Goal: Task Accomplishment & Management: Manage account settings

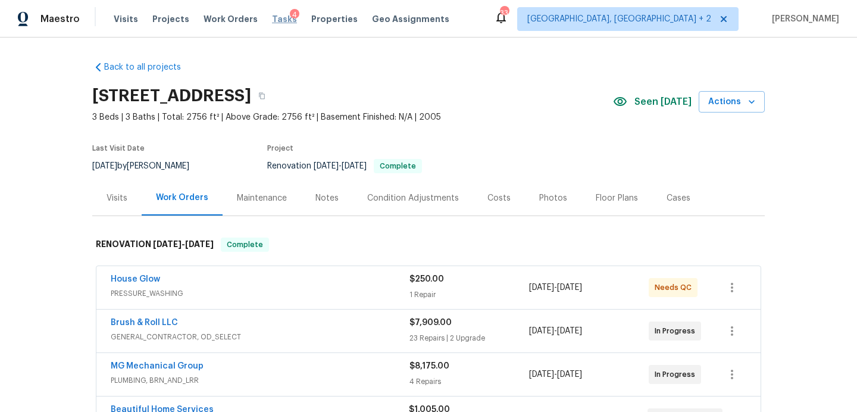
click at [272, 18] on span "Tasks" at bounding box center [284, 19] width 25 height 8
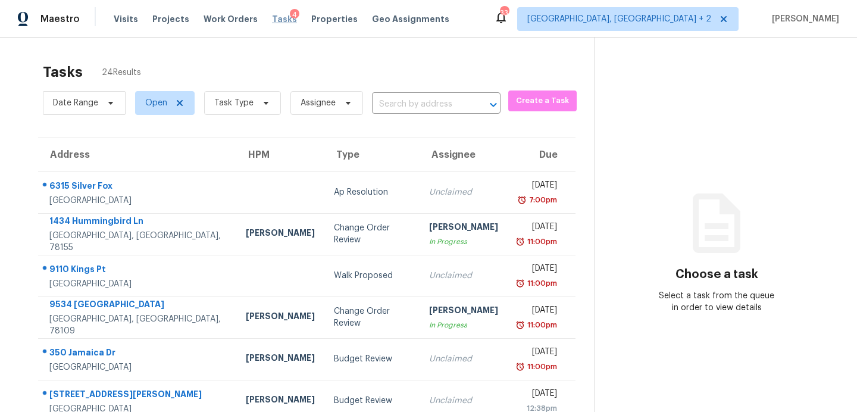
click at [274, 15] on span "Tasks" at bounding box center [284, 19] width 25 height 8
click at [122, 11] on div "Visits Projects Work Orders Tasks 4 Properties Geo Assignments" at bounding box center [289, 19] width 350 height 24
click at [122, 17] on span "Visits" at bounding box center [126, 19] width 24 height 12
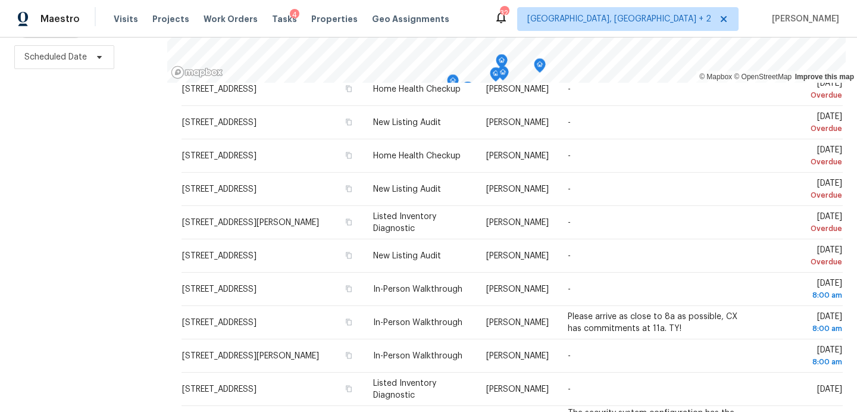
scroll to position [295, 0]
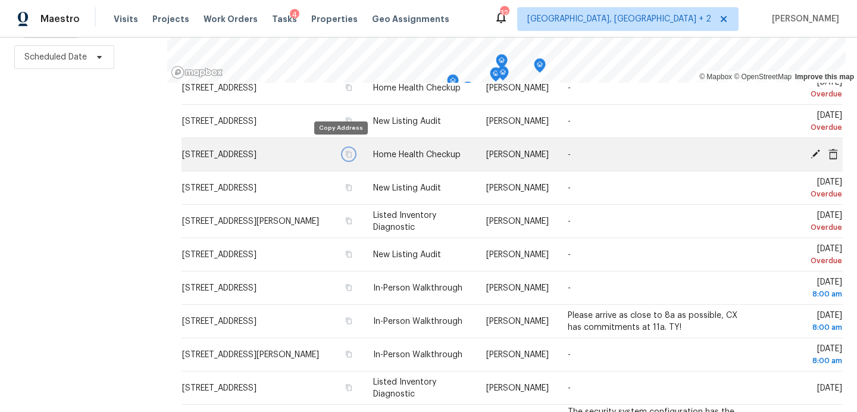
click at [345, 151] on icon "button" at bounding box center [348, 154] width 7 height 7
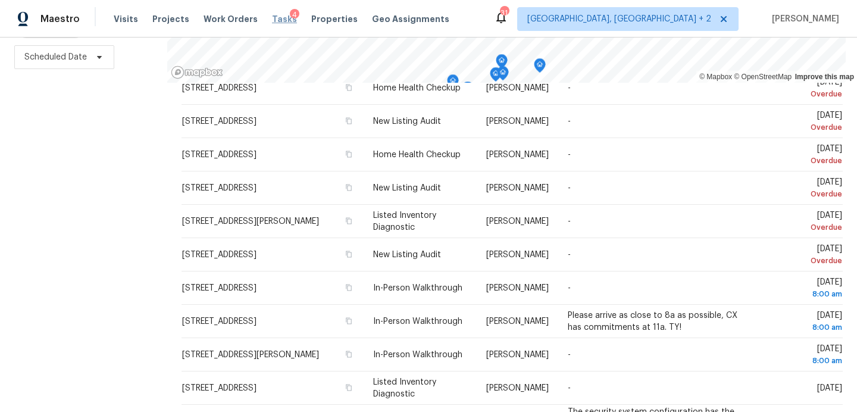
click at [272, 18] on span "Tasks" at bounding box center [284, 19] width 25 height 8
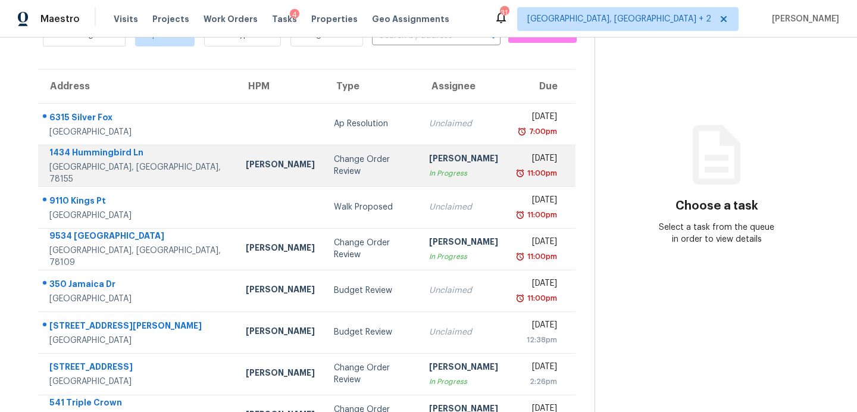
scroll to position [70, 0]
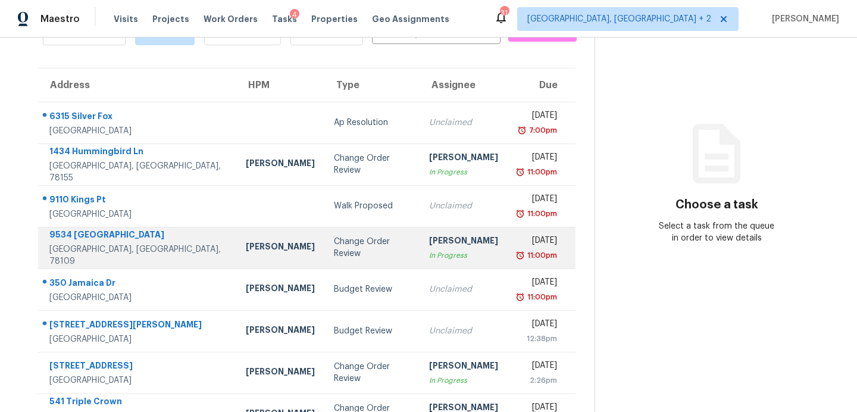
click at [324, 254] on td "Change Order Review" at bounding box center [371, 248] width 95 height 42
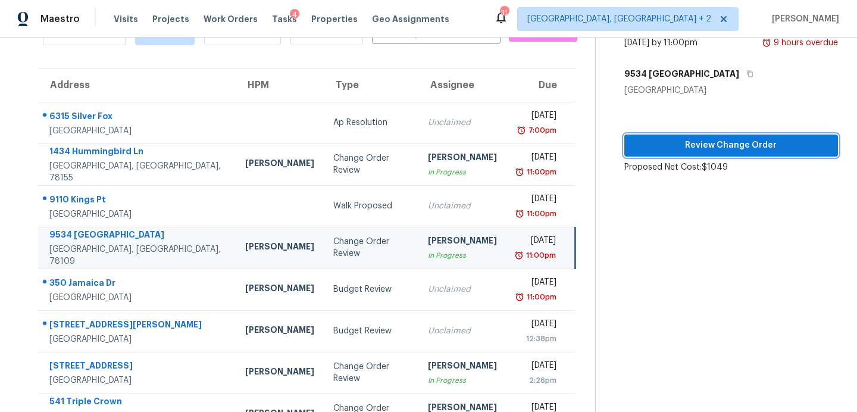
click at [687, 144] on span "Review Change Order" at bounding box center [731, 145] width 195 height 15
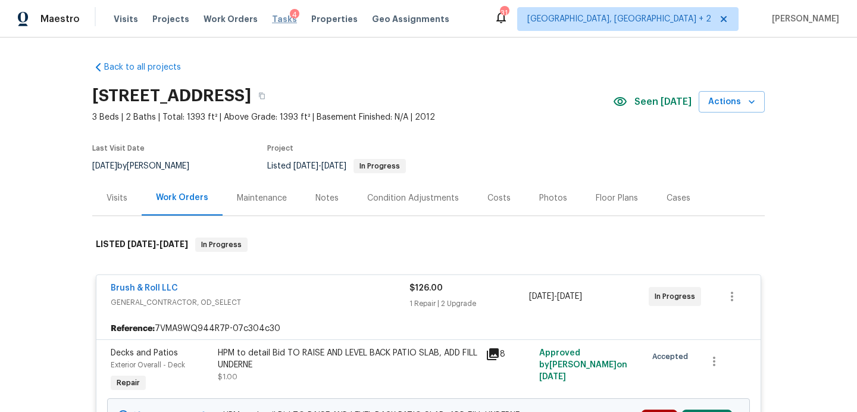
click at [272, 18] on span "Tasks" at bounding box center [284, 19] width 25 height 8
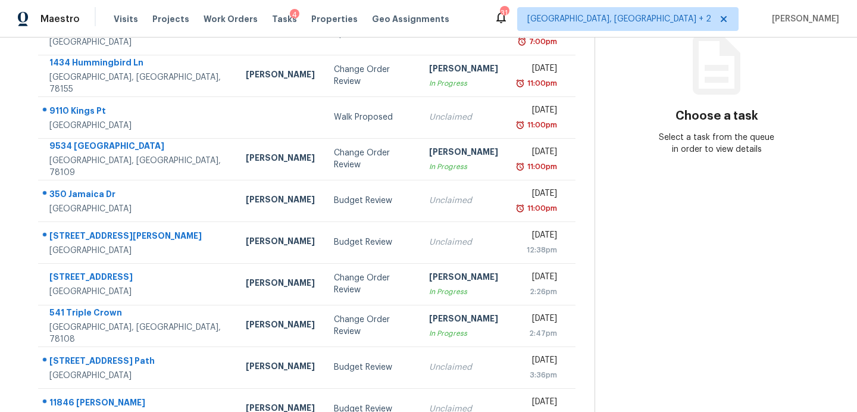
scroll to position [170, 0]
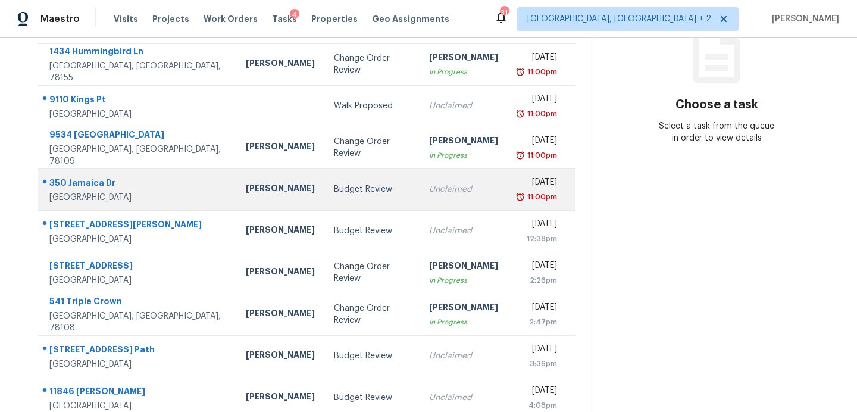
click at [334, 186] on div "Budget Review" at bounding box center [372, 189] width 76 height 12
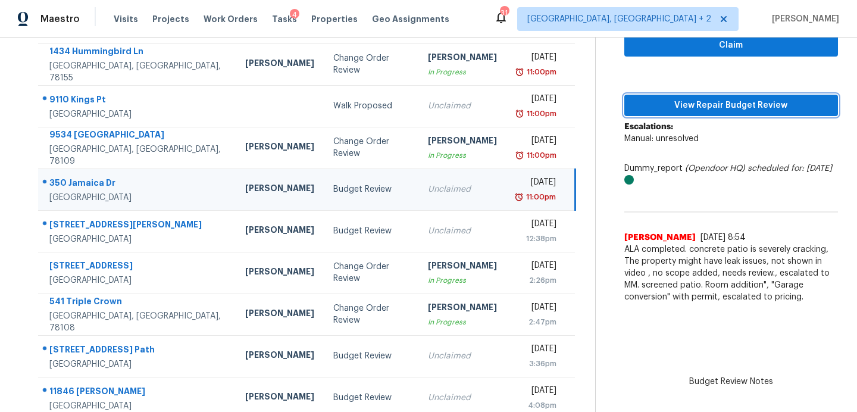
click at [690, 106] on span "View Repair Budget Review" at bounding box center [731, 105] width 195 height 15
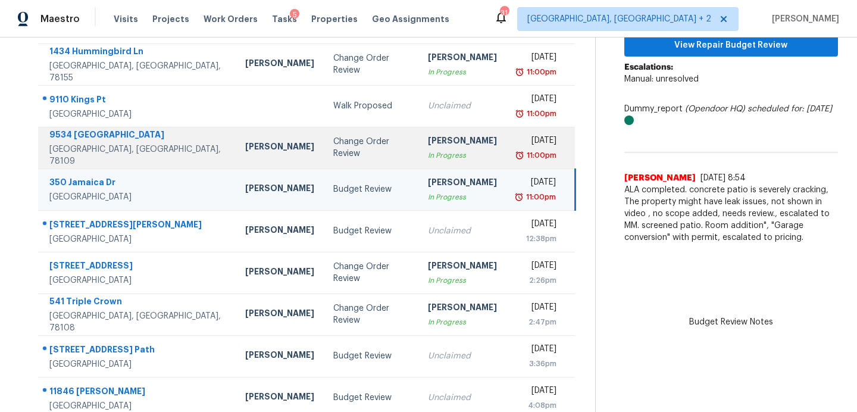
click at [87, 139] on div "9534 [GEOGRAPHIC_DATA]" at bounding box center [137, 136] width 177 height 15
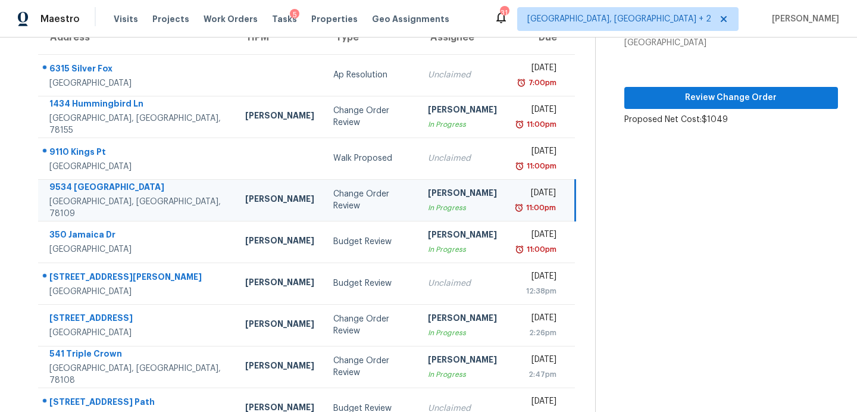
scroll to position [117, 0]
click at [654, 101] on span "Review Change Order" at bounding box center [731, 97] width 195 height 15
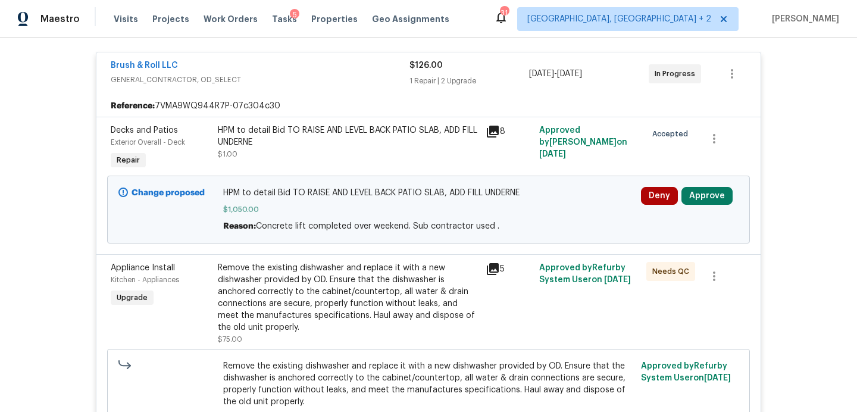
scroll to position [224, 0]
click at [497, 130] on icon at bounding box center [493, 130] width 12 height 12
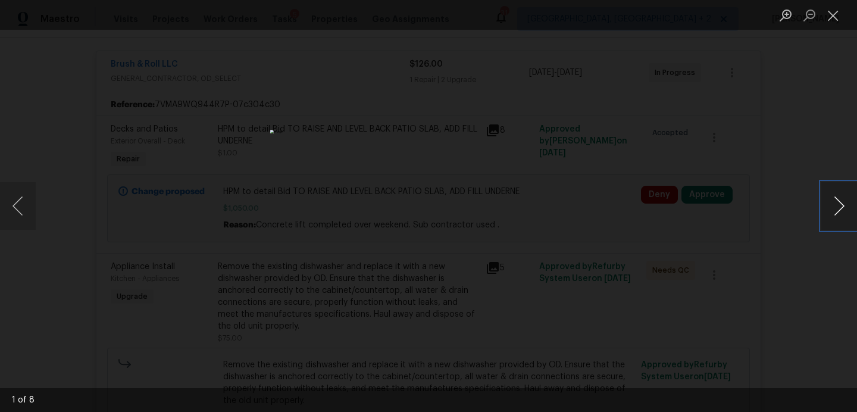
click at [834, 205] on button "Next image" at bounding box center [839, 206] width 36 height 48
click at [829, 33] on div "Lightbox" at bounding box center [428, 206] width 857 height 412
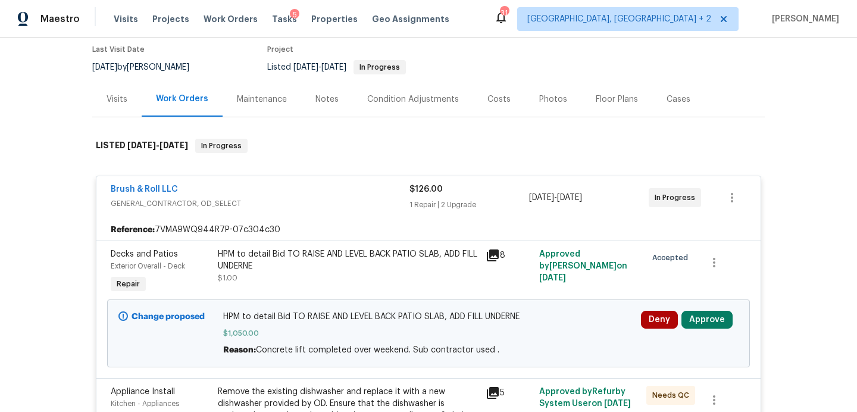
scroll to position [67, 0]
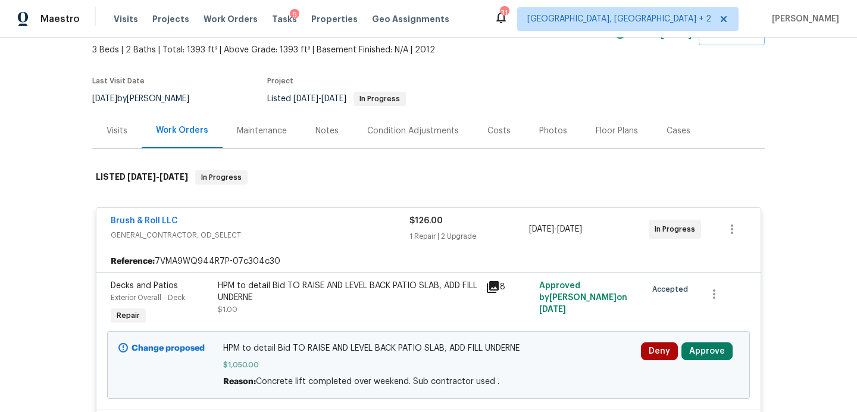
click at [496, 133] on div "Costs" at bounding box center [498, 131] width 23 height 12
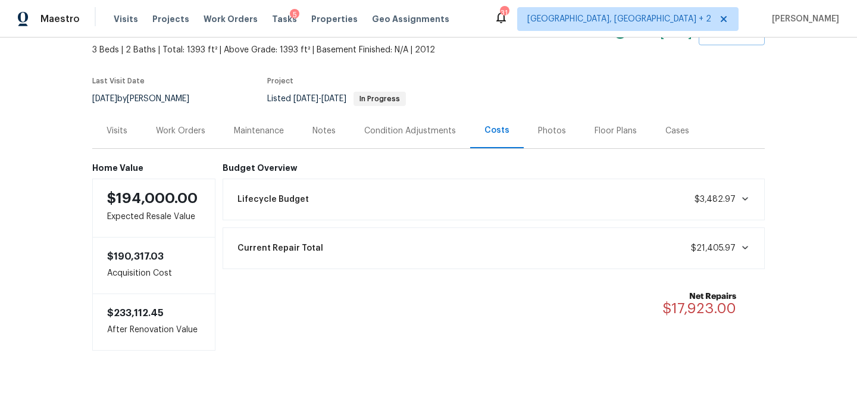
click at [174, 131] on div "Work Orders" at bounding box center [180, 131] width 49 height 12
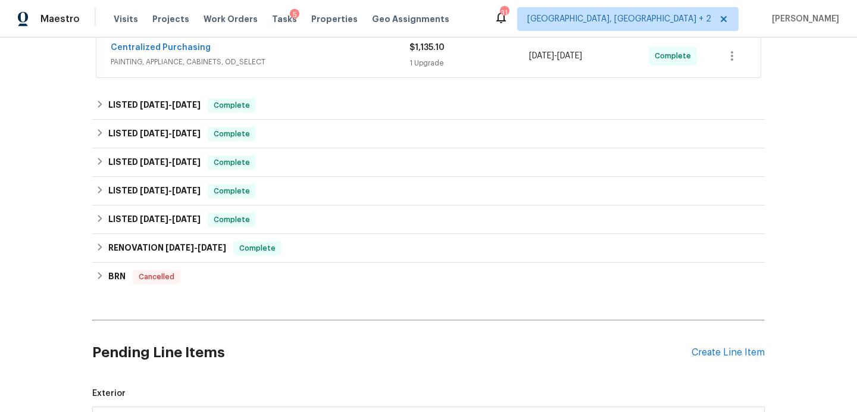
scroll to position [275, 0]
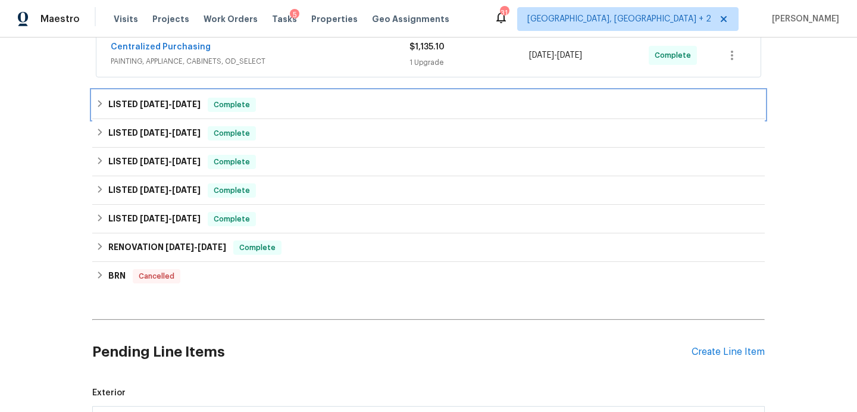
click at [287, 102] on div "LISTED 8/15/25 - 8/27/25 Complete" at bounding box center [428, 105] width 665 height 14
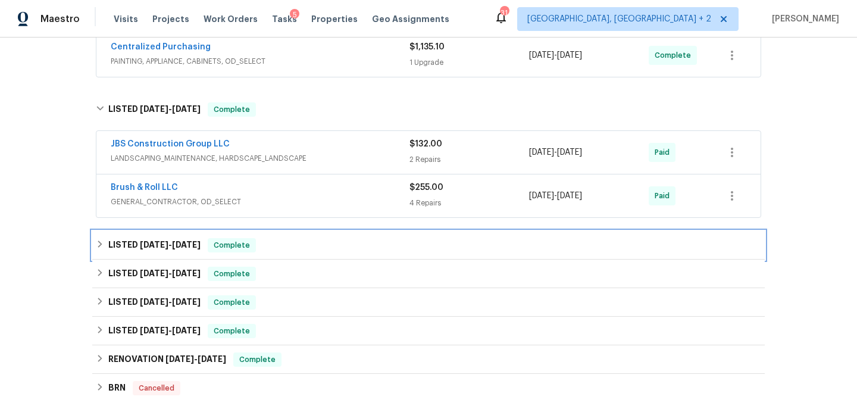
click at [302, 248] on div "LISTED 3/10/25 - 4/22/25 Complete" at bounding box center [428, 245] width 665 height 14
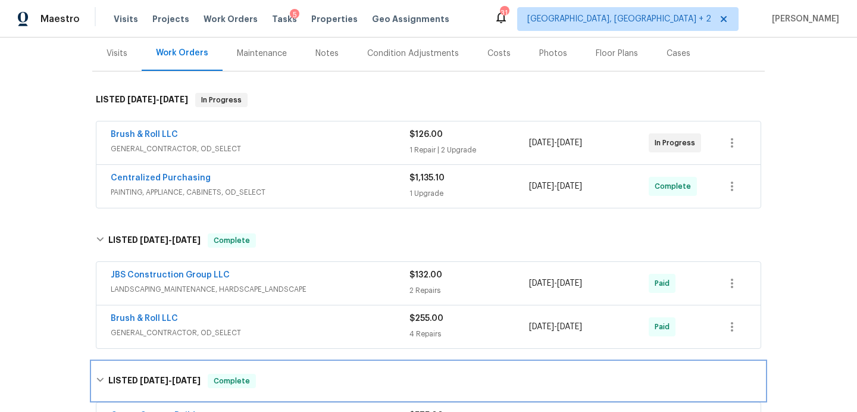
scroll to position [129, 0]
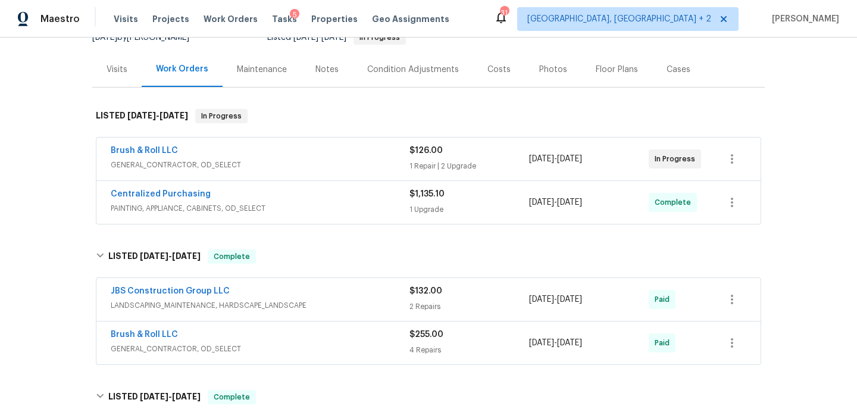
click at [355, 152] on div "Brush & Roll LLC" at bounding box center [260, 152] width 299 height 14
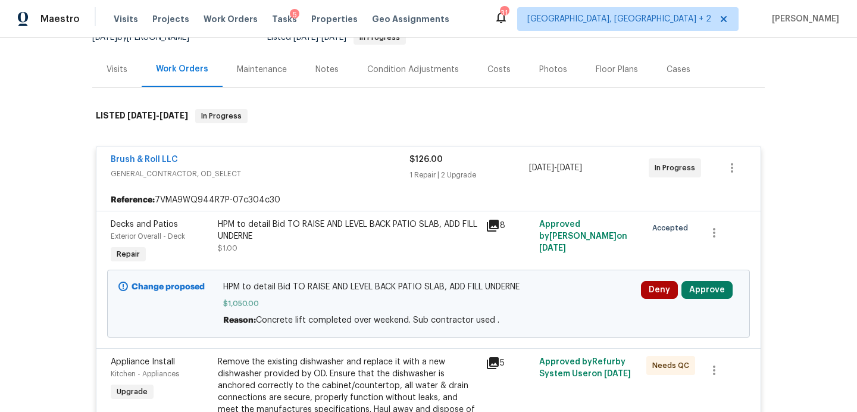
click at [494, 224] on icon at bounding box center [493, 226] width 12 height 12
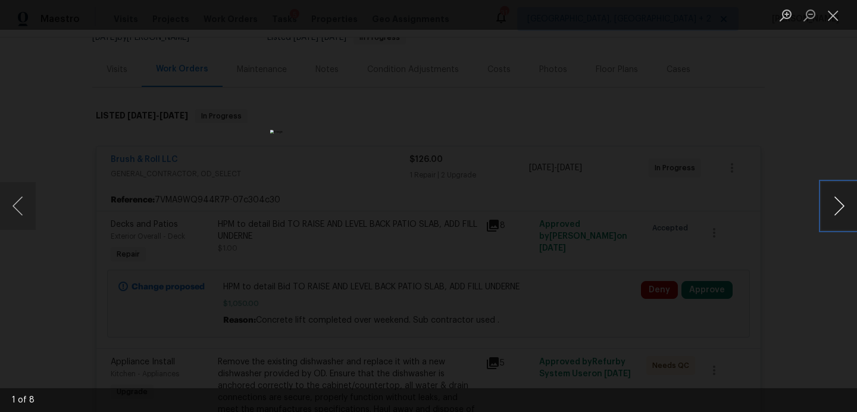
click at [830, 199] on button "Next image" at bounding box center [839, 206] width 36 height 48
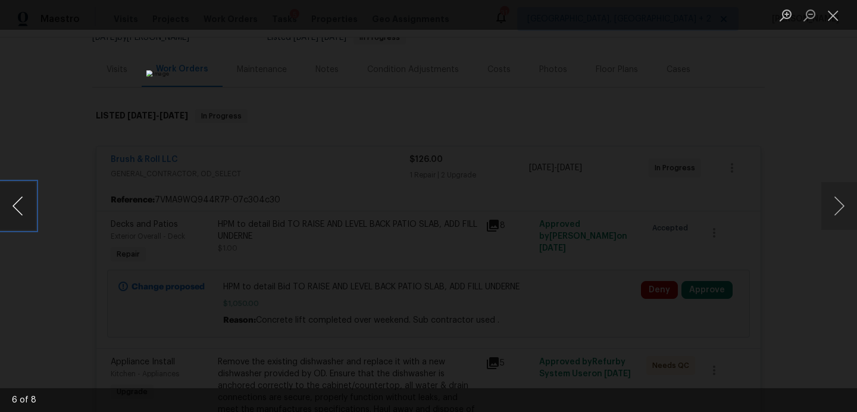
click at [22, 211] on button "Previous image" at bounding box center [18, 206] width 36 height 48
click at [839, 209] on button "Next image" at bounding box center [839, 206] width 36 height 48
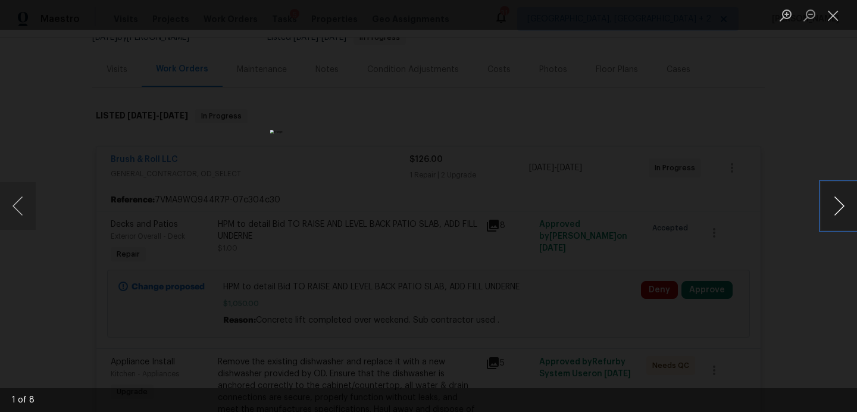
click at [839, 209] on button "Next image" at bounding box center [839, 206] width 36 height 48
click at [835, 15] on button "Close lightbox" at bounding box center [833, 15] width 24 height 21
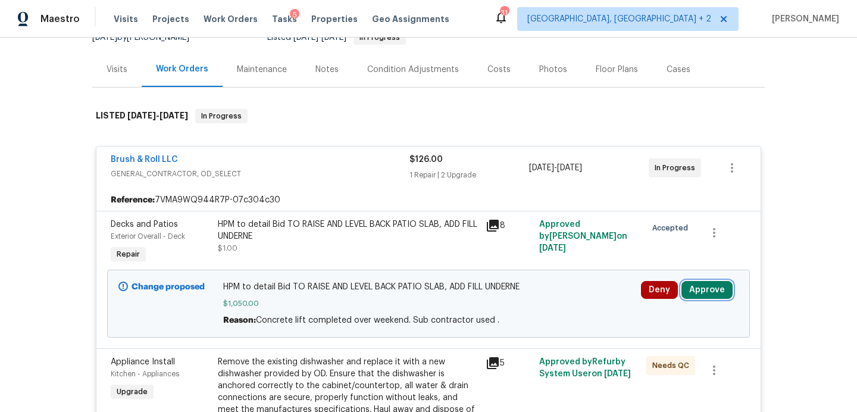
click at [713, 285] on button "Approve" at bounding box center [706, 290] width 51 height 18
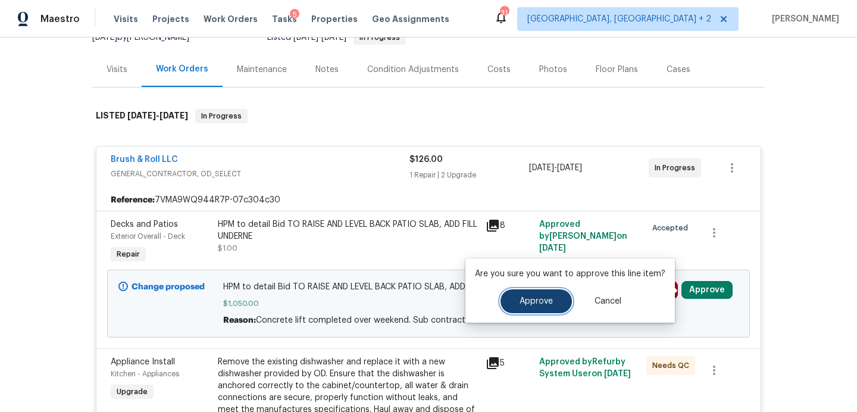
click at [549, 294] on button "Approve" at bounding box center [535, 301] width 71 height 24
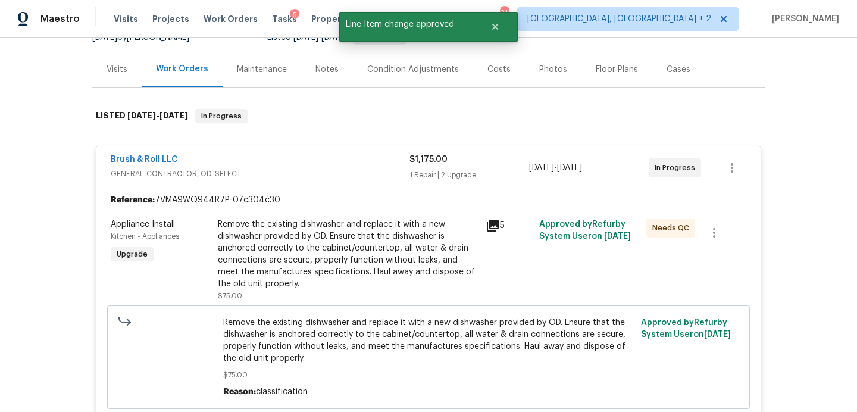
scroll to position [0, 0]
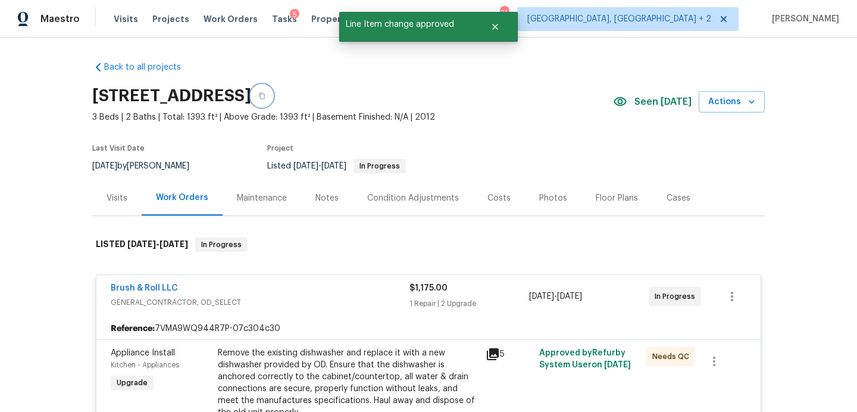
click at [265, 97] on icon "button" at bounding box center [261, 95] width 7 height 7
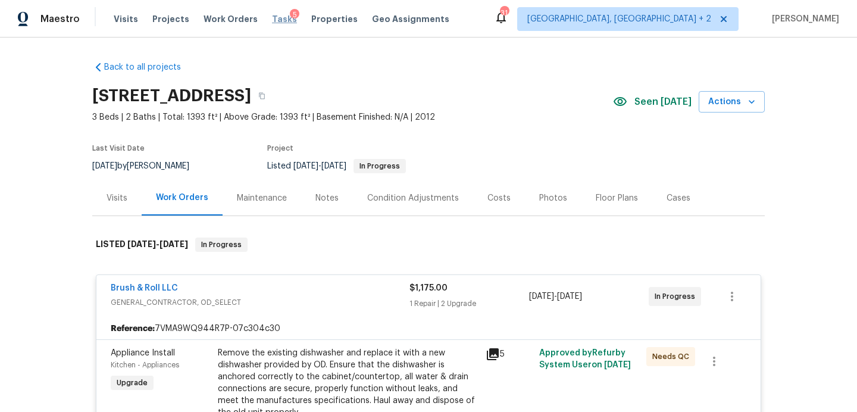
click at [276, 20] on span "Tasks" at bounding box center [284, 19] width 25 height 8
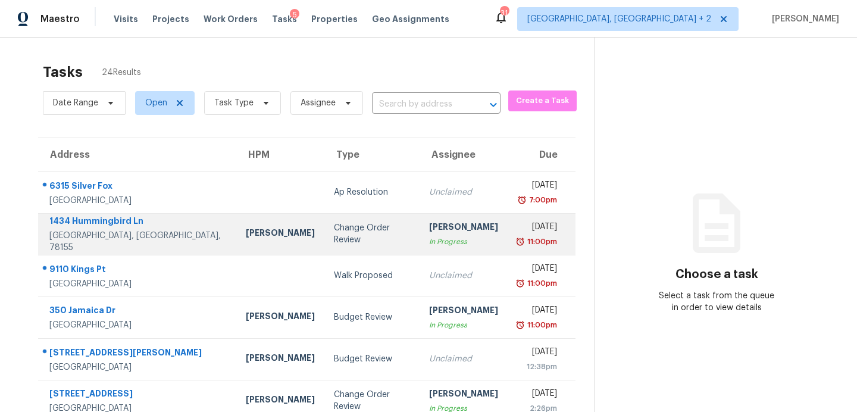
click at [334, 238] on div "Change Order Review" at bounding box center [372, 234] width 77 height 24
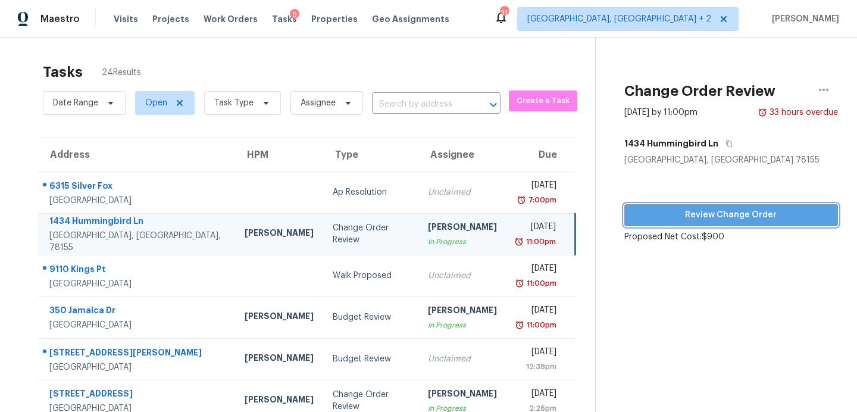
click at [650, 213] on span "Review Change Order" at bounding box center [731, 215] width 195 height 15
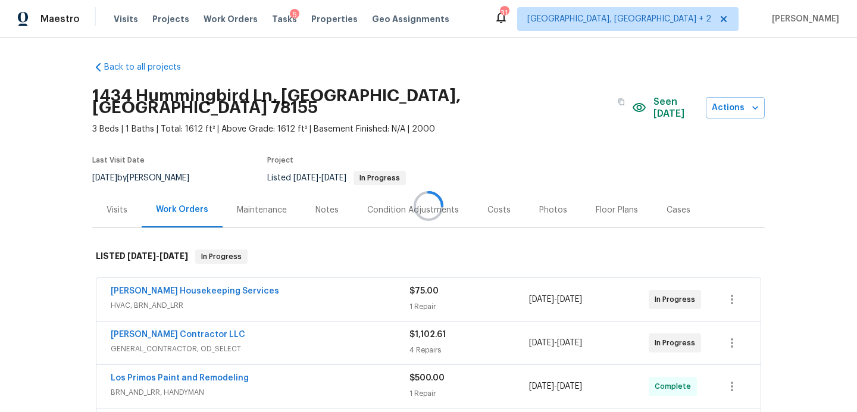
click at [668, 102] on div at bounding box center [428, 206] width 857 height 412
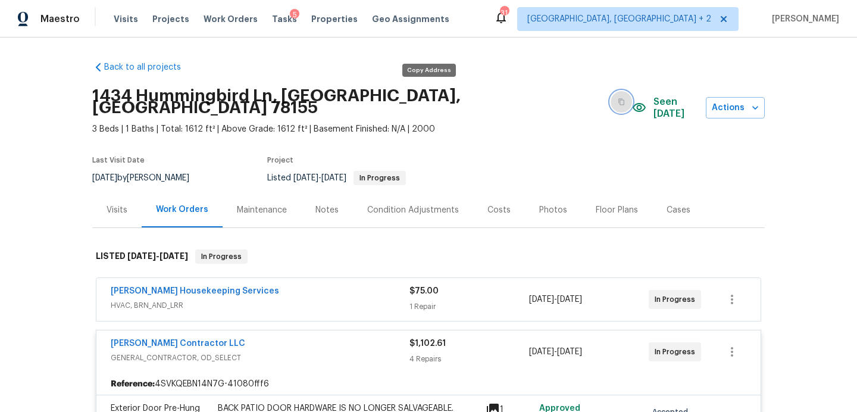
click at [619, 99] on icon "button" at bounding box center [622, 102] width 6 height 7
click at [278, 23] on span "Tasks" at bounding box center [284, 19] width 25 height 8
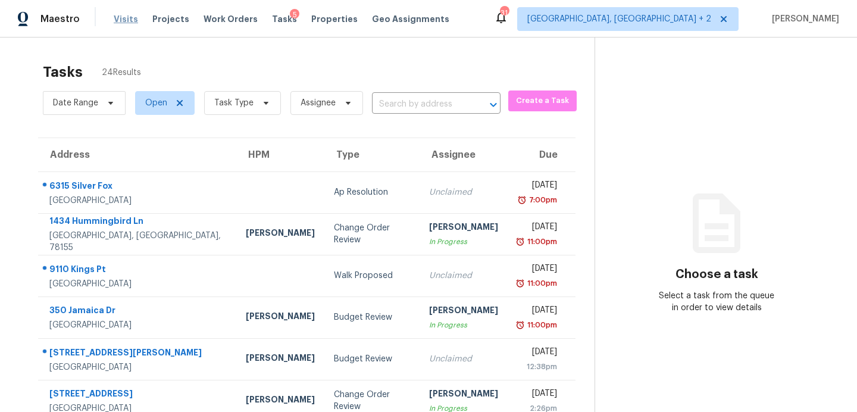
click at [130, 20] on span "Visits" at bounding box center [126, 19] width 24 height 12
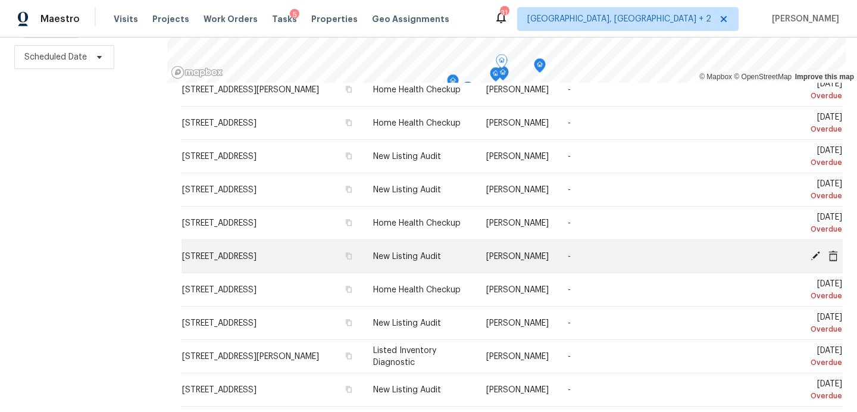
scroll to position [160, 0]
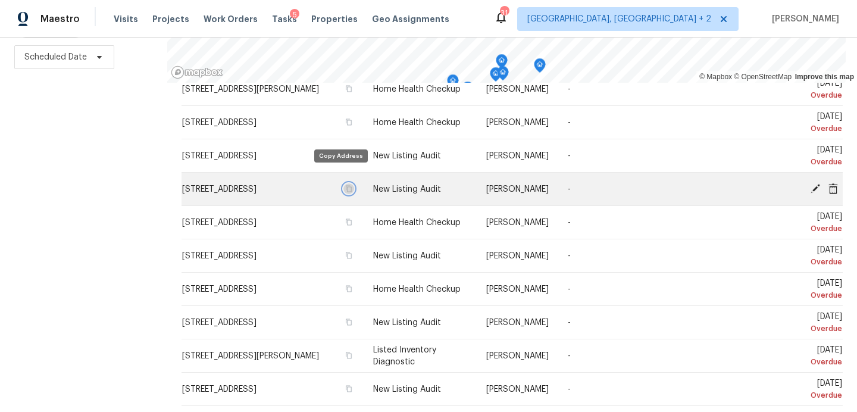
click at [345, 185] on icon "button" at bounding box center [348, 188] width 7 height 7
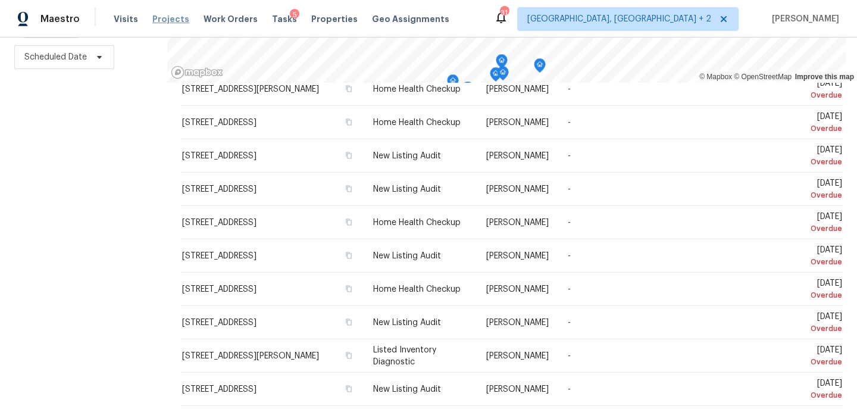
click at [162, 21] on span "Projects" at bounding box center [170, 19] width 37 height 12
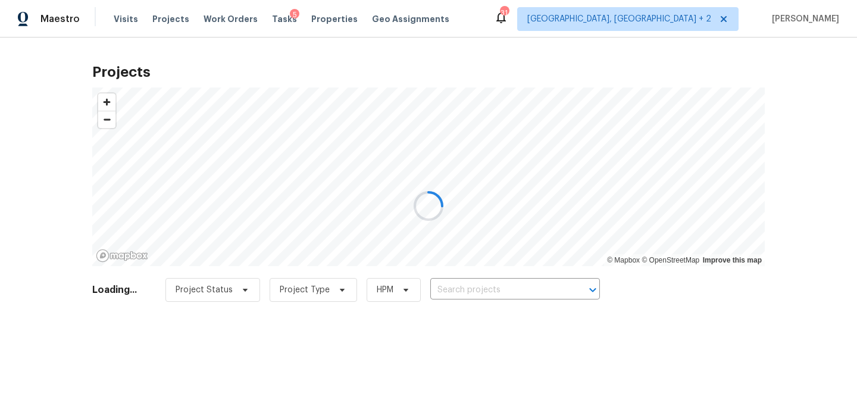
click at [472, 296] on div at bounding box center [428, 206] width 857 height 412
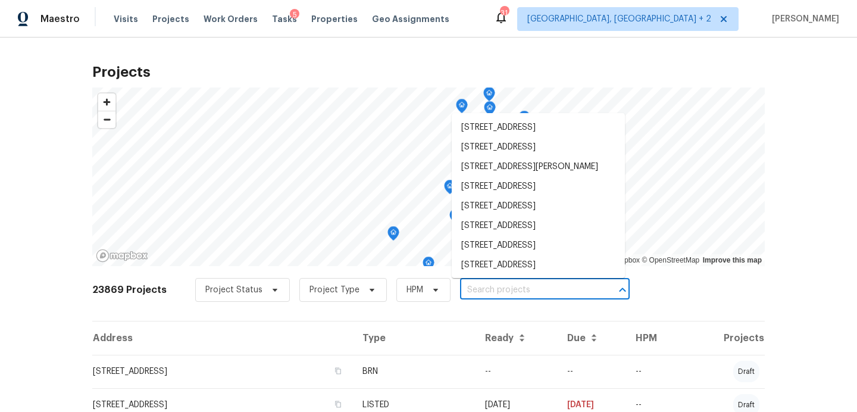
click at [472, 292] on input "text" at bounding box center [528, 290] width 136 height 18
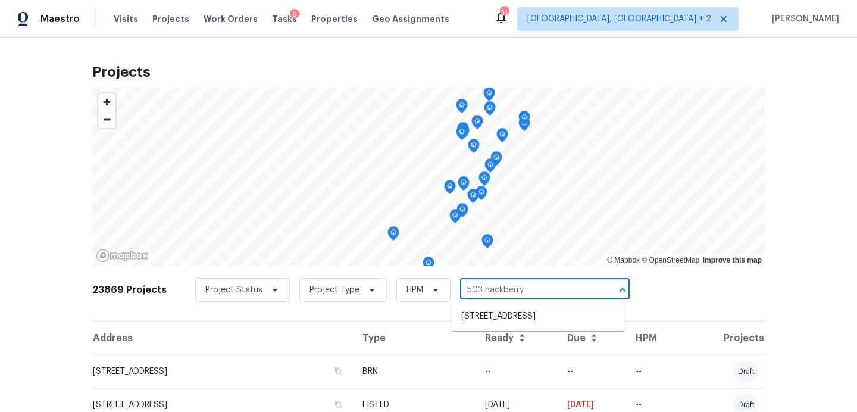
type input "503 hackberry"
click at [560, 309] on li "503 Hackberry St, Lockhart, TX 78644" at bounding box center [538, 316] width 173 height 20
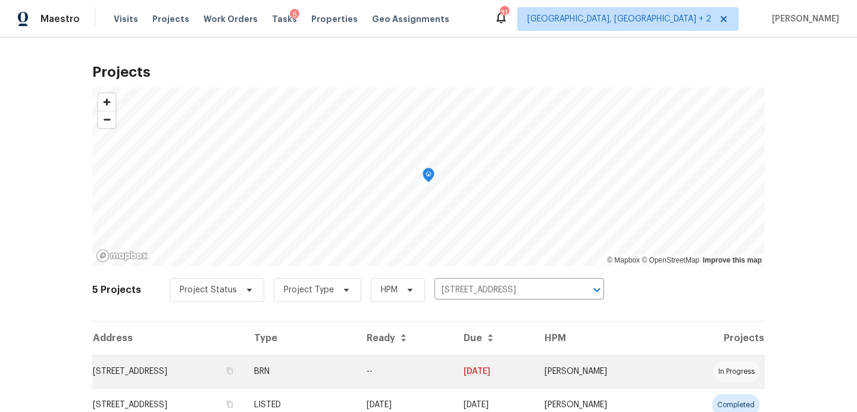
click at [183, 371] on td "503 Hackberry St, Lockhart, TX 78644" at bounding box center [168, 371] width 152 height 33
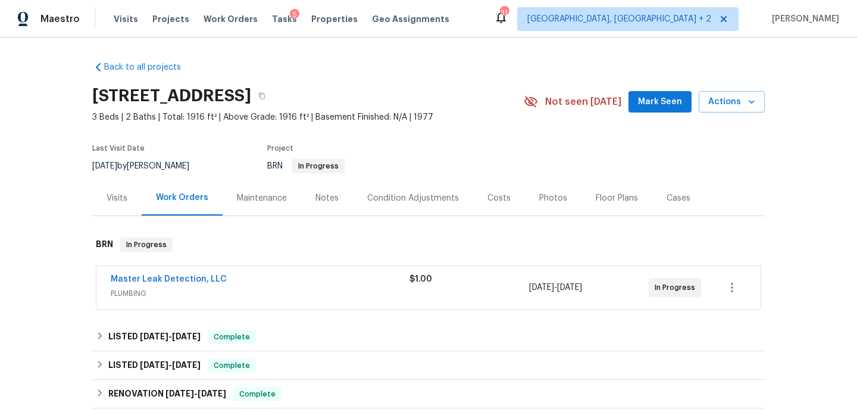
click at [648, 98] on span "Mark Seen" at bounding box center [660, 102] width 44 height 15
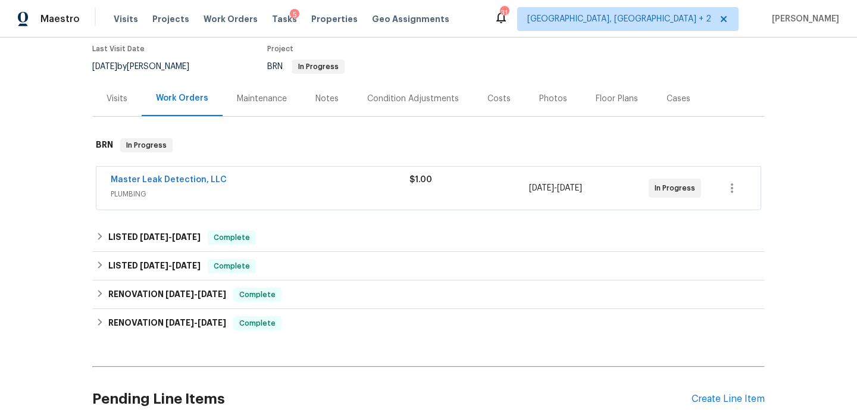
scroll to position [104, 0]
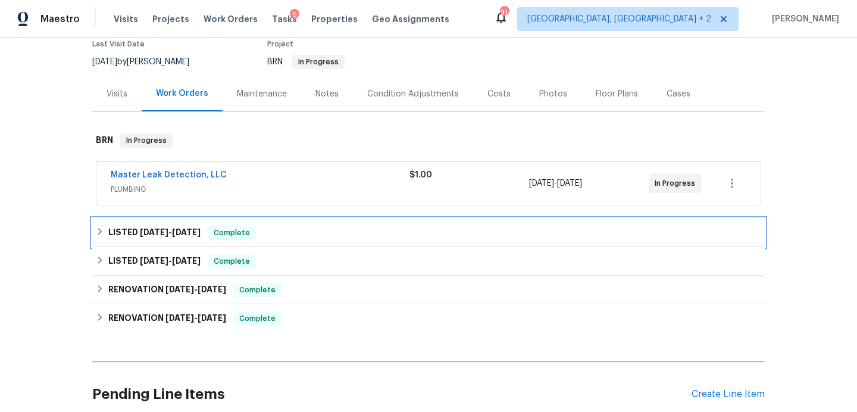
click at [309, 236] on div "LISTED 9/16/25 - 9/16/25 Complete" at bounding box center [428, 233] width 665 height 14
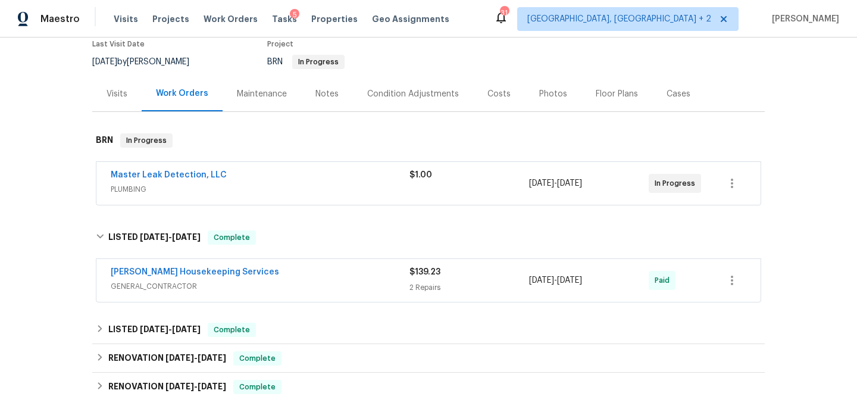
click at [286, 274] on div "Arelis Housekeeping Services" at bounding box center [260, 273] width 299 height 14
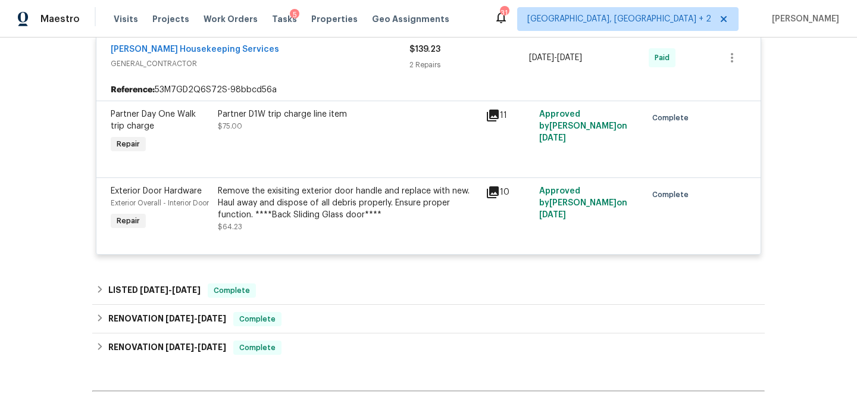
scroll to position [338, 0]
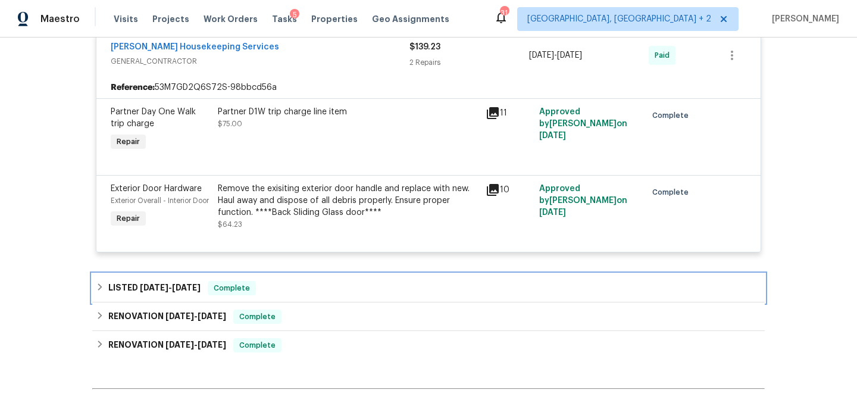
click at [318, 295] on div "LISTED 9/5/25 - 9/6/25 Complete" at bounding box center [428, 288] width 665 height 14
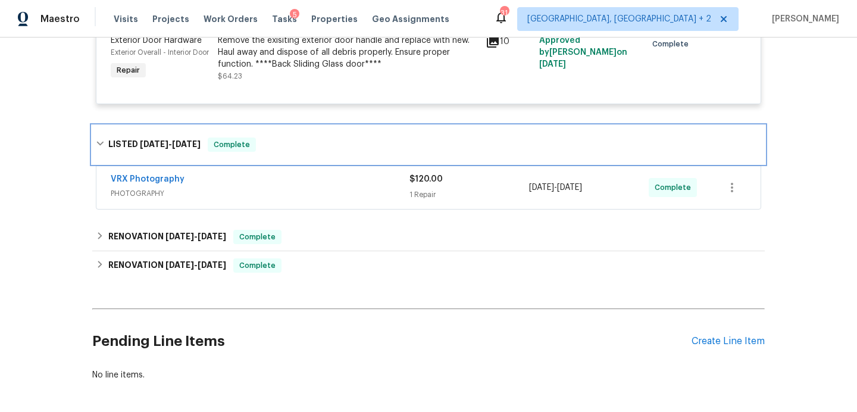
scroll to position [488, 0]
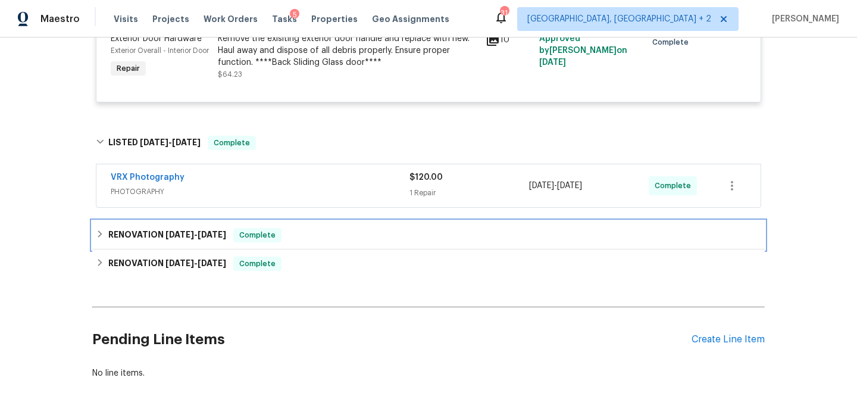
click at [322, 242] on div "RENOVATION 9/3/25 - 9/3/25 Complete" at bounding box center [428, 235] width 665 height 14
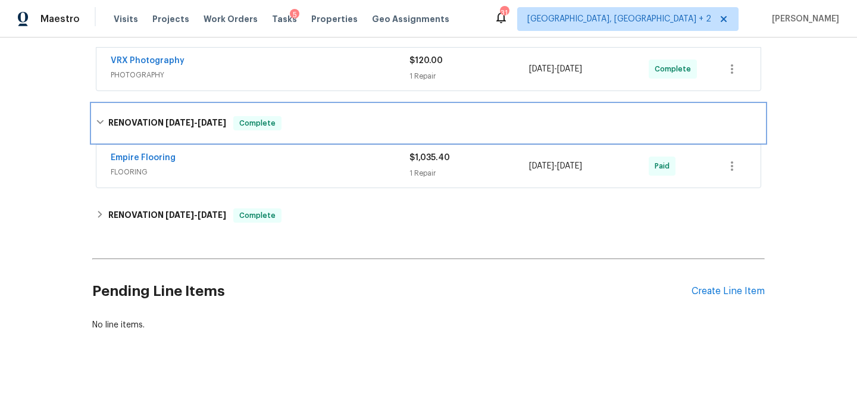
scroll to position [616, 0]
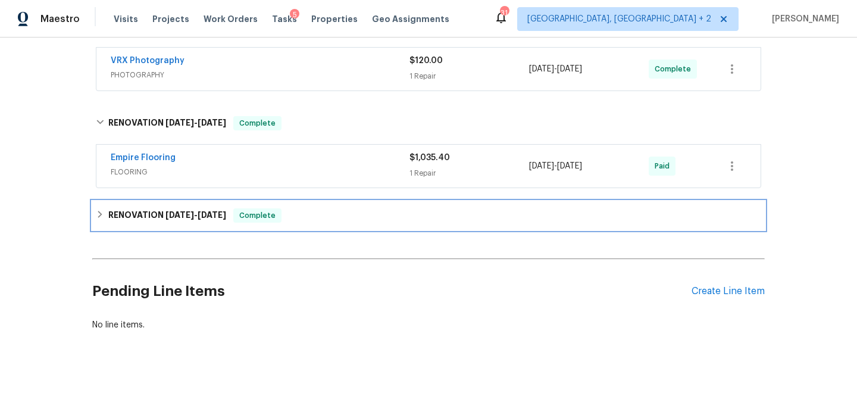
click at [336, 218] on div "RENOVATION 7/28/25 - 8/23/25 Complete" at bounding box center [428, 215] width 665 height 14
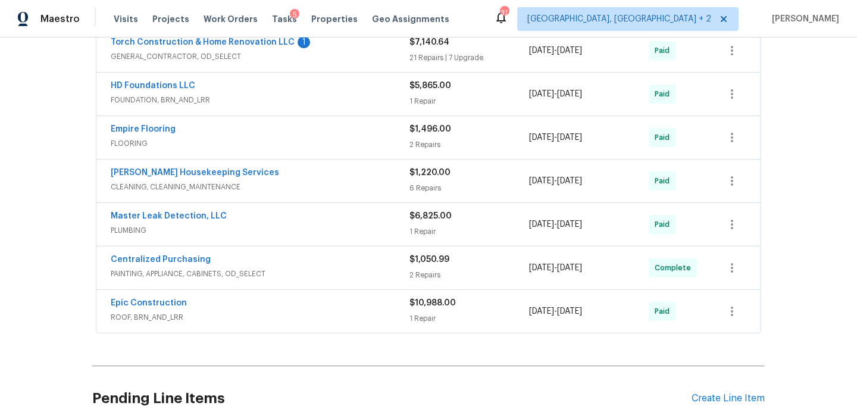
scroll to position [861, 0]
click at [214, 176] on link "Arelis Housekeeping Services" at bounding box center [195, 172] width 168 height 8
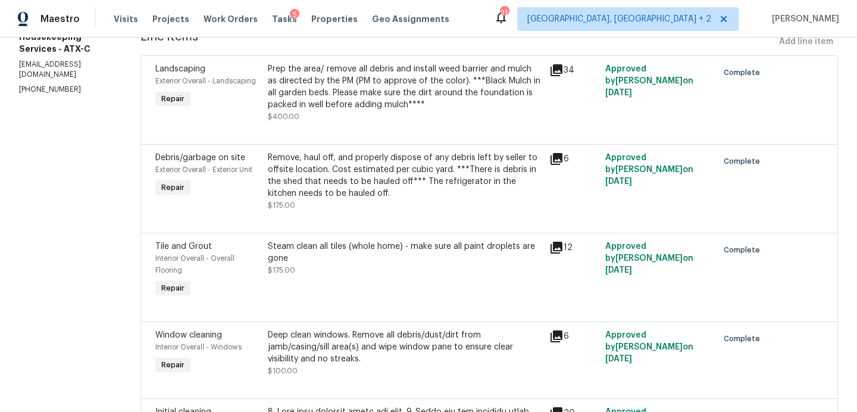
scroll to position [175, 0]
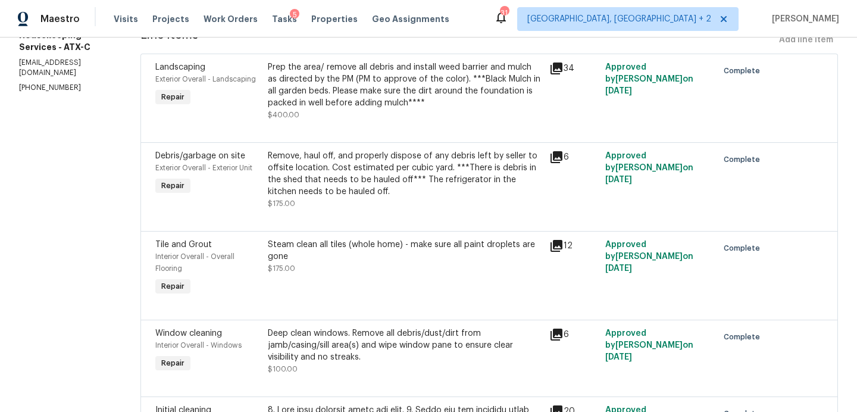
click at [560, 67] on icon at bounding box center [556, 68] width 12 height 12
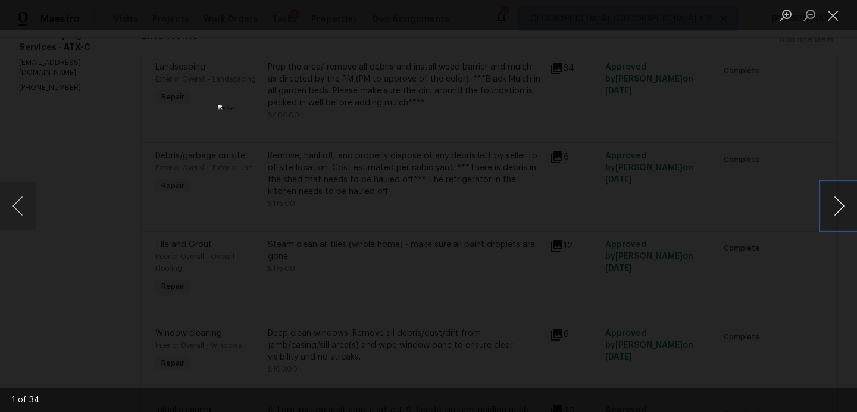
click at [834, 203] on button "Next image" at bounding box center [839, 206] width 36 height 48
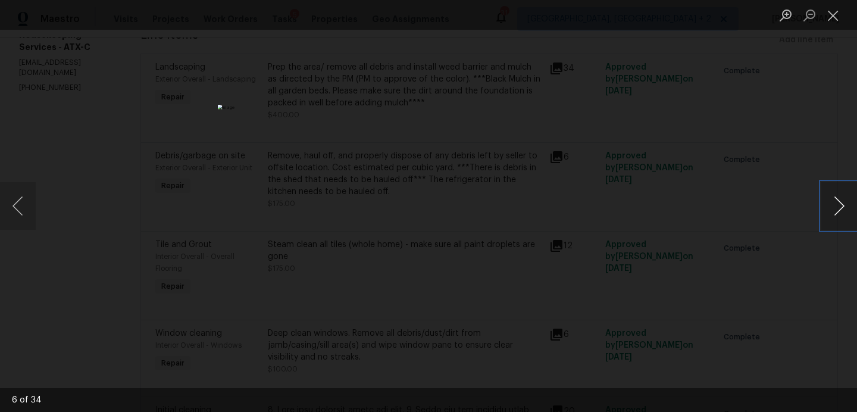
click at [834, 203] on button "Next image" at bounding box center [839, 206] width 36 height 48
click at [829, 17] on button "Close lightbox" at bounding box center [833, 15] width 24 height 21
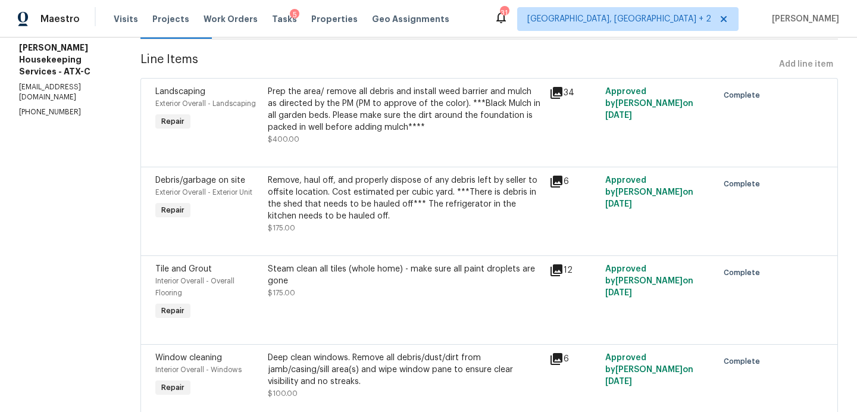
scroll to position [0, 0]
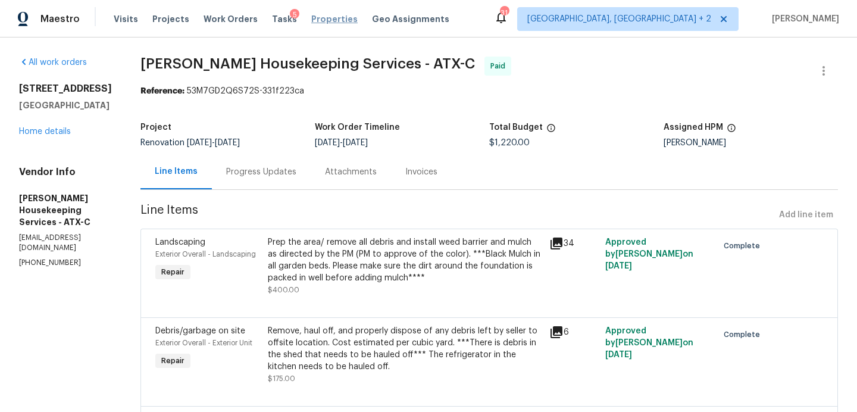
click at [317, 20] on span "Properties" at bounding box center [334, 19] width 46 height 12
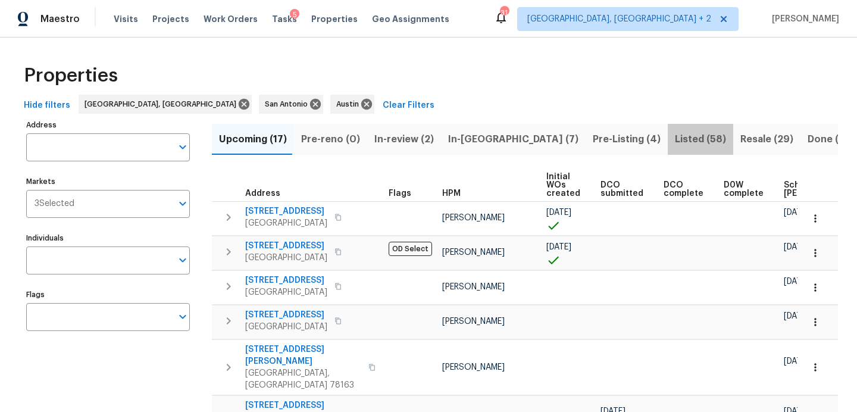
click at [675, 140] on span "Listed (58)" at bounding box center [700, 139] width 51 height 17
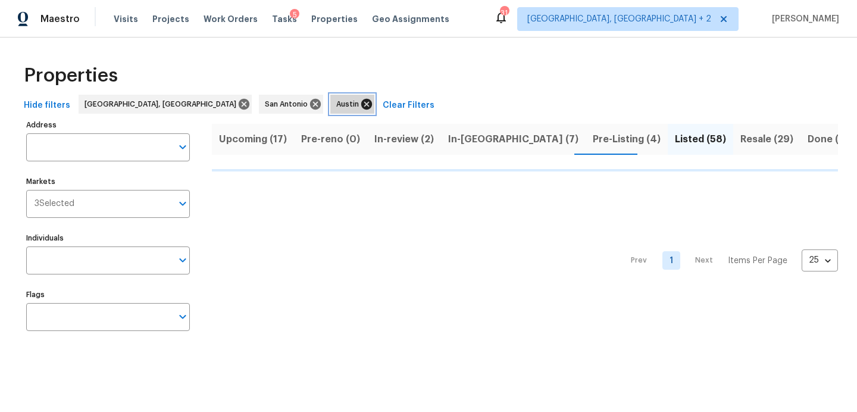
click at [361, 106] on icon at bounding box center [366, 104] width 11 height 11
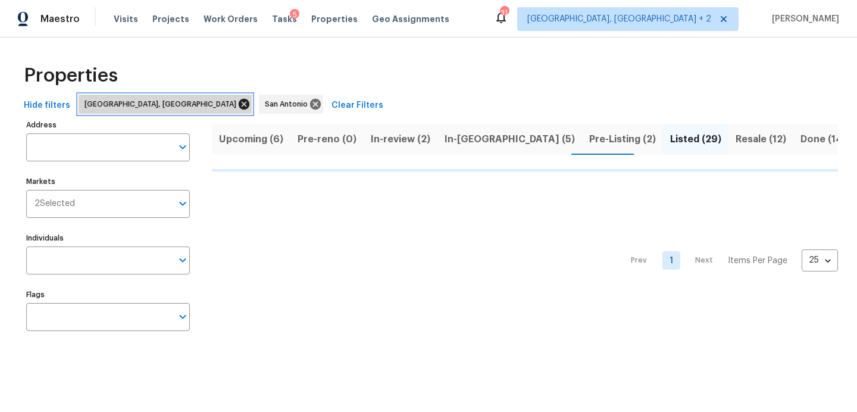
click at [239, 105] on icon at bounding box center [244, 104] width 11 height 11
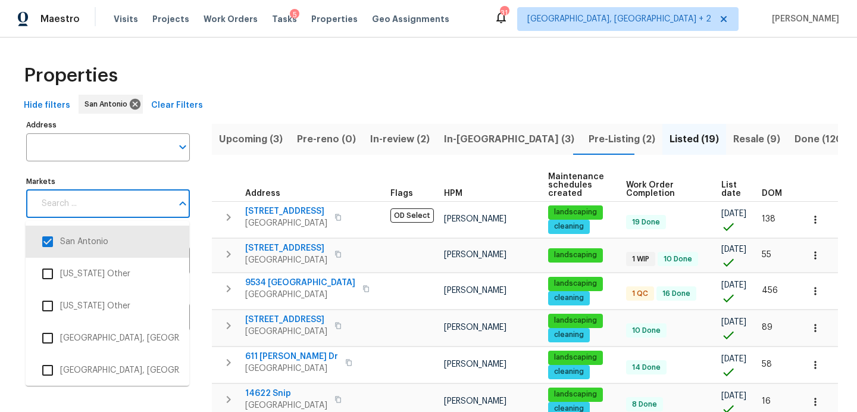
click at [117, 204] on input "Markets" at bounding box center [103, 204] width 137 height 28
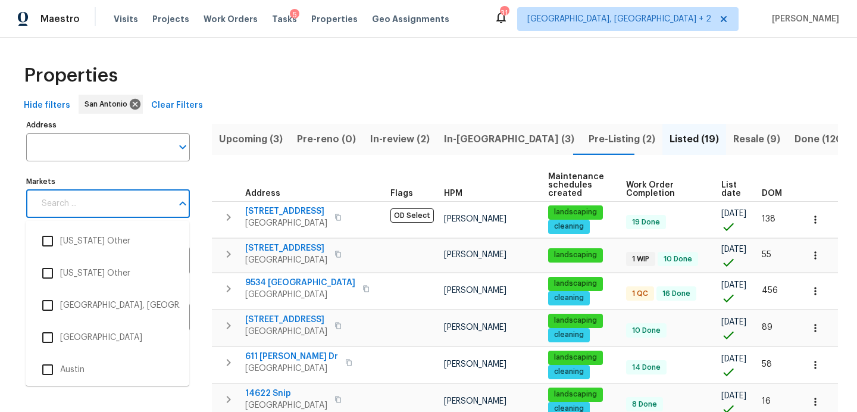
scroll to position [162, 0]
click at [79, 367] on li "Austin" at bounding box center [107, 368] width 145 height 25
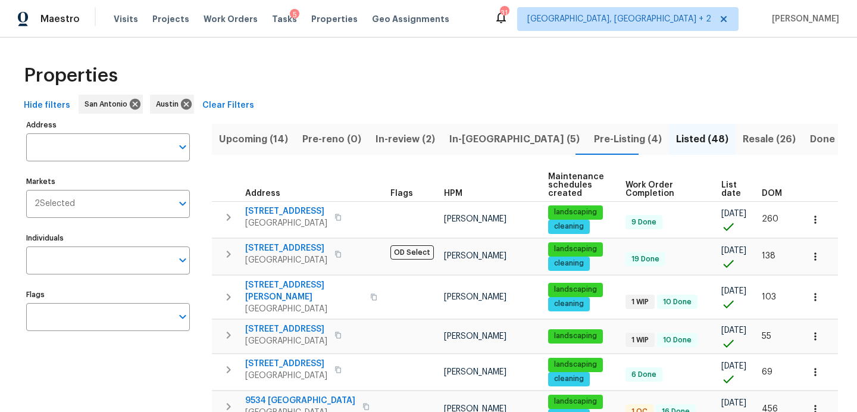
click at [364, 90] on div "Properties" at bounding box center [428, 76] width 819 height 38
click at [102, 148] on input "Address" at bounding box center [99, 147] width 146 height 28
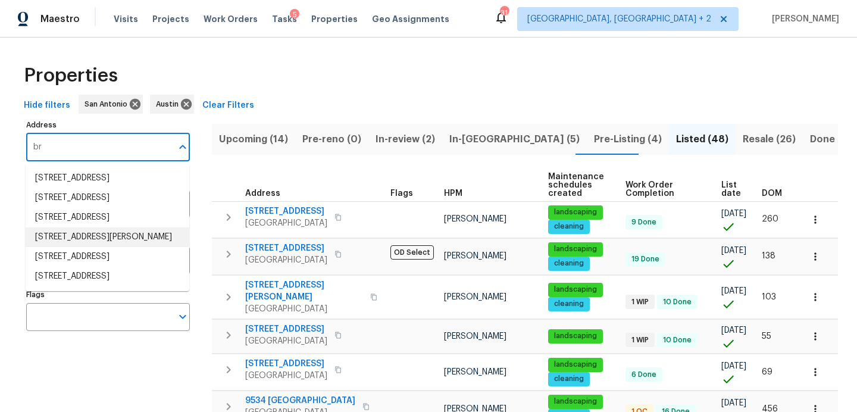
click at [281, 57] on div "Properties" at bounding box center [428, 76] width 819 height 38
click at [126, 147] on input "br" at bounding box center [99, 147] width 146 height 28
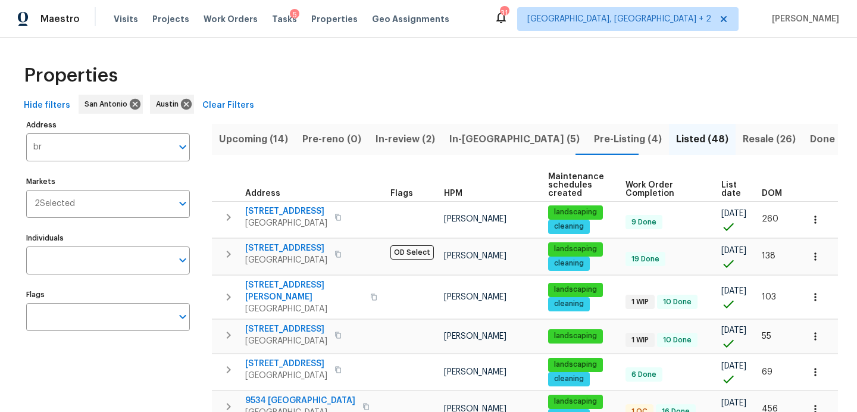
click at [277, 95] on div "Hide filters San Antonio Austin Clear Filters" at bounding box center [428, 106] width 819 height 22
click at [71, 148] on input "br" at bounding box center [99, 147] width 146 height 28
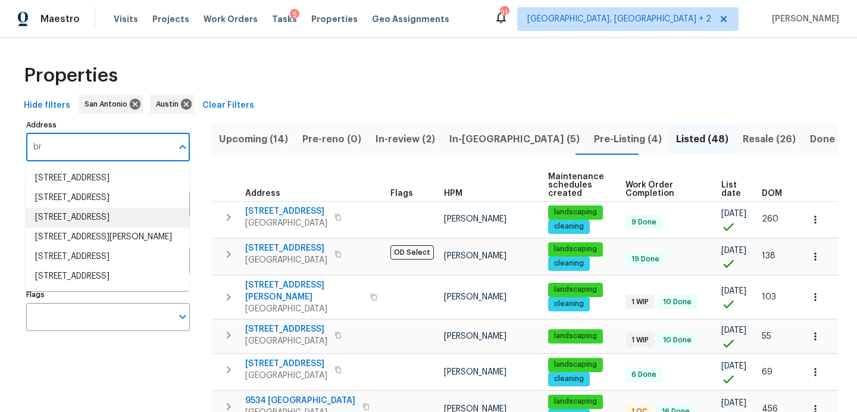
click at [287, 80] on div "Properties" at bounding box center [428, 76] width 819 height 38
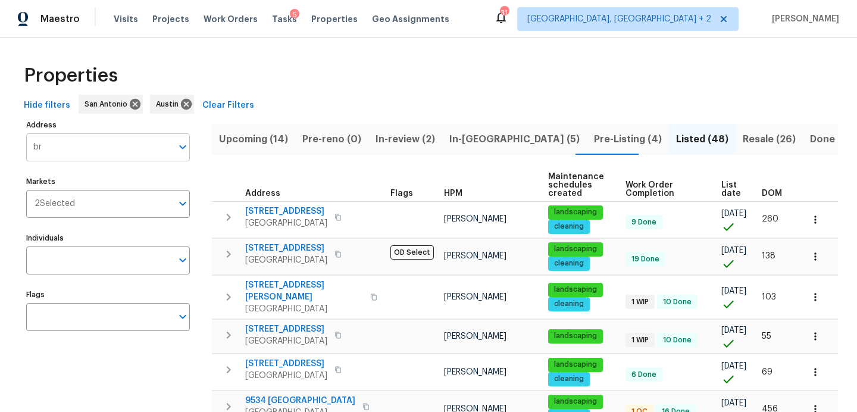
click at [82, 148] on input "br" at bounding box center [99, 147] width 146 height 28
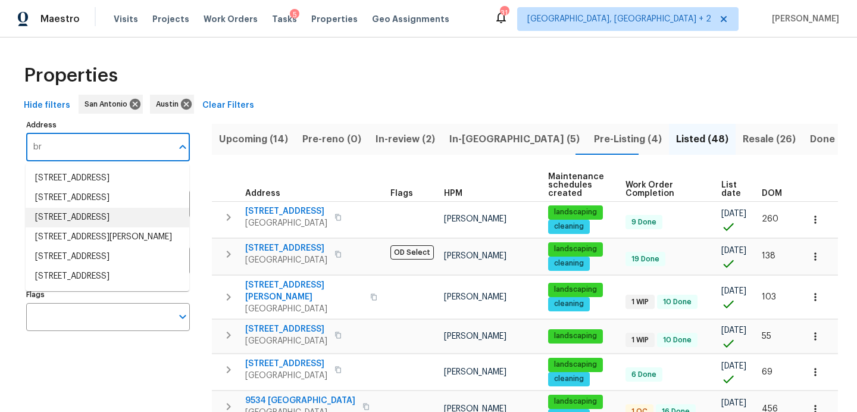
click at [82, 148] on input "br" at bounding box center [99, 147] width 146 height 28
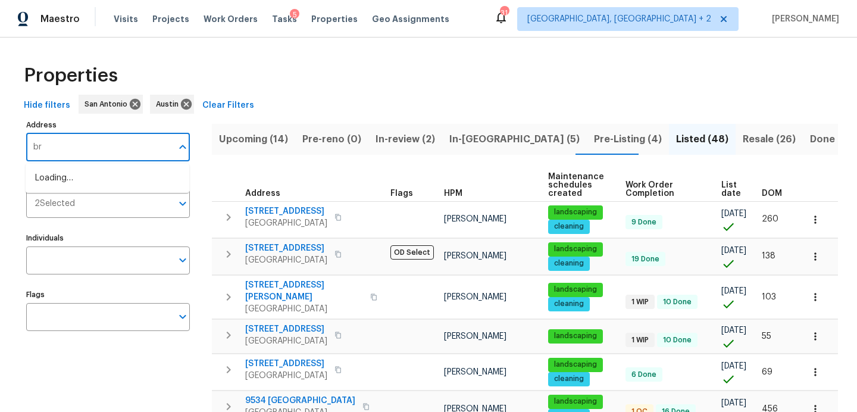
type input "b"
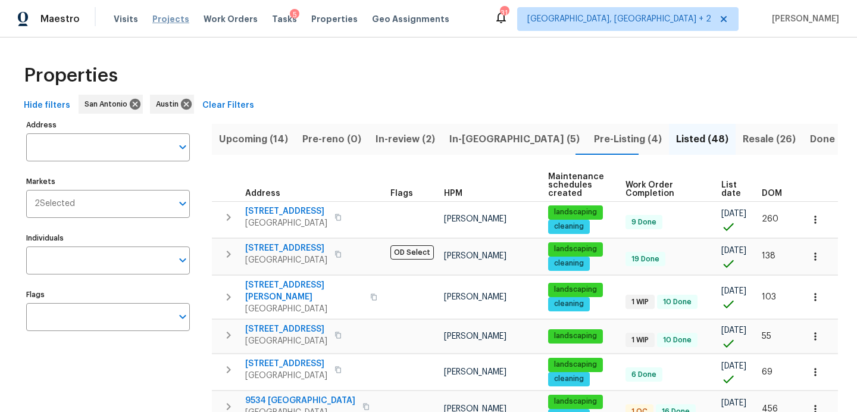
click at [160, 22] on span "Projects" at bounding box center [170, 19] width 37 height 12
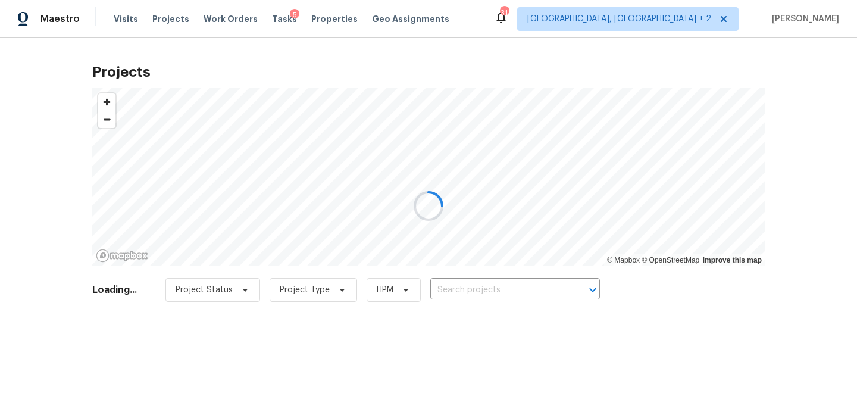
click at [475, 287] on div at bounding box center [428, 206] width 857 height 412
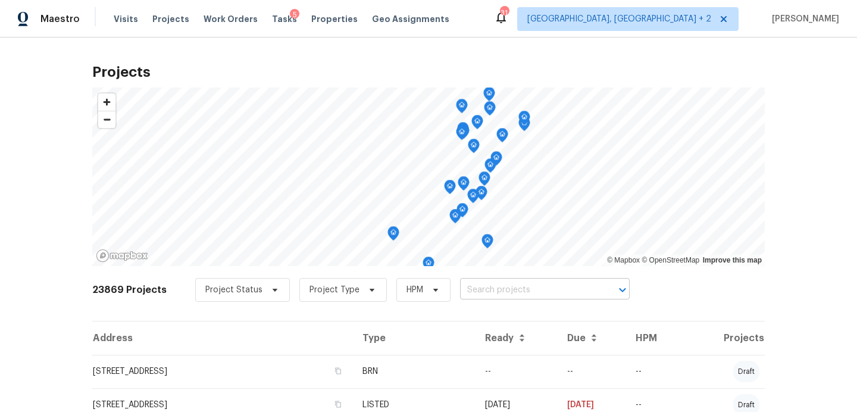
click at [481, 289] on input "text" at bounding box center [528, 290] width 136 height 18
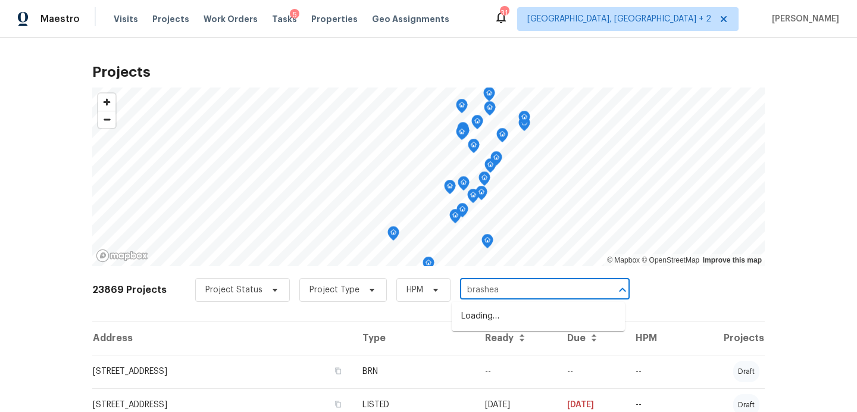
type input "brashear"
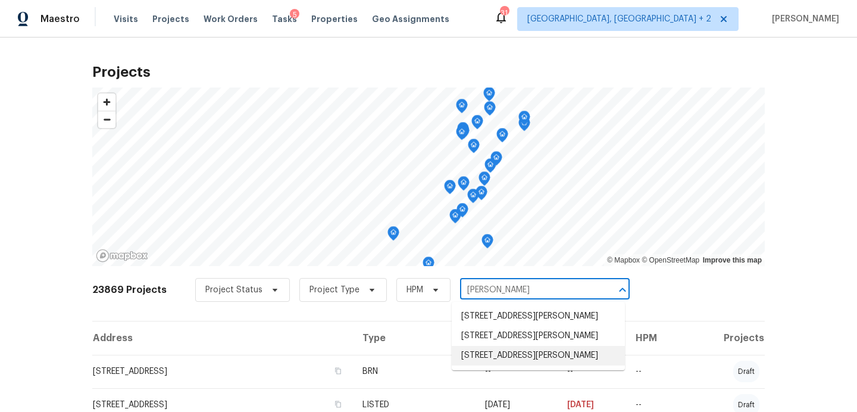
click at [490, 355] on li "1207 Brashear Ln, Cedar Park, TX 78613" at bounding box center [538, 356] width 173 height 20
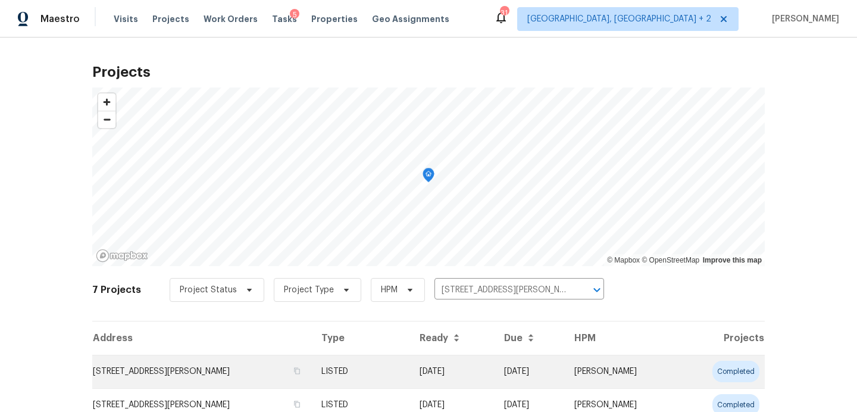
click at [156, 369] on td "1207 Brashear Ln, Cedar Park, TX 78613" at bounding box center [202, 371] width 220 height 33
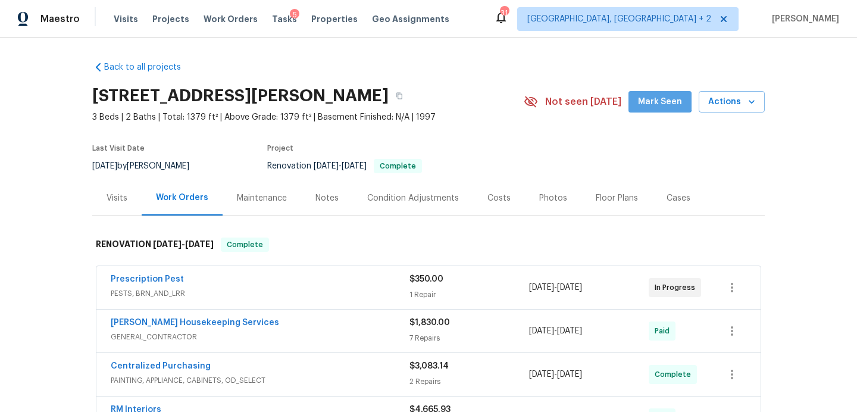
click at [653, 93] on button "Mark Seen" at bounding box center [659, 102] width 63 height 22
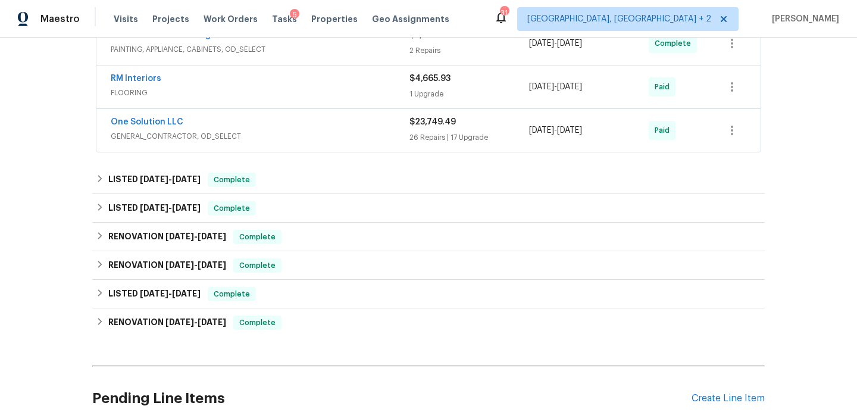
scroll to position [333, 0]
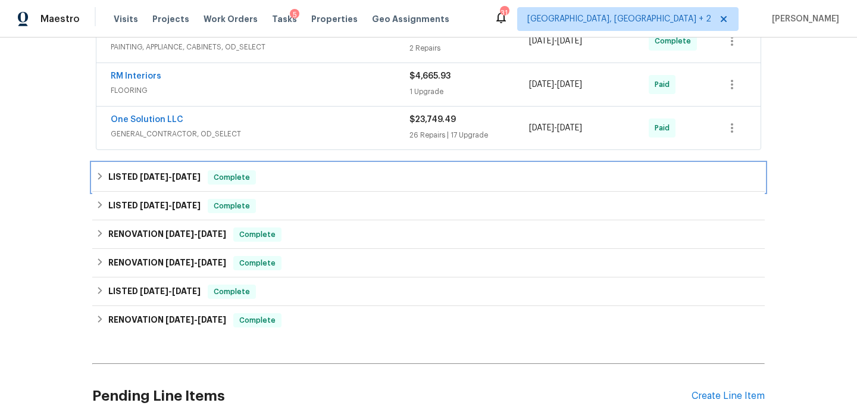
click at [297, 181] on div "LISTED 9/11/25 - 9/18/25 Complete" at bounding box center [428, 177] width 665 height 14
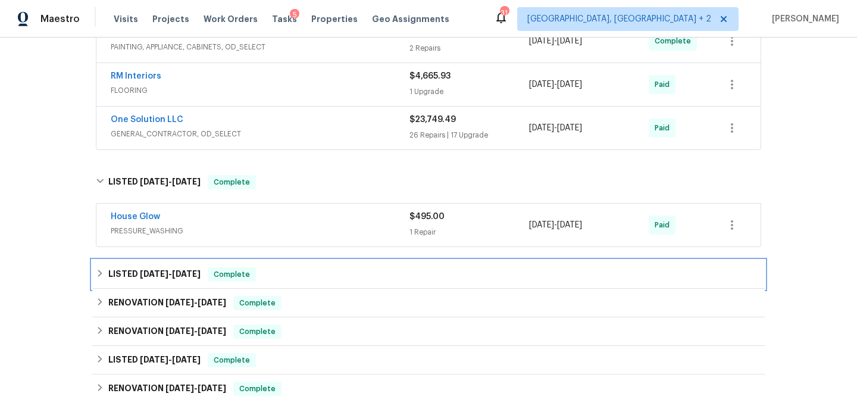
click at [318, 287] on div "LISTED 7/15/25 - 7/17/25 Complete" at bounding box center [428, 274] width 672 height 29
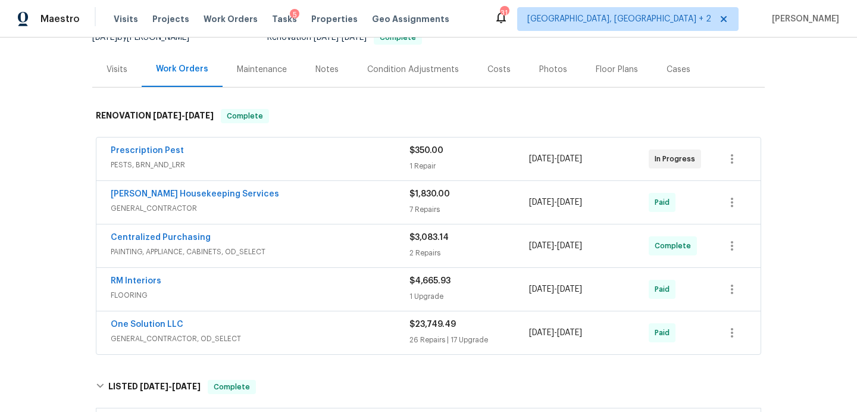
scroll to position [0, 0]
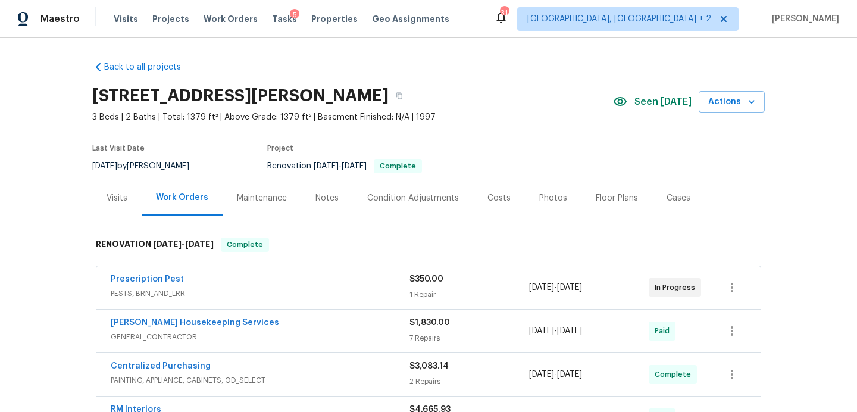
click at [120, 198] on div "Visits" at bounding box center [117, 198] width 21 height 12
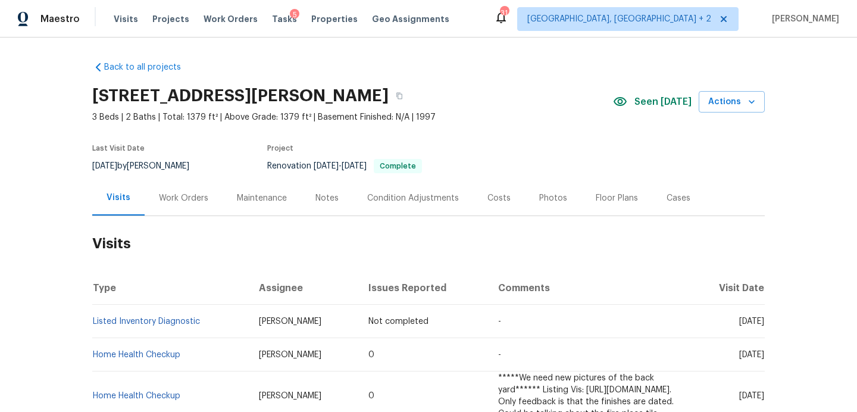
click at [550, 196] on div "Photos" at bounding box center [553, 198] width 28 height 12
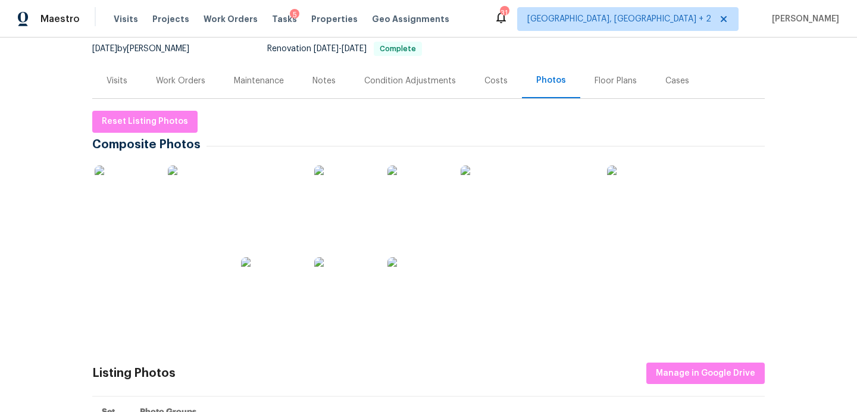
scroll to position [118, 0]
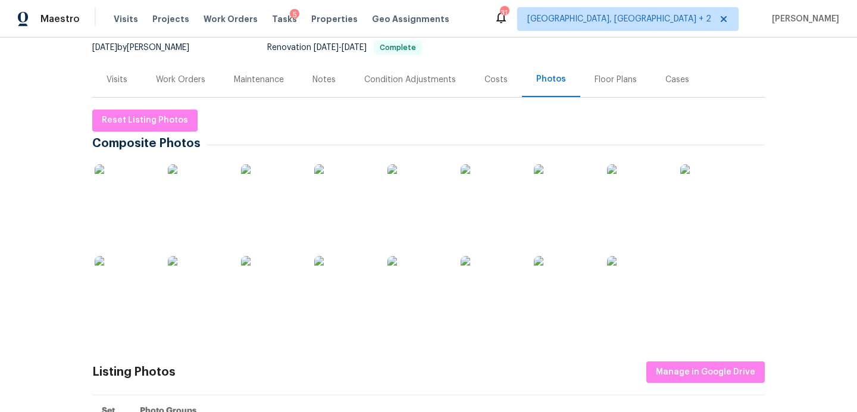
click at [121, 205] on img at bounding box center [124, 193] width 59 height 59
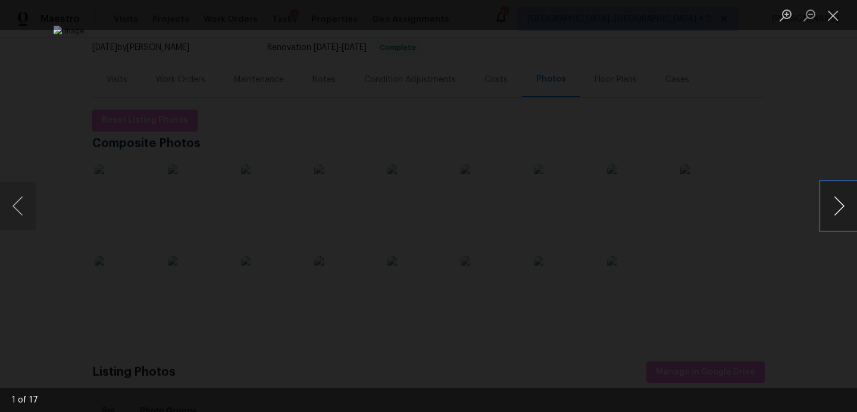
click at [836, 205] on button "Next image" at bounding box center [839, 206] width 36 height 48
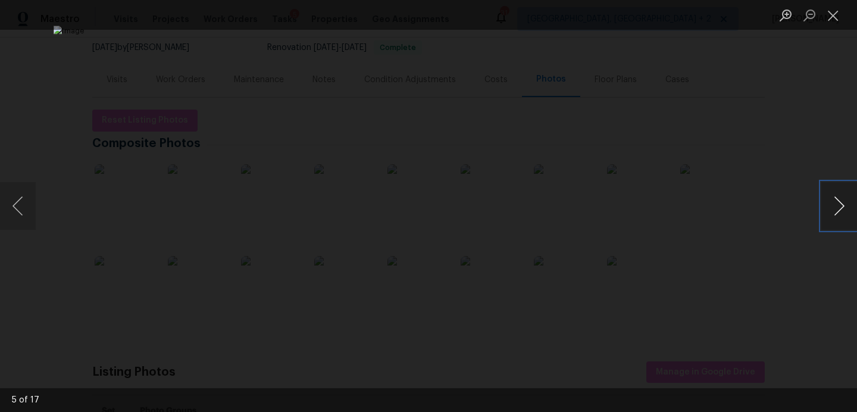
click at [836, 205] on button "Next image" at bounding box center [839, 206] width 36 height 48
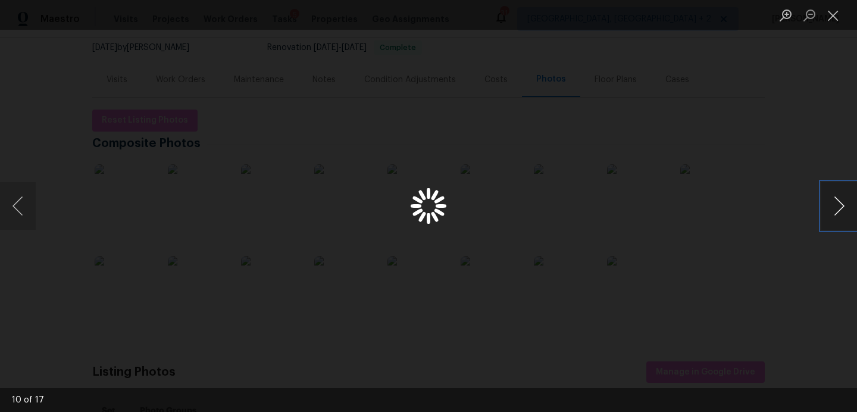
click at [836, 205] on button "Next image" at bounding box center [839, 206] width 36 height 48
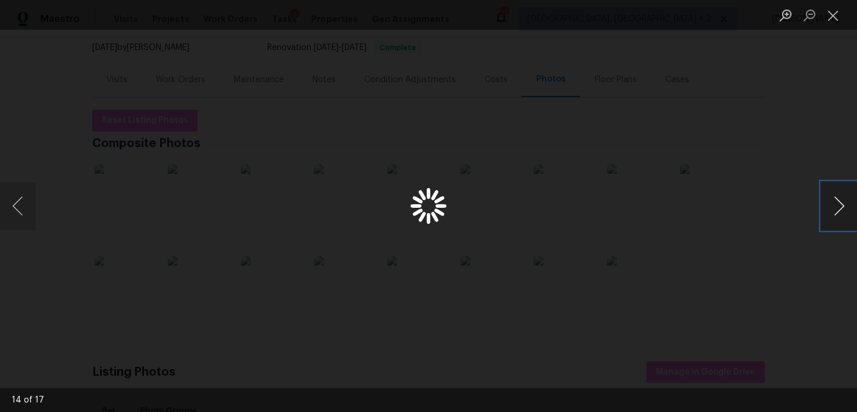
click at [836, 205] on button "Next image" at bounding box center [839, 206] width 36 height 48
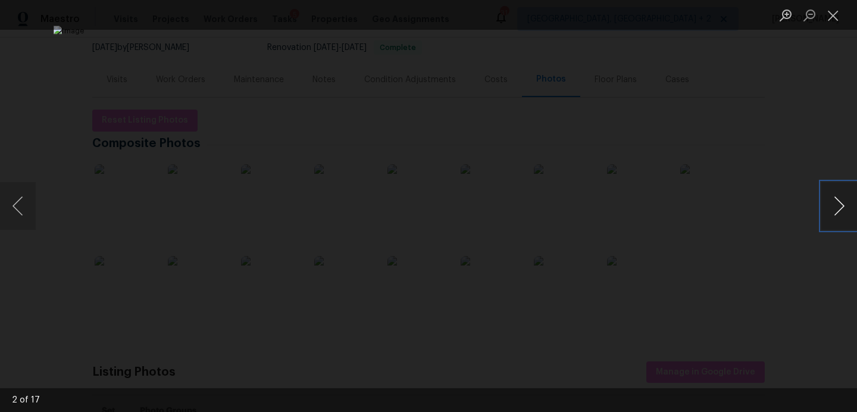
click at [836, 205] on button "Next image" at bounding box center [839, 206] width 36 height 48
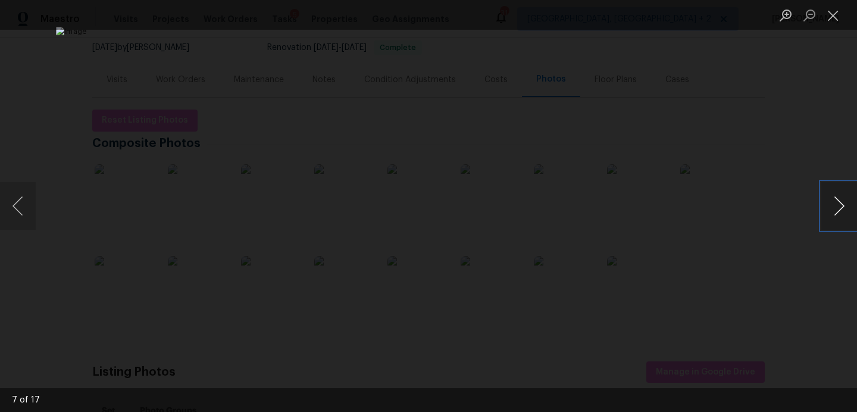
click at [836, 205] on button "Next image" at bounding box center [839, 206] width 36 height 48
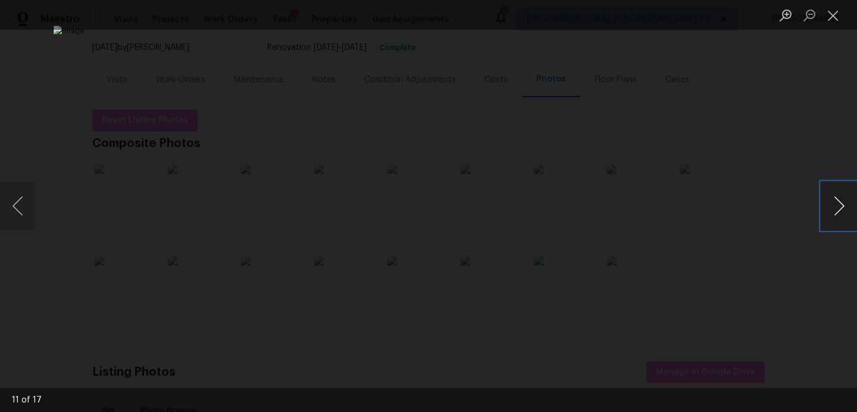
click at [836, 205] on button "Next image" at bounding box center [839, 206] width 36 height 48
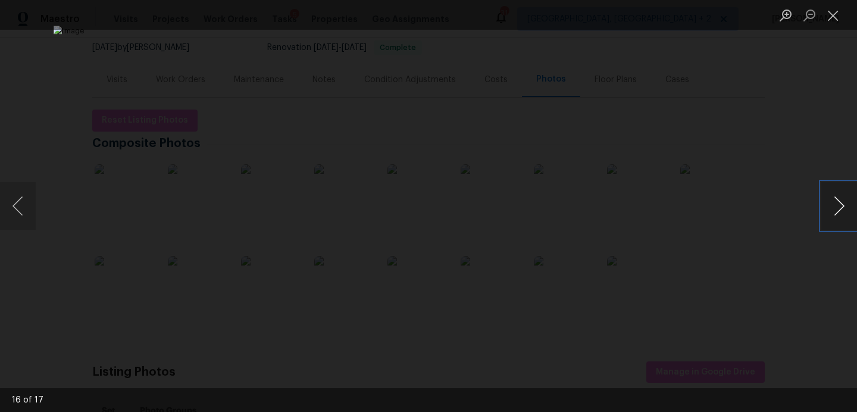
click at [836, 205] on button "Next image" at bounding box center [839, 206] width 36 height 48
click at [21, 207] on button "Previous image" at bounding box center [18, 206] width 36 height 48
click at [832, 15] on button "Close lightbox" at bounding box center [833, 15] width 24 height 21
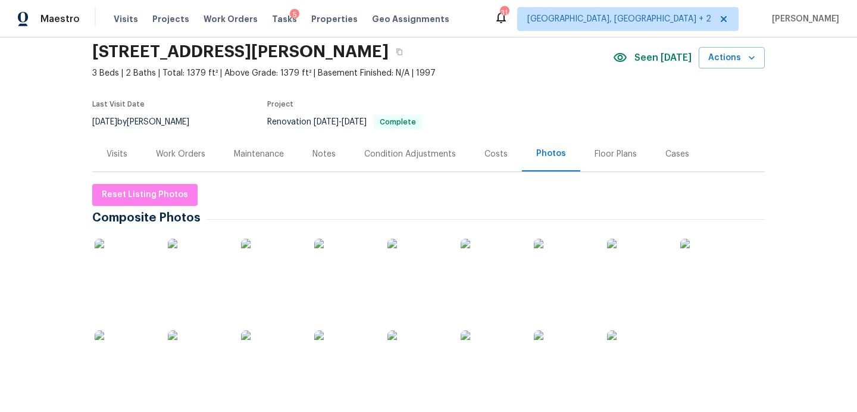
scroll to position [0, 0]
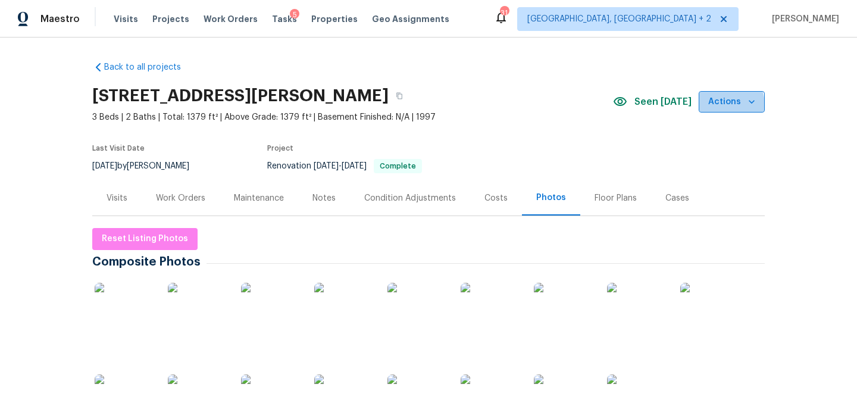
click at [715, 106] on span "Actions" at bounding box center [731, 102] width 47 height 15
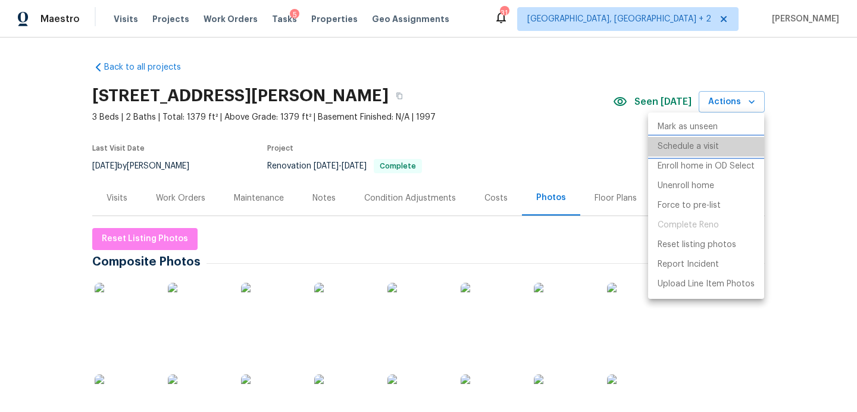
click at [709, 147] on p "Schedule a visit" at bounding box center [687, 146] width 61 height 12
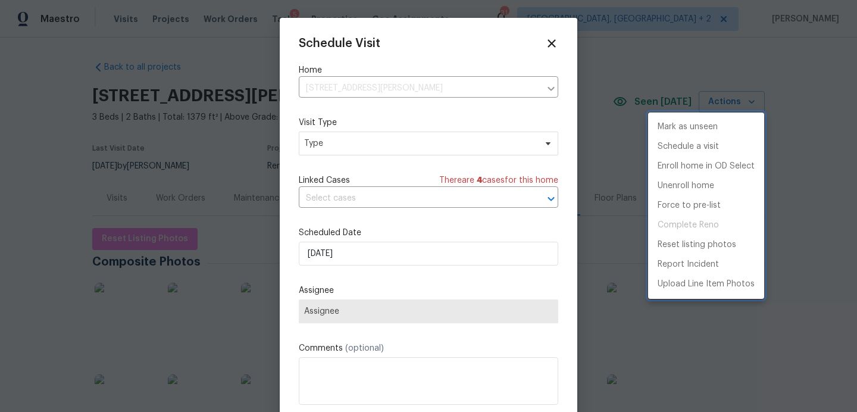
click at [365, 145] on div at bounding box center [428, 206] width 857 height 412
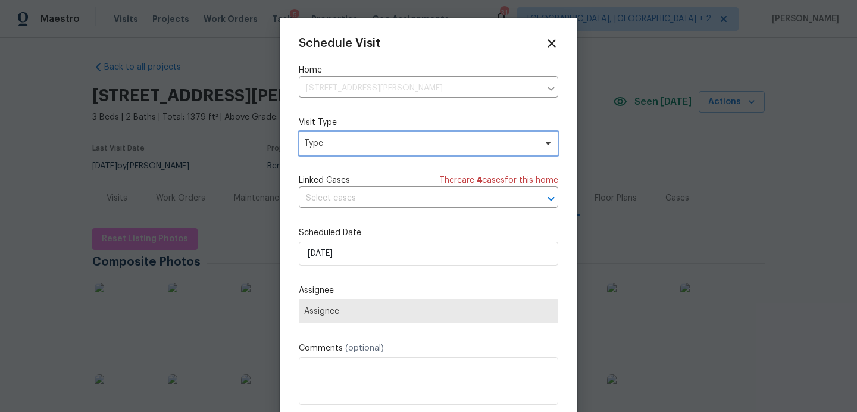
click at [378, 149] on span "Type" at bounding box center [419, 143] width 231 height 12
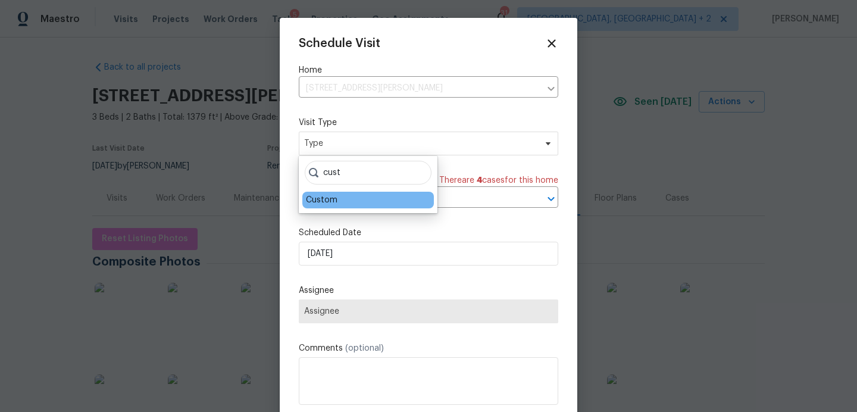
type input "cust"
click at [313, 197] on div "Custom" at bounding box center [322, 200] width 32 height 12
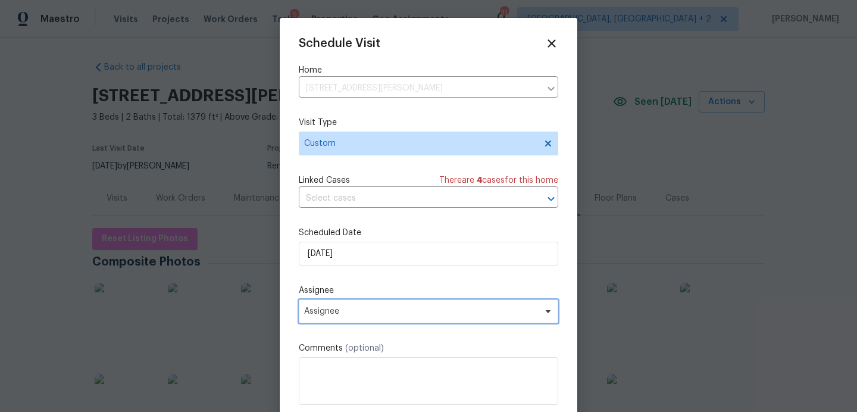
click at [335, 319] on span "Assignee" at bounding box center [428, 311] width 259 height 24
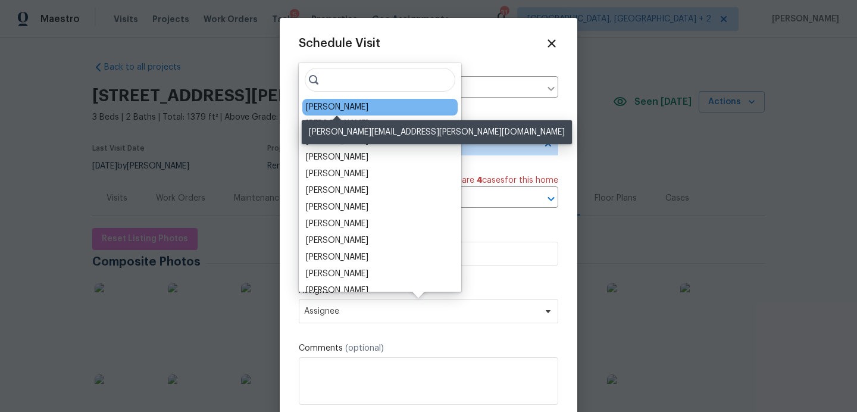
click at [345, 108] on div "Martin Chagolla" at bounding box center [337, 107] width 62 height 12
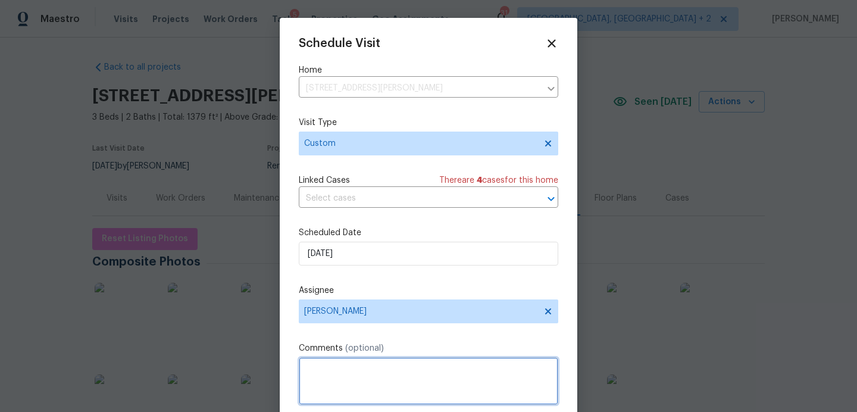
click at [315, 376] on textarea at bounding box center [428, 381] width 259 height 48
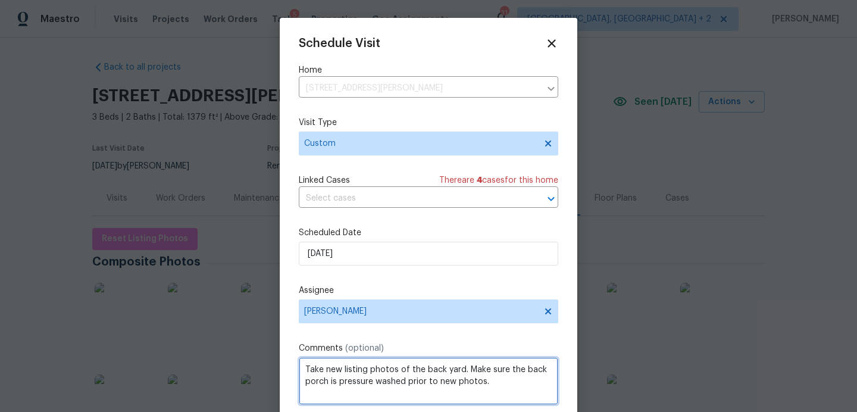
type textarea "Take new listing photos of the back yard. Make sure the back porch is pressure …"
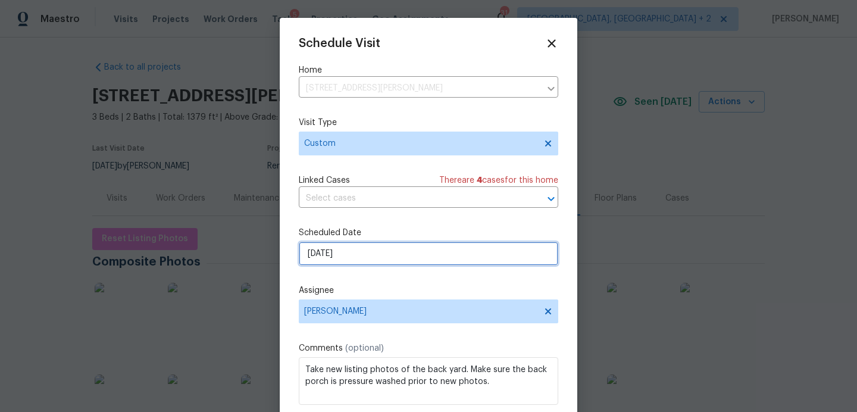
click at [393, 256] on input "10/8/2025" at bounding box center [428, 254] width 259 height 24
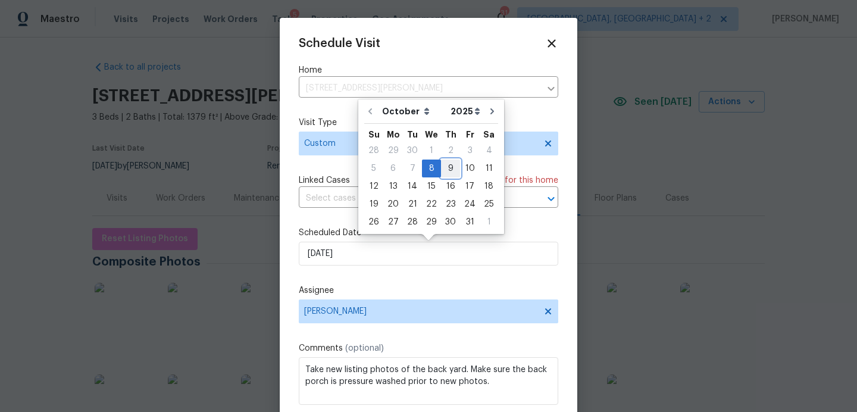
click at [450, 170] on div "9" at bounding box center [450, 168] width 19 height 17
type input "10/9/2025"
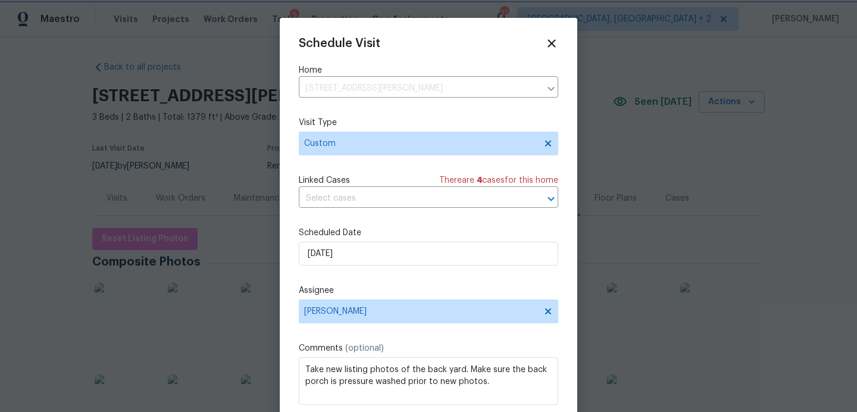
scroll to position [21, 0]
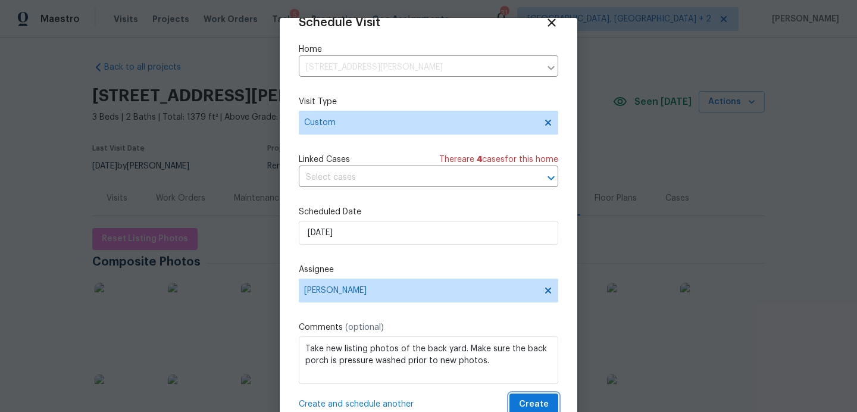
click at [521, 404] on button "Create" at bounding box center [533, 404] width 49 height 22
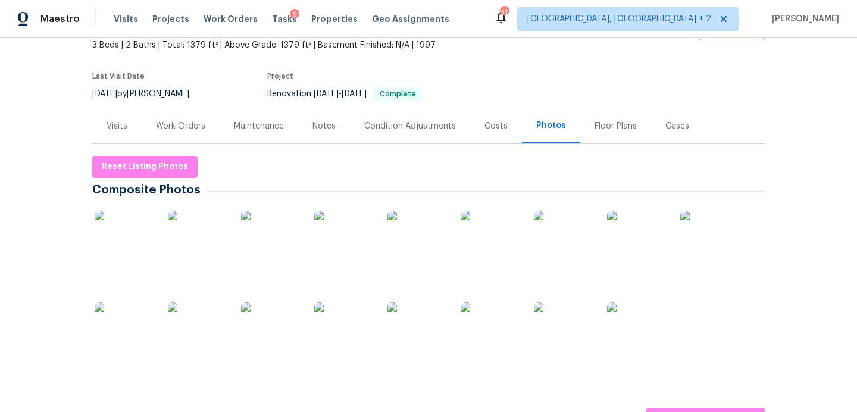
scroll to position [79, 0]
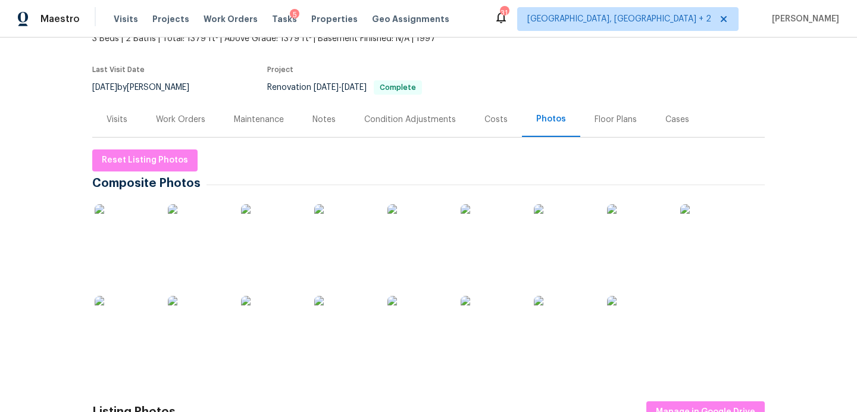
click at [131, 241] on img at bounding box center [124, 233] width 59 height 59
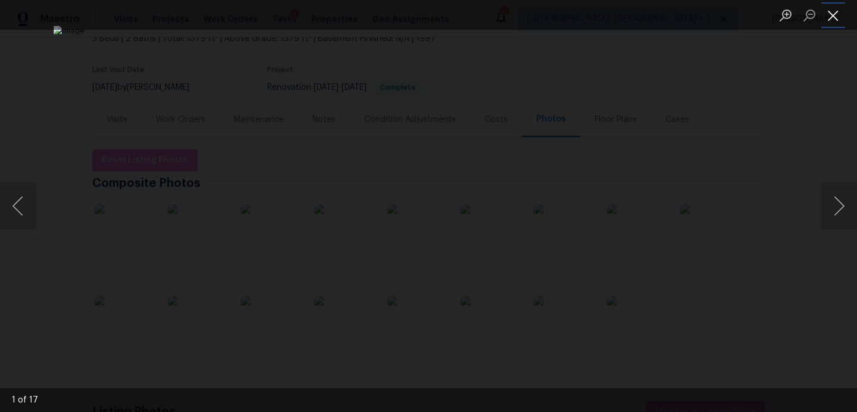
click at [834, 18] on button "Close lightbox" at bounding box center [833, 15] width 24 height 21
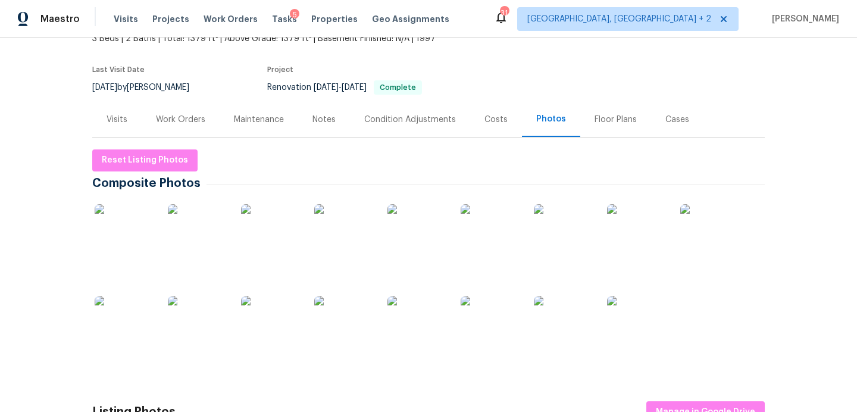
scroll to position [0, 0]
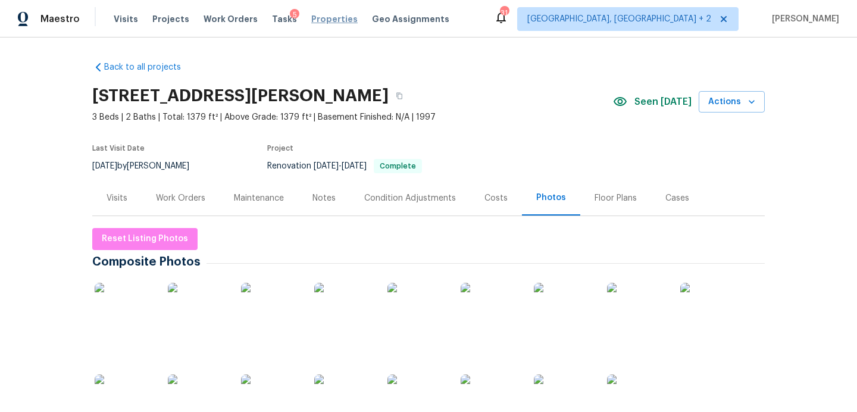
click at [312, 18] on span "Properties" at bounding box center [334, 19] width 46 height 12
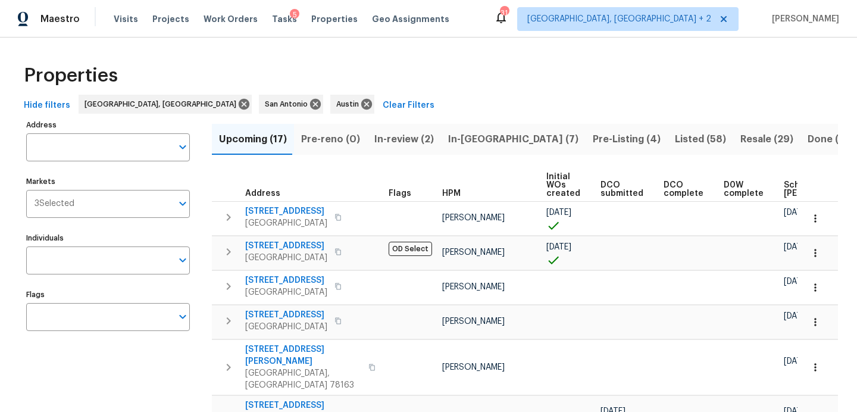
click at [593, 142] on span "Pre-Listing (4)" at bounding box center [627, 139] width 68 height 17
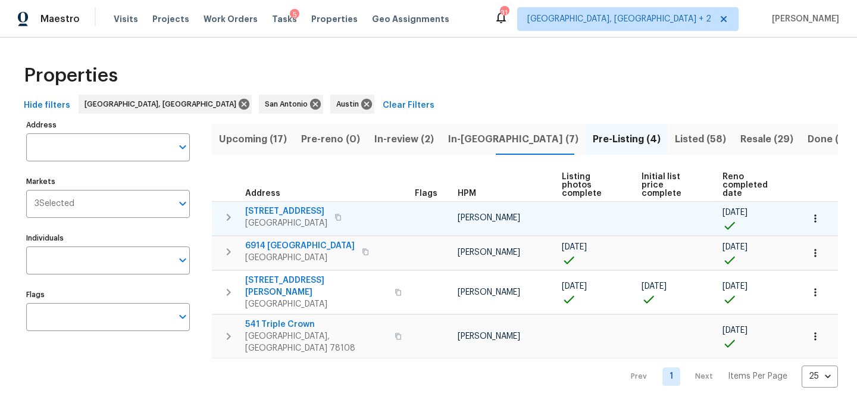
click at [280, 205] on span "1517 Silver Oak Trl" at bounding box center [286, 211] width 82 height 12
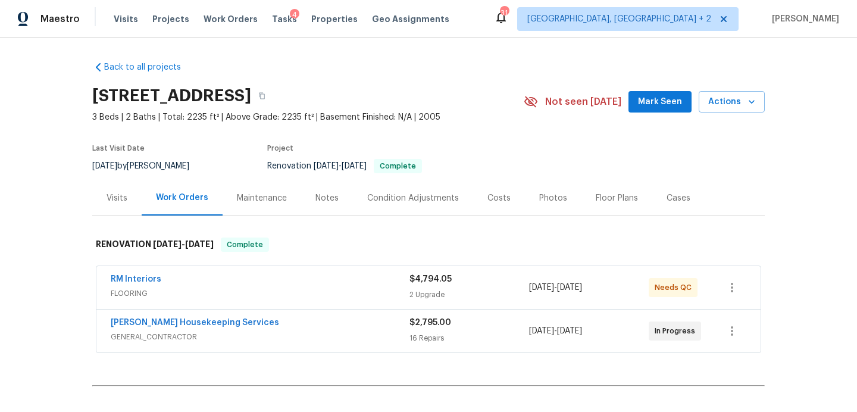
click at [663, 99] on span "Mark Seen" at bounding box center [660, 102] width 44 height 15
click at [545, 201] on div "Photos" at bounding box center [553, 198] width 28 height 12
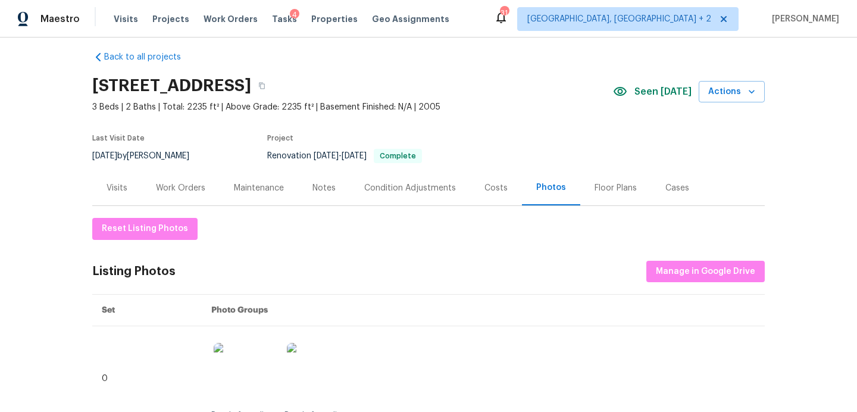
scroll to position [101, 0]
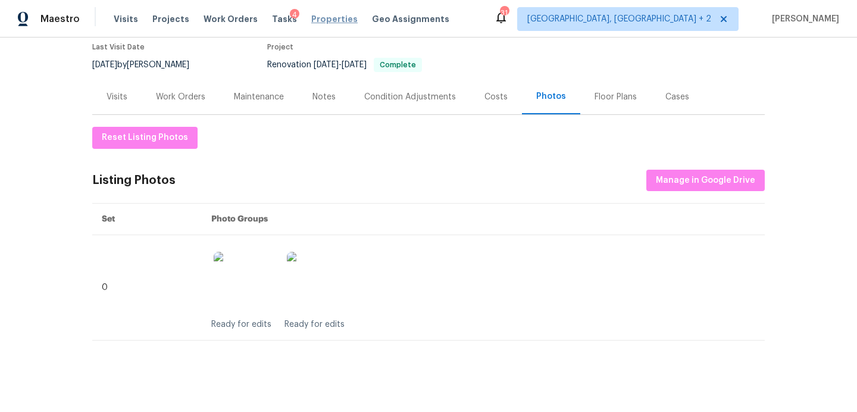
click at [325, 21] on span "Properties" at bounding box center [334, 19] width 46 height 12
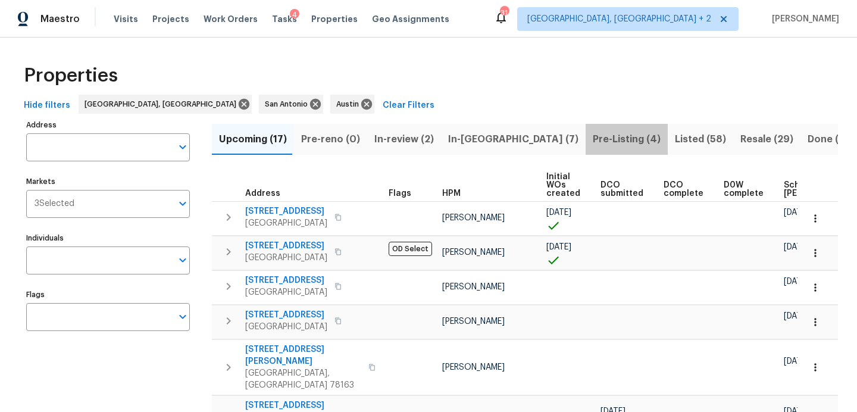
click at [593, 139] on span "Pre-Listing (4)" at bounding box center [627, 139] width 68 height 17
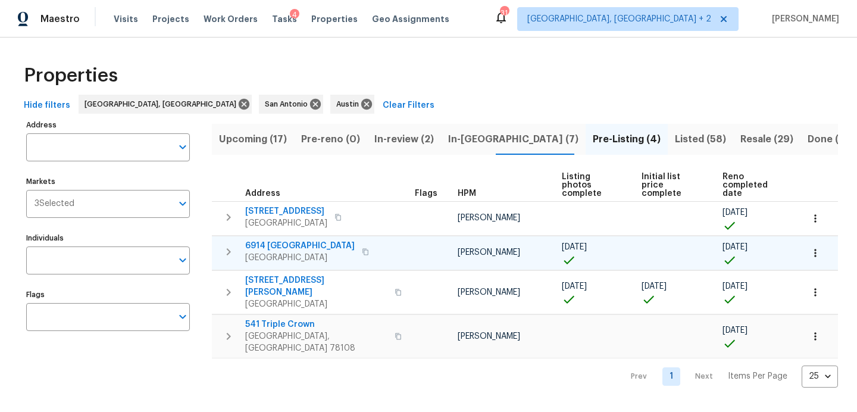
click at [273, 240] on span "6914 [GEOGRAPHIC_DATA]" at bounding box center [299, 246] width 109 height 12
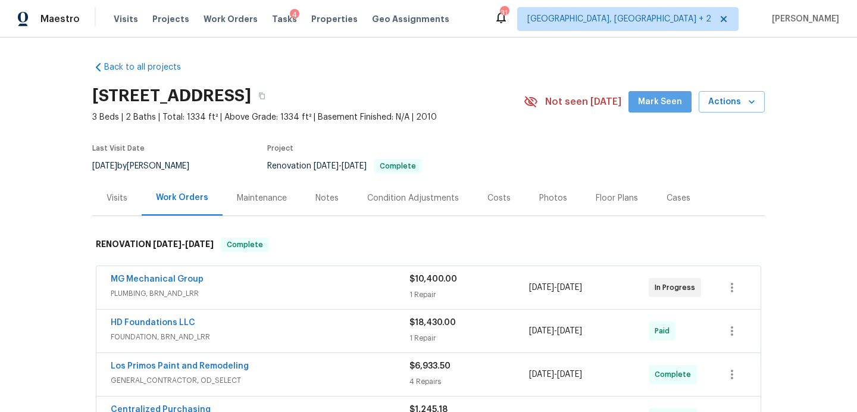
click at [663, 96] on span "Mark Seen" at bounding box center [660, 102] width 44 height 15
click at [538, 190] on div "Photos" at bounding box center [553, 197] width 57 height 35
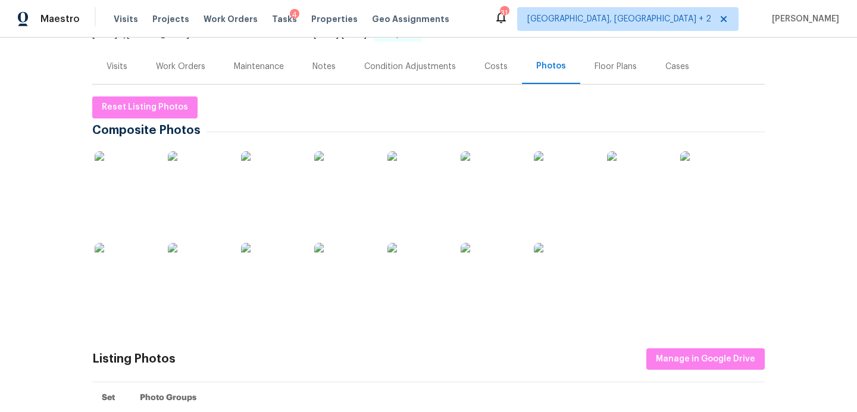
scroll to position [133, 0]
click at [113, 186] on img at bounding box center [124, 179] width 59 height 59
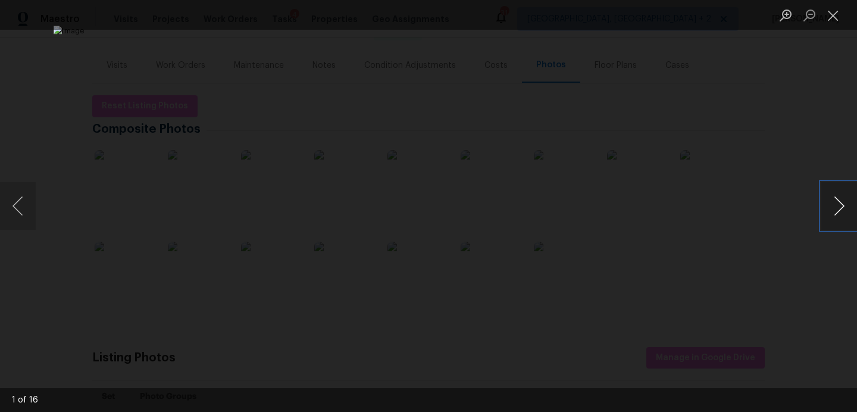
click at [837, 215] on button "Next image" at bounding box center [839, 206] width 36 height 48
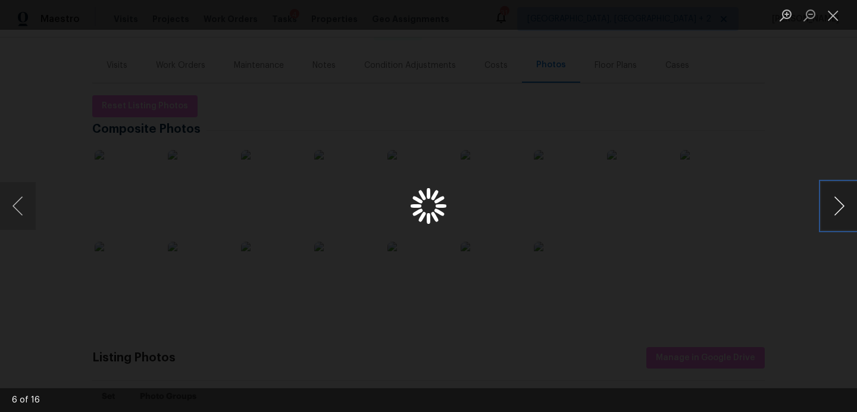
click at [837, 215] on button "Next image" at bounding box center [839, 206] width 36 height 48
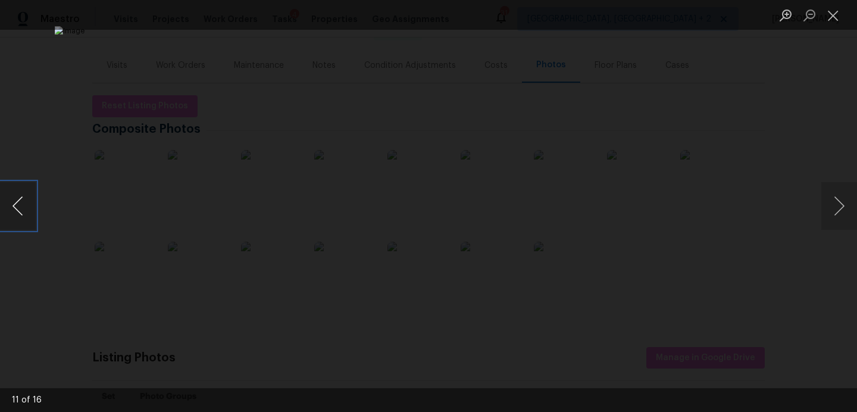
click at [7, 205] on button "Previous image" at bounding box center [18, 206] width 36 height 48
click at [835, 208] on button "Next image" at bounding box center [839, 206] width 36 height 48
click at [832, 17] on button "Close lightbox" at bounding box center [833, 15] width 24 height 21
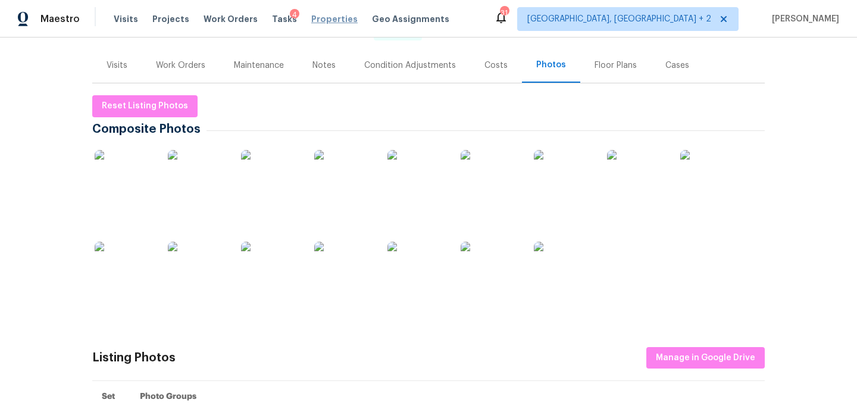
click at [322, 17] on span "Properties" at bounding box center [334, 19] width 46 height 12
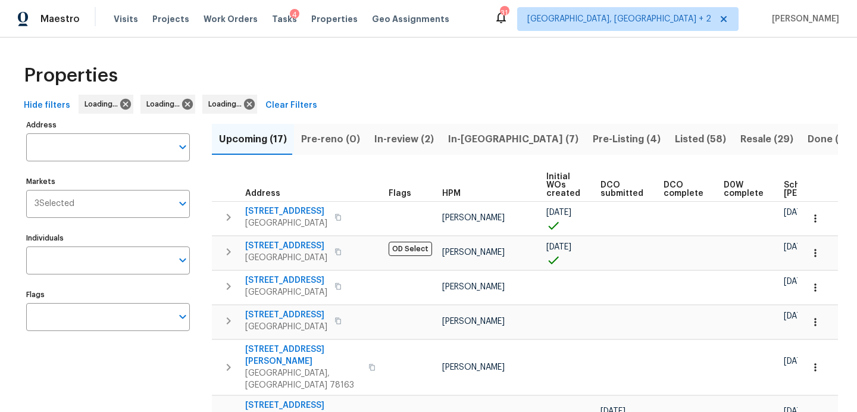
click at [593, 139] on span "Pre-Listing (4)" at bounding box center [627, 139] width 68 height 17
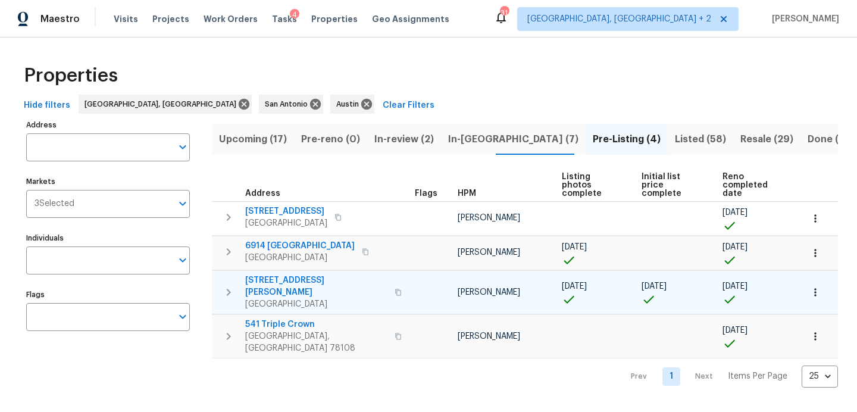
click at [304, 274] on span "[STREET_ADDRESS][PERSON_NAME]" at bounding box center [316, 286] width 142 height 24
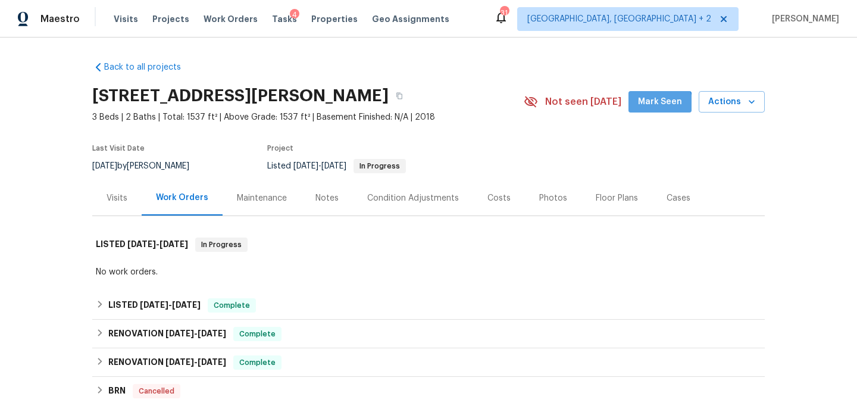
click at [653, 108] on span "Mark Seen" at bounding box center [660, 102] width 44 height 15
click at [540, 198] on div "Photos" at bounding box center [553, 198] width 28 height 12
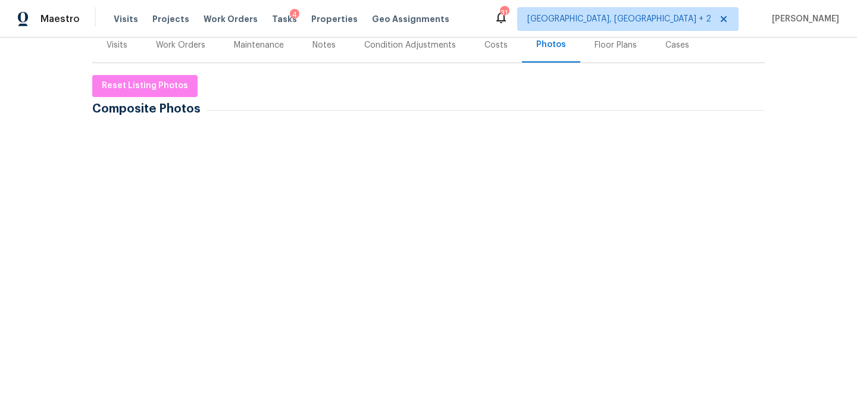
scroll to position [154, 0]
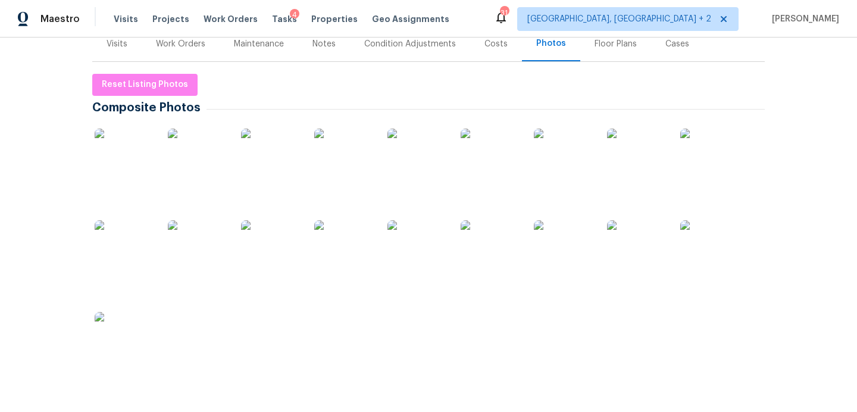
click at [331, 160] on img at bounding box center [343, 158] width 59 height 59
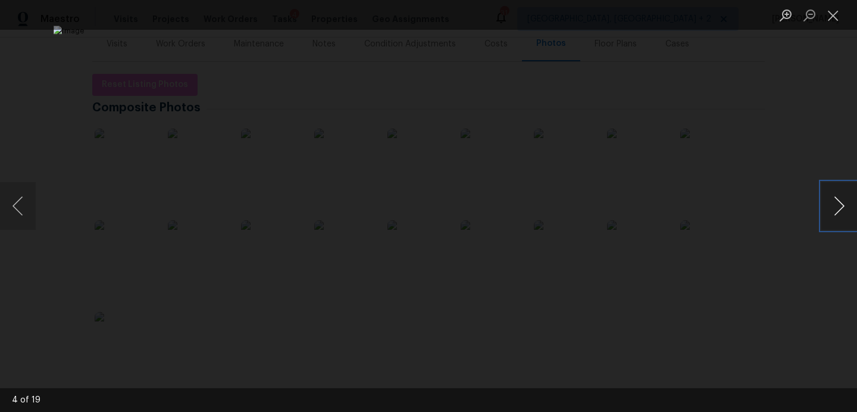
click at [835, 206] on button "Next image" at bounding box center [839, 206] width 36 height 48
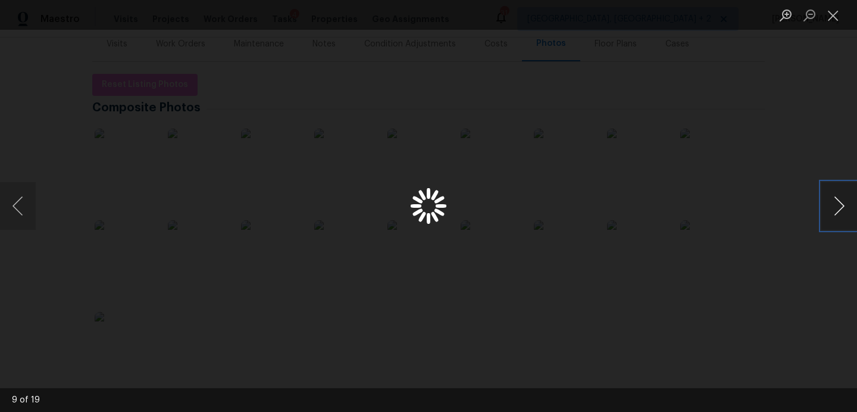
click at [835, 206] on button "Next image" at bounding box center [839, 206] width 36 height 48
click at [16, 206] on button "Previous image" at bounding box center [18, 206] width 36 height 48
click at [832, 212] on button "Next image" at bounding box center [839, 206] width 36 height 48
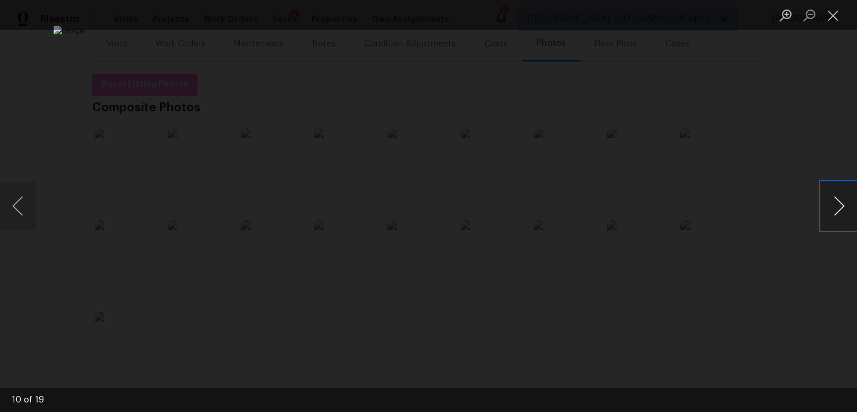
click at [832, 212] on button "Next image" at bounding box center [839, 206] width 36 height 48
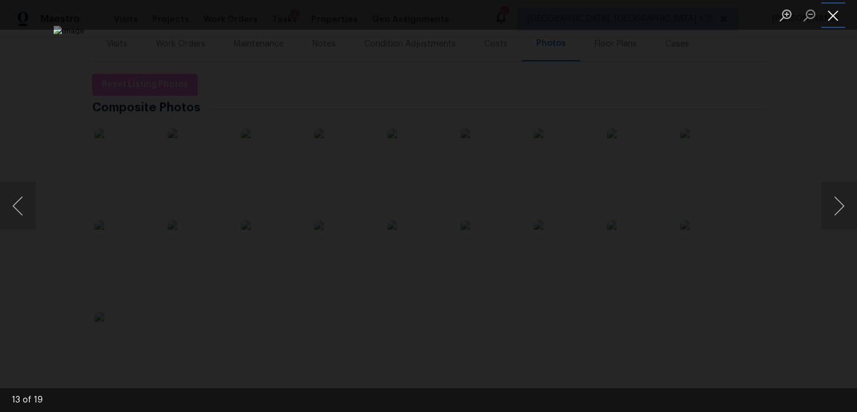
click at [837, 17] on button "Close lightbox" at bounding box center [833, 15] width 24 height 21
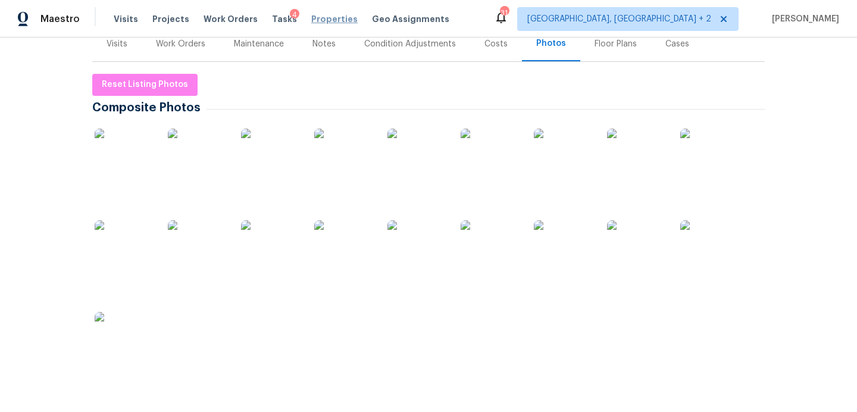
click at [311, 19] on span "Properties" at bounding box center [334, 19] width 46 height 12
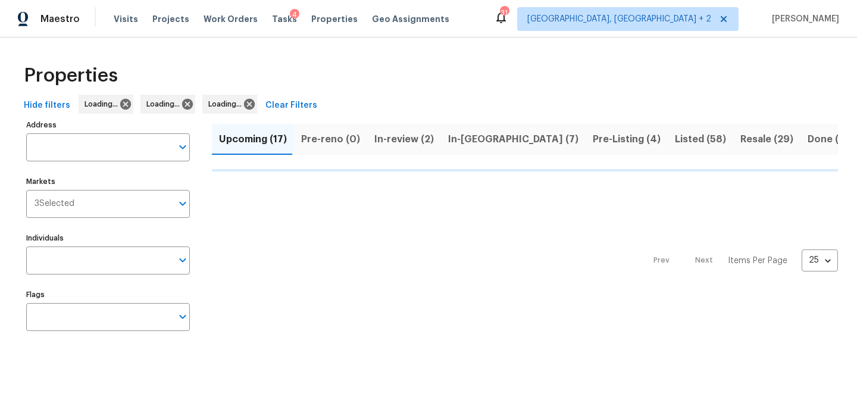
click at [593, 143] on span "Pre-Listing (4)" at bounding box center [627, 139] width 68 height 17
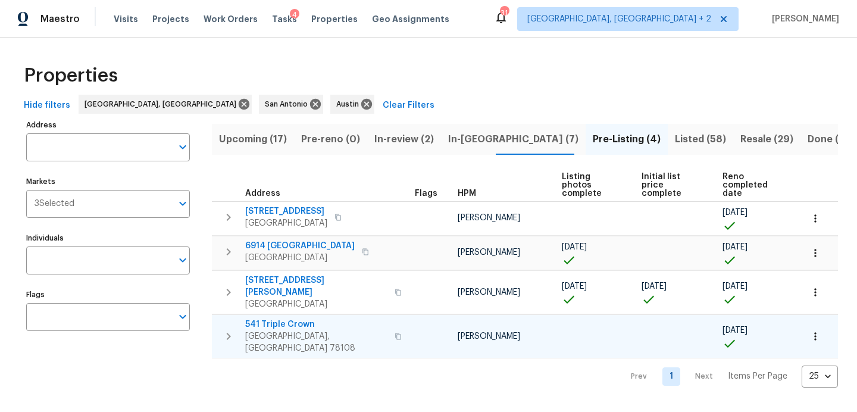
click at [289, 318] on span "541 Triple Crown" at bounding box center [316, 324] width 142 height 12
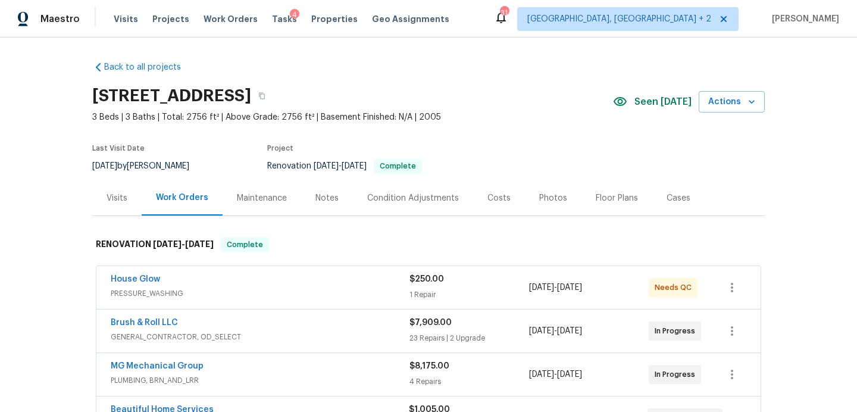
click at [654, 103] on span "Seen [DATE]" at bounding box center [662, 102] width 57 height 12
click at [539, 192] on div "Photos" at bounding box center [553, 198] width 28 height 12
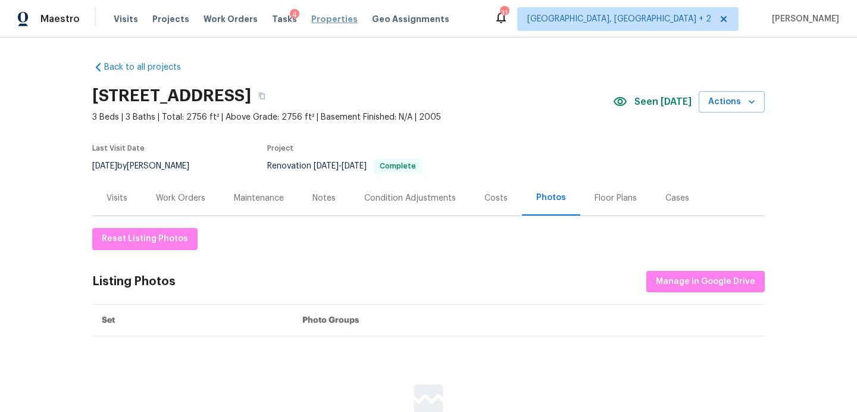
click at [311, 18] on span "Properties" at bounding box center [334, 19] width 46 height 12
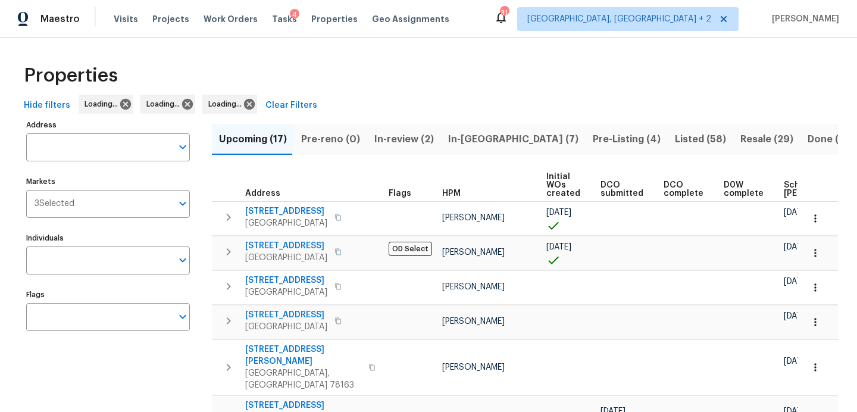
click at [593, 138] on span "Pre-Listing (4)" at bounding box center [627, 139] width 68 height 17
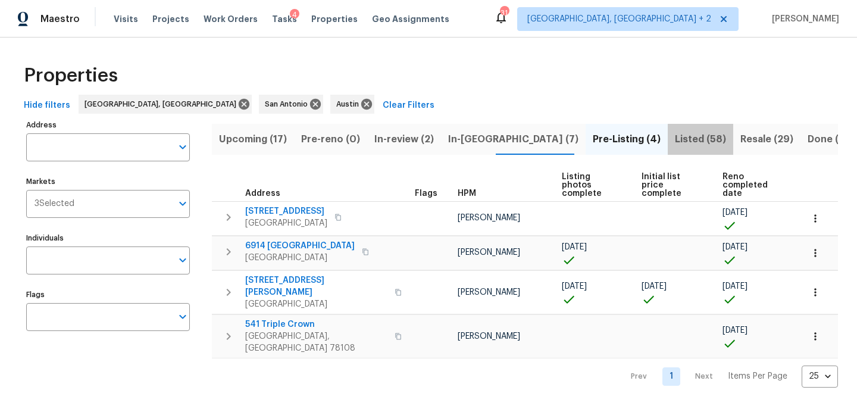
click at [675, 139] on span "Listed (58)" at bounding box center [700, 139] width 51 height 17
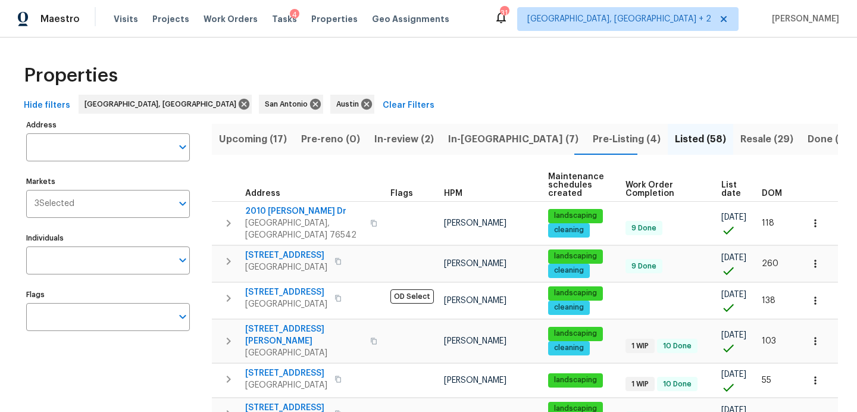
click at [770, 192] on span "DOM" at bounding box center [772, 193] width 20 height 8
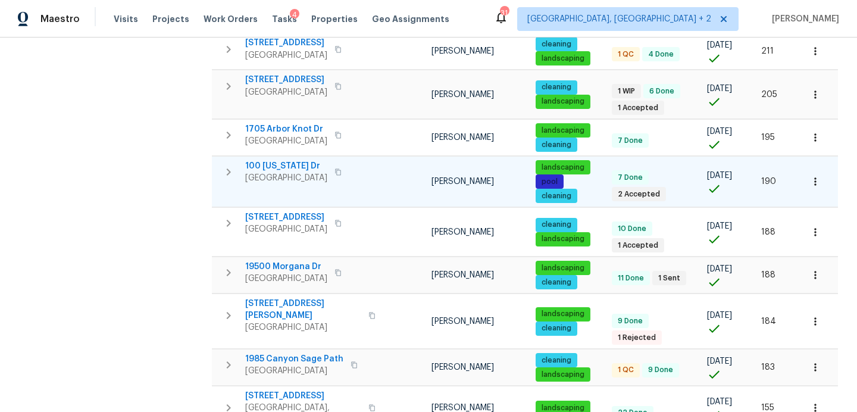
scroll to position [725, 0]
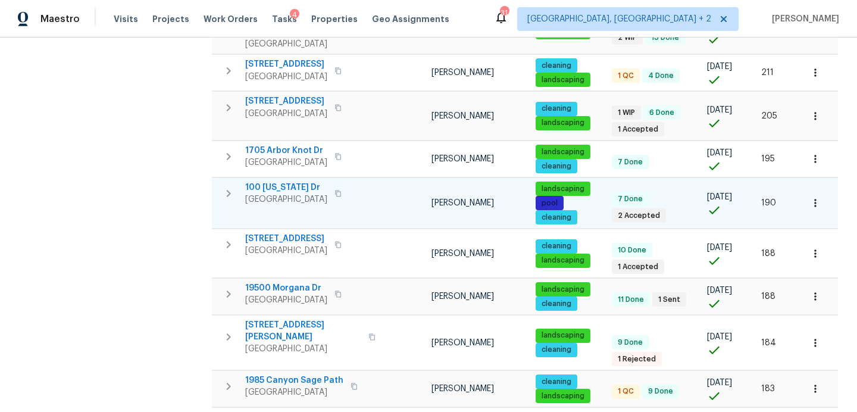
click at [292, 181] on span "100 Missouri Dr" at bounding box center [286, 187] width 82 height 12
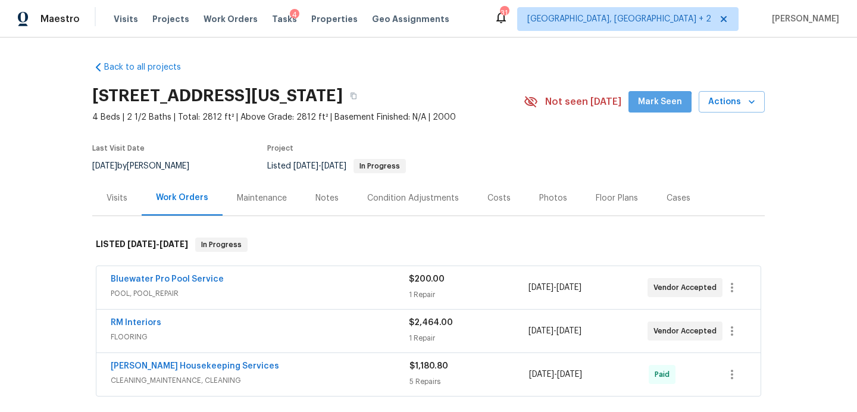
click at [650, 111] on button "Mark Seen" at bounding box center [659, 102] width 63 height 22
click at [542, 200] on div "Photos" at bounding box center [553, 198] width 28 height 12
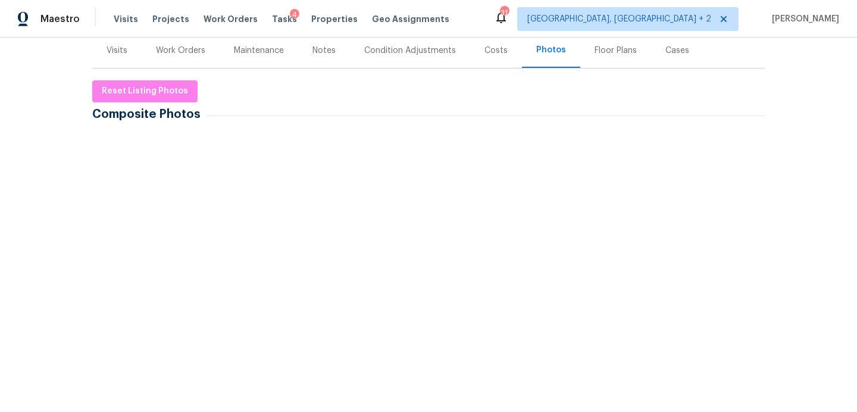
scroll to position [150, 0]
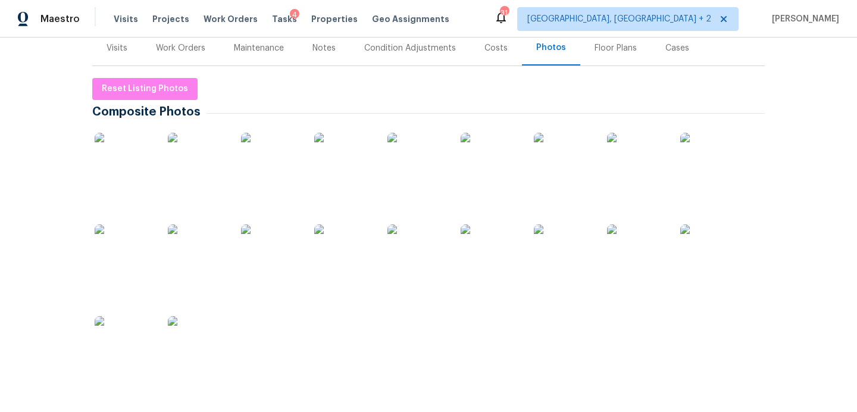
click at [414, 187] on img at bounding box center [416, 162] width 59 height 59
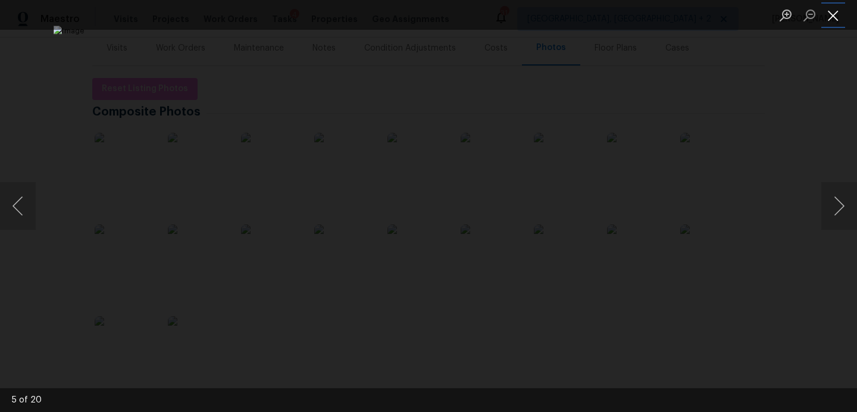
click at [832, 17] on button "Close lightbox" at bounding box center [833, 15] width 24 height 21
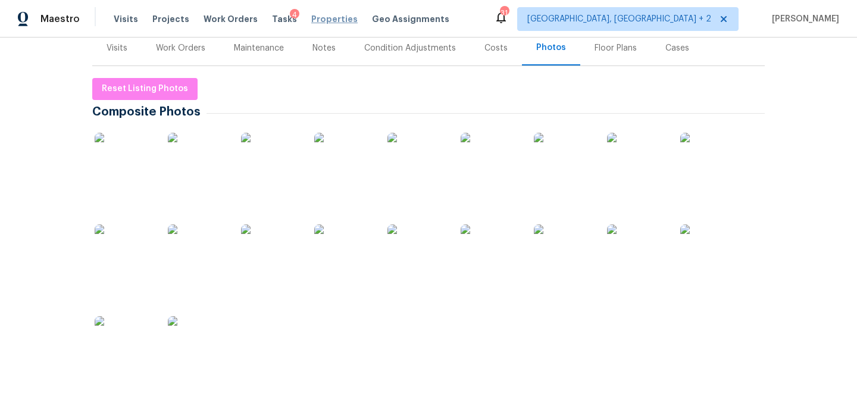
click at [318, 20] on span "Properties" at bounding box center [334, 19] width 46 height 12
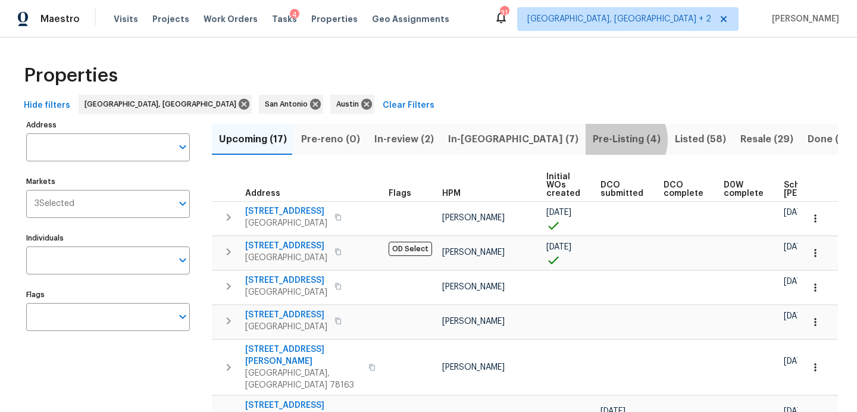
click at [593, 139] on span "Pre-Listing (4)" at bounding box center [627, 139] width 68 height 17
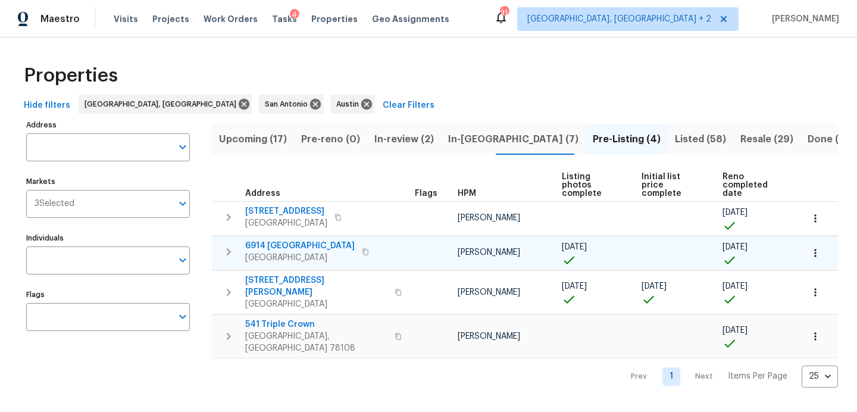
click at [284, 240] on span "6914 [GEOGRAPHIC_DATA]" at bounding box center [299, 246] width 109 height 12
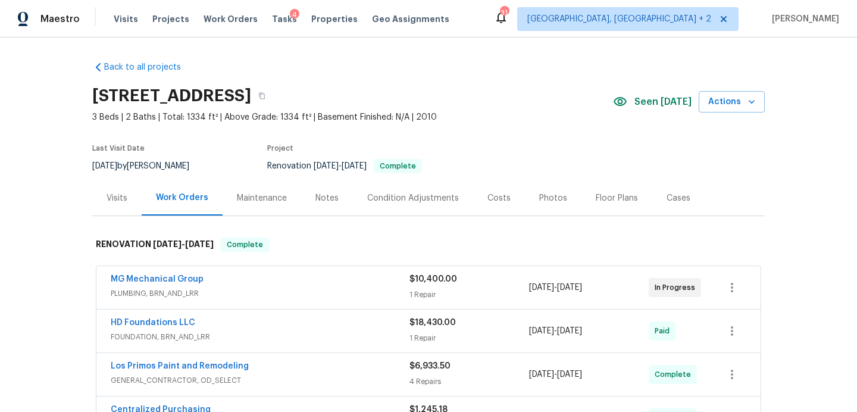
click at [644, 98] on span "Seen [DATE]" at bounding box center [662, 102] width 57 height 12
click at [540, 201] on div "Photos" at bounding box center [553, 198] width 28 height 12
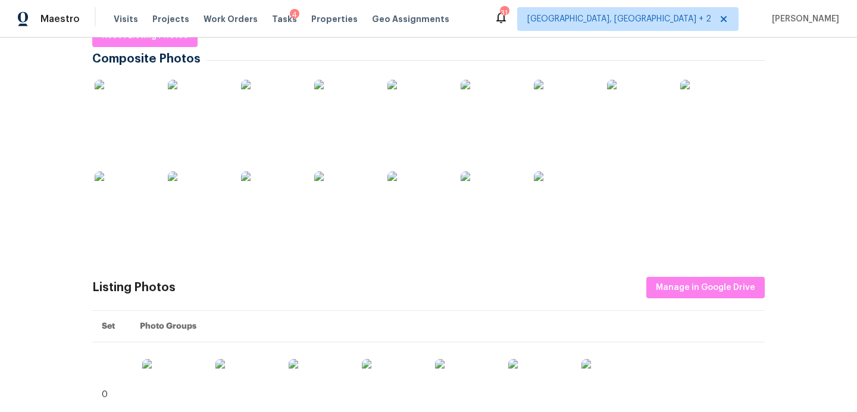
scroll to position [203, 0]
click at [112, 90] on img at bounding box center [124, 108] width 59 height 59
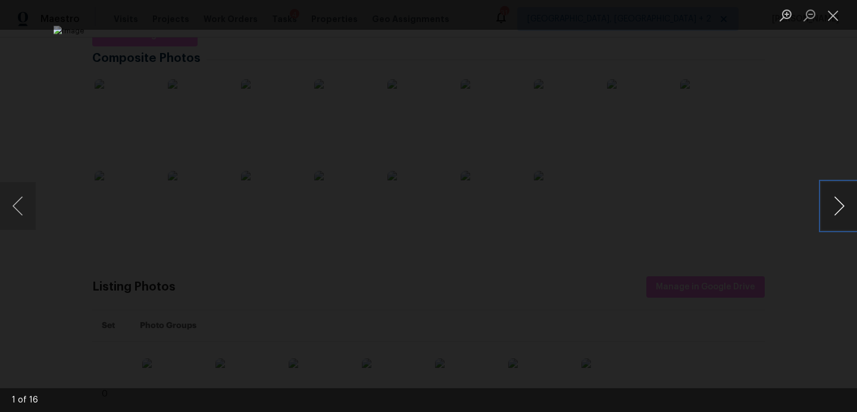
click at [838, 206] on button "Next image" at bounding box center [839, 206] width 36 height 48
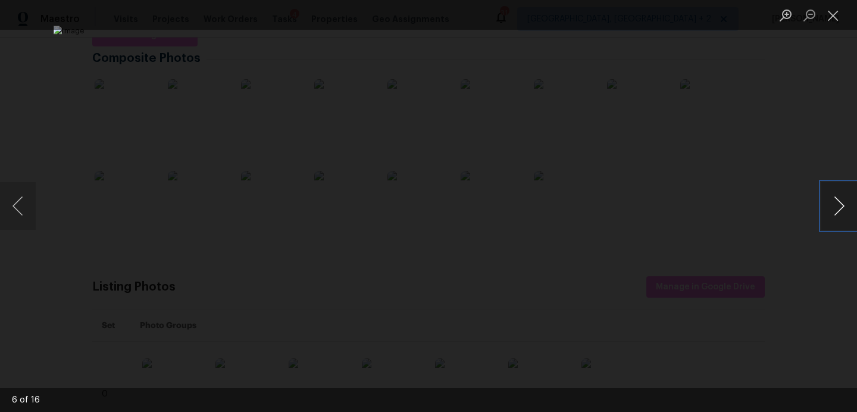
click at [838, 206] on button "Next image" at bounding box center [839, 206] width 36 height 48
click at [15, 204] on button "Previous image" at bounding box center [18, 206] width 36 height 48
click at [840, 209] on button "Next image" at bounding box center [839, 206] width 36 height 48
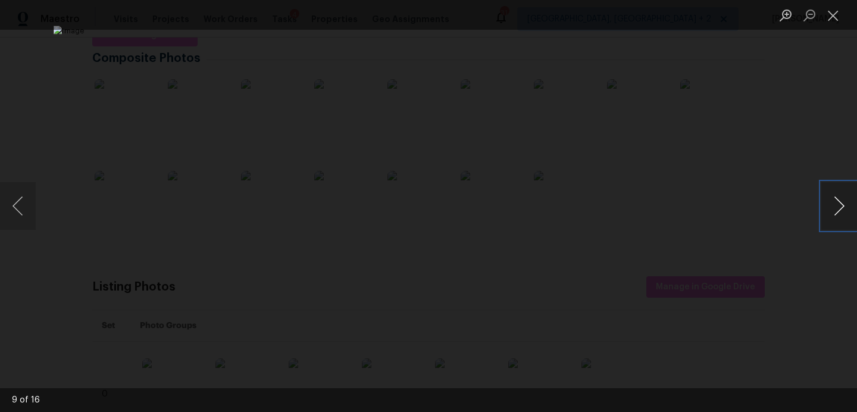
click at [840, 209] on button "Next image" at bounding box center [839, 206] width 36 height 48
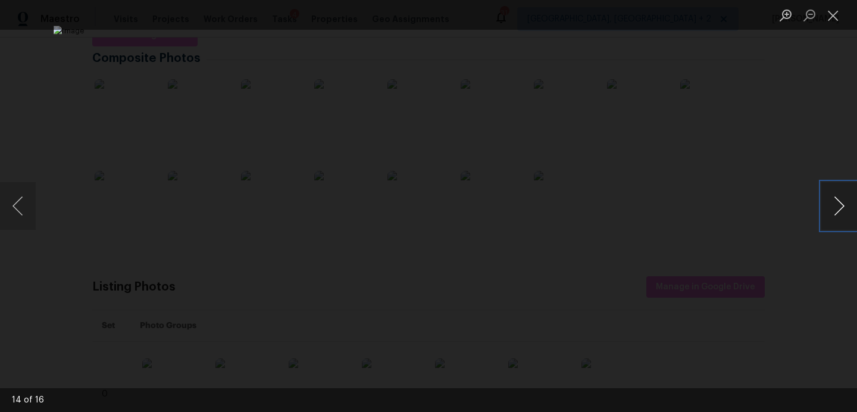
click at [840, 209] on button "Next image" at bounding box center [839, 206] width 36 height 48
click at [7, 191] on button "Previous image" at bounding box center [18, 206] width 36 height 48
click at [11, 201] on button "Previous image" at bounding box center [18, 206] width 36 height 48
click at [826, 21] on button "Close lightbox" at bounding box center [833, 15] width 24 height 21
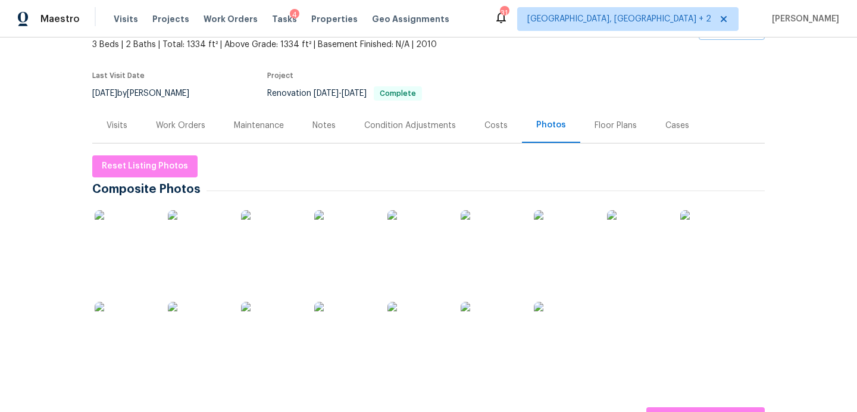
scroll to position [0, 0]
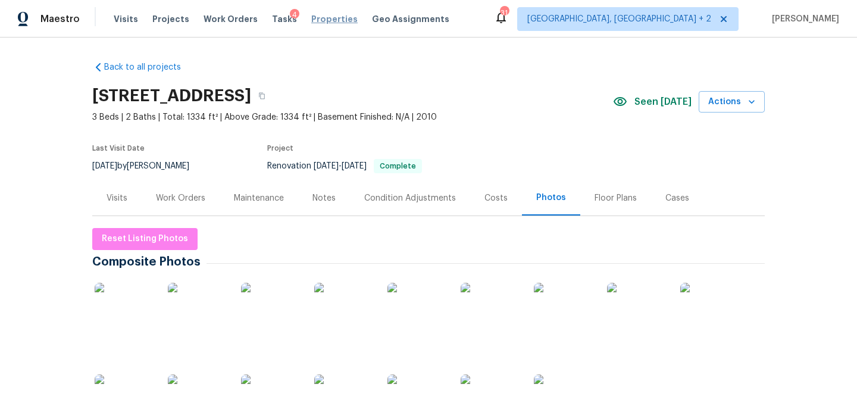
click at [311, 19] on span "Properties" at bounding box center [334, 19] width 46 height 12
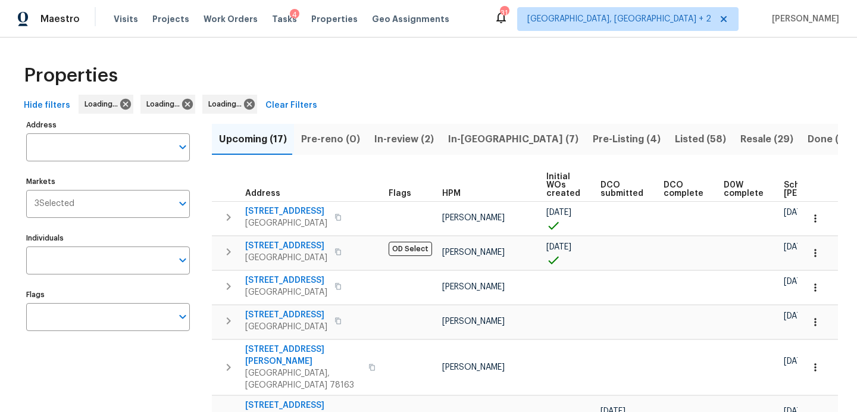
click at [675, 140] on span "Listed (58)" at bounding box center [700, 139] width 51 height 17
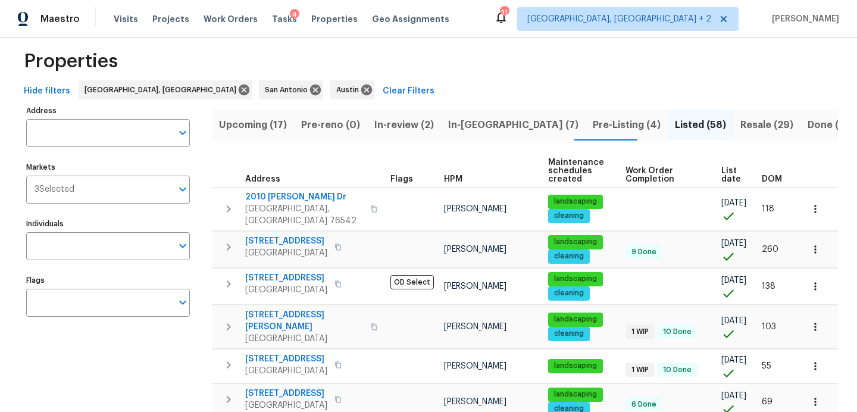
scroll to position [19, 0]
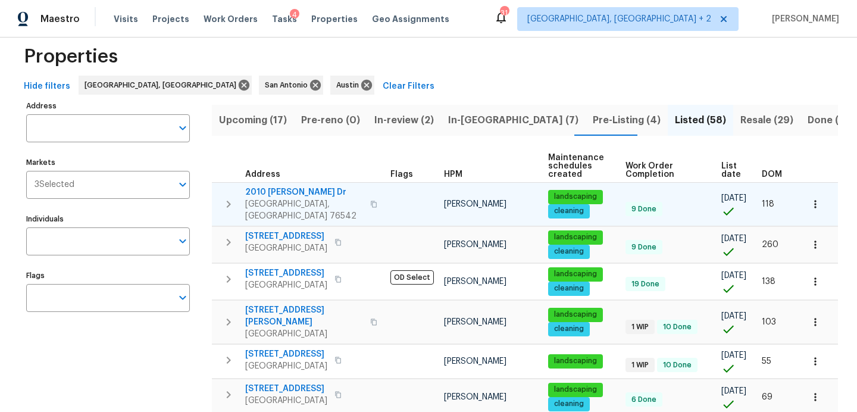
click at [277, 193] on span "2010 [PERSON_NAME] Dr" at bounding box center [304, 192] width 118 height 12
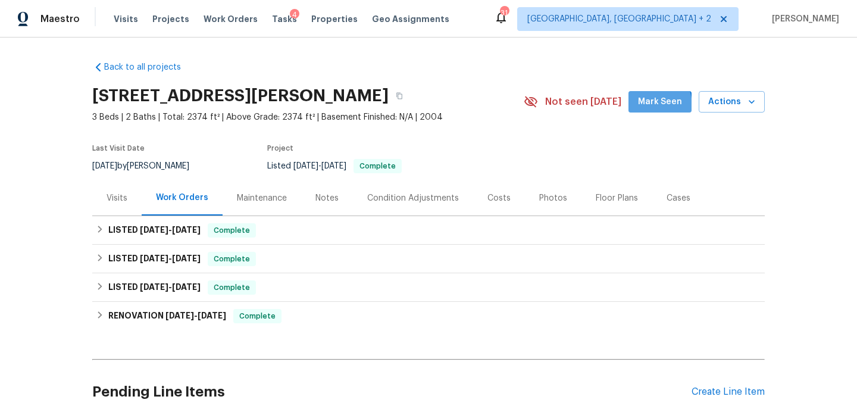
click at [647, 107] on span "Mark Seen" at bounding box center [660, 102] width 44 height 15
click at [556, 195] on div "Photos" at bounding box center [553, 198] width 28 height 12
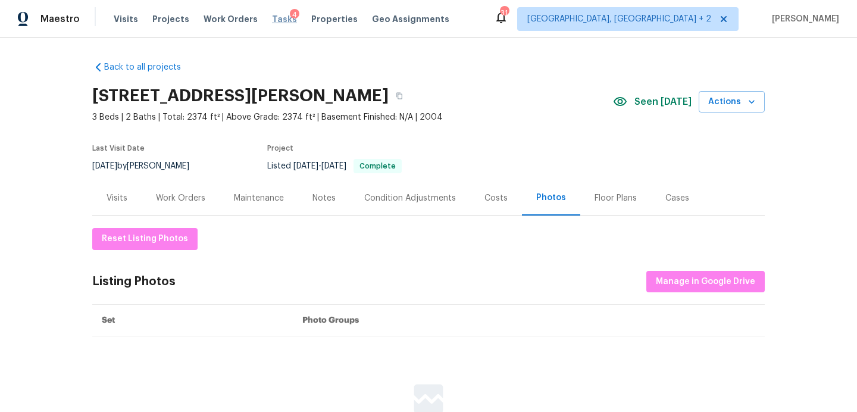
click at [274, 20] on span "Tasks" at bounding box center [284, 19] width 25 height 8
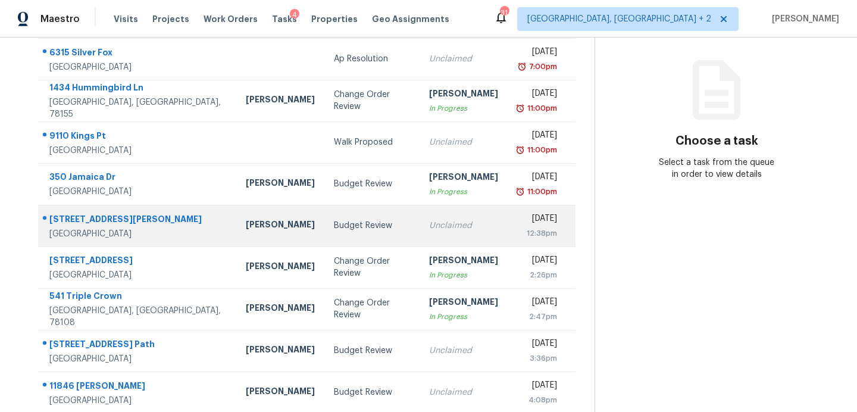
scroll to position [132, 0]
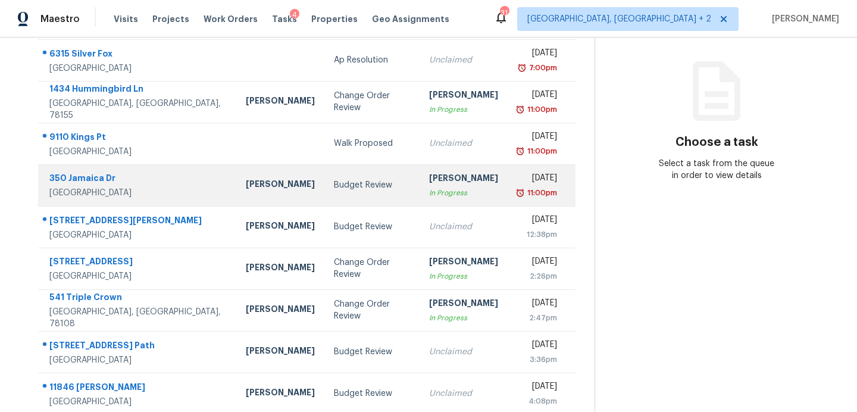
click at [244, 189] on td "[PERSON_NAME]" at bounding box center [280, 185] width 88 height 42
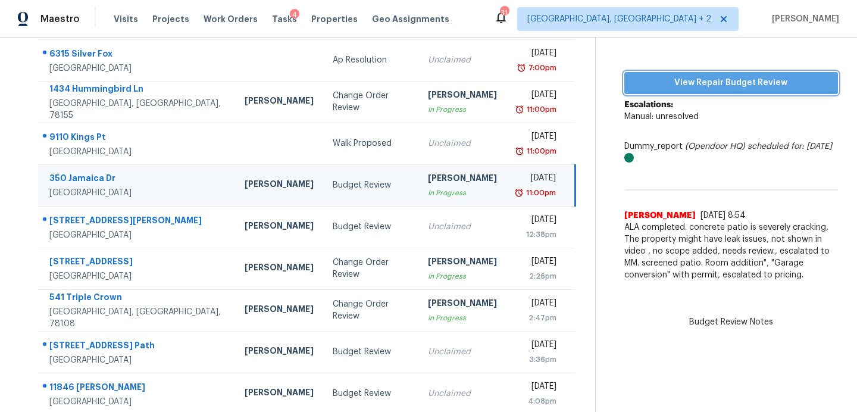
click at [637, 77] on span "View Repair Budget Review" at bounding box center [731, 83] width 195 height 15
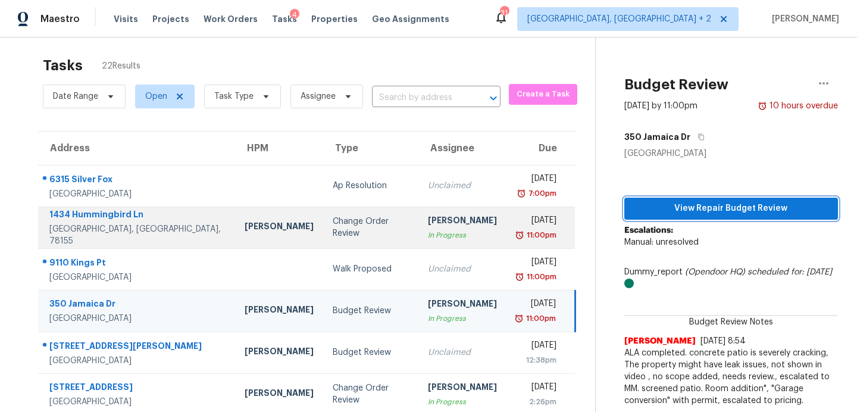
scroll to position [0, 0]
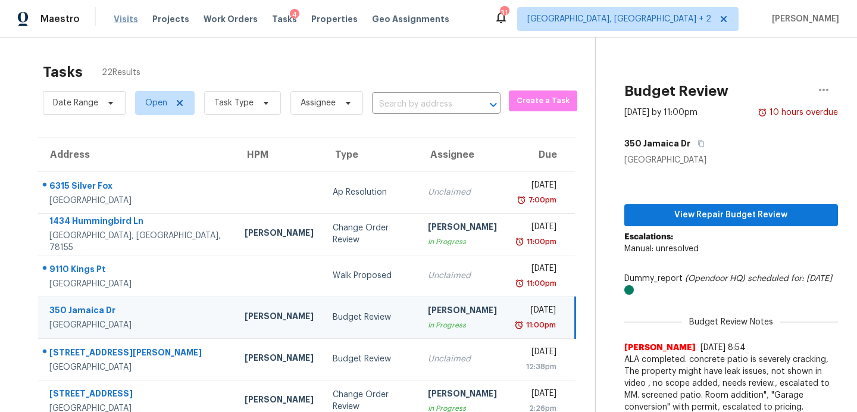
click at [125, 23] on span "Visits" at bounding box center [126, 19] width 24 height 12
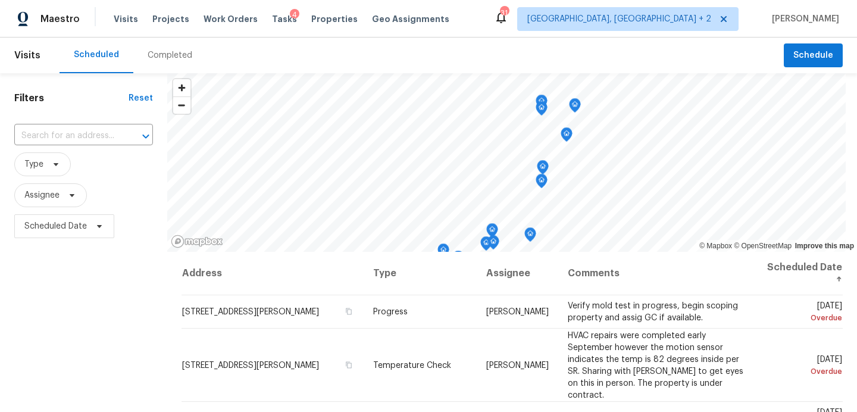
click at [159, 56] on div "Completed" at bounding box center [170, 55] width 45 height 12
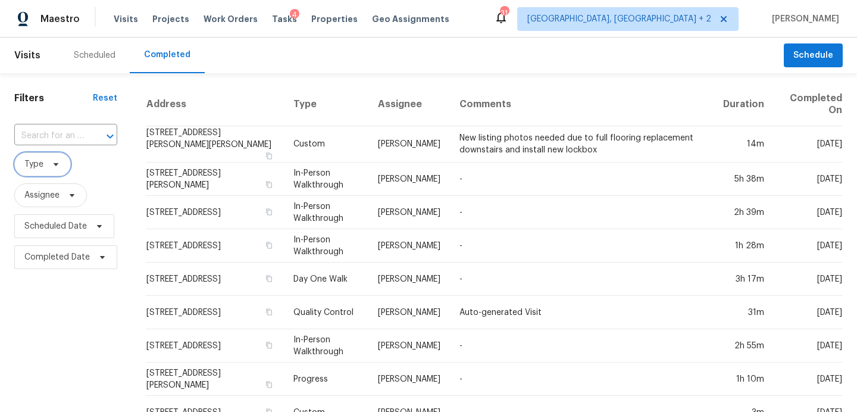
click at [48, 162] on span at bounding box center [54, 164] width 13 height 10
click at [235, 51] on div "Scheduled Completed" at bounding box center [421, 55] width 724 height 36
click at [272, 19] on span "Tasks" at bounding box center [284, 19] width 25 height 8
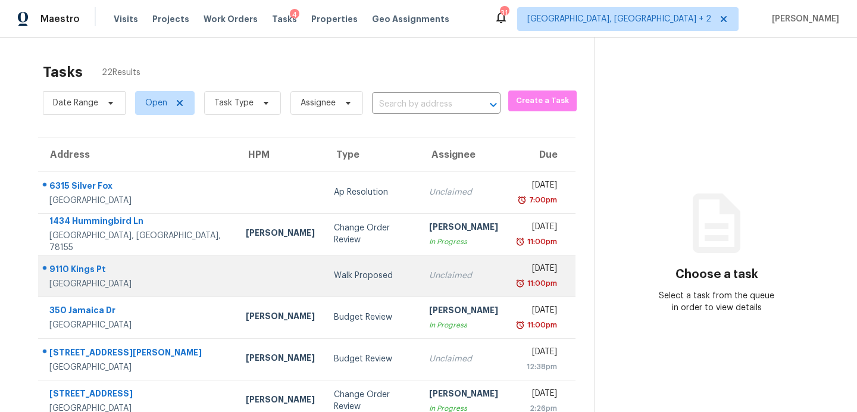
scroll to position [208, 0]
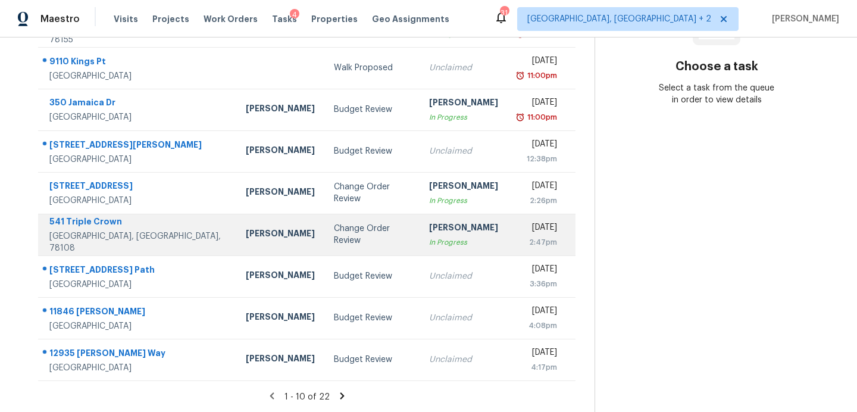
click at [326, 227] on td "Change Order Review" at bounding box center [372, 235] width 96 height 42
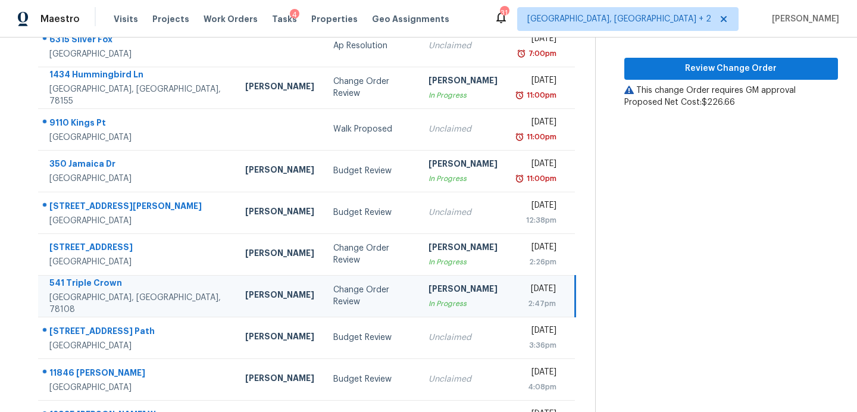
scroll to position [73, 0]
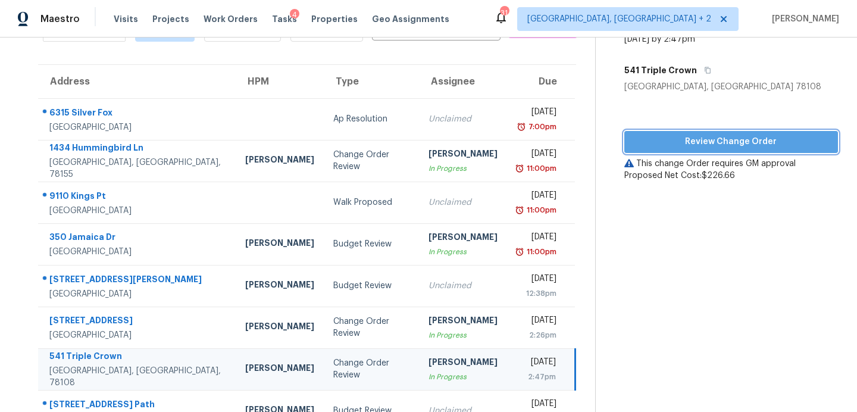
click at [664, 143] on span "Review Change Order" at bounding box center [731, 141] width 195 height 15
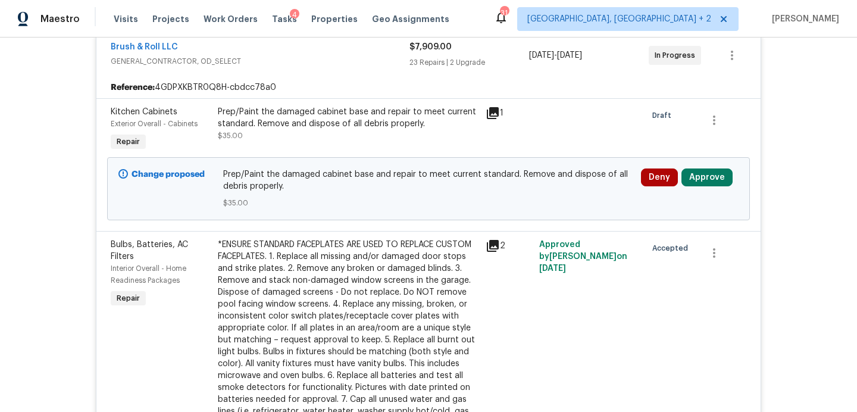
scroll to position [311, 0]
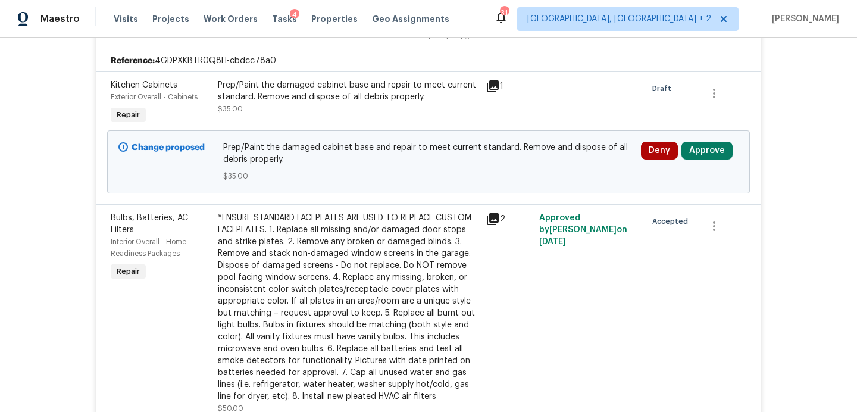
click at [494, 88] on icon at bounding box center [493, 86] width 14 height 14
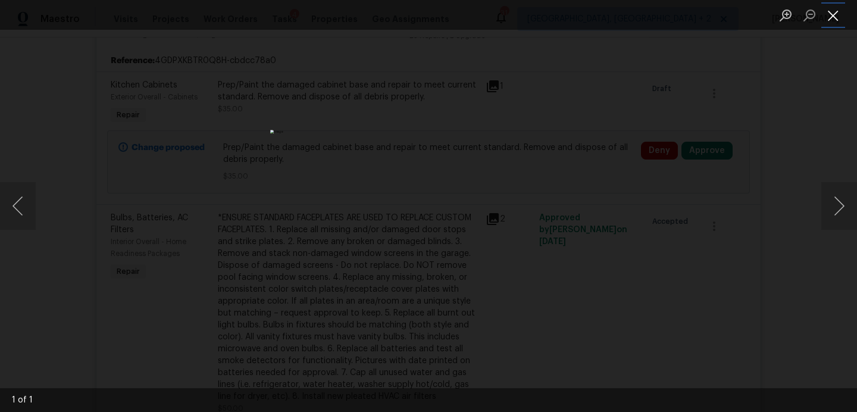
click at [827, 10] on button "Close lightbox" at bounding box center [833, 15] width 24 height 21
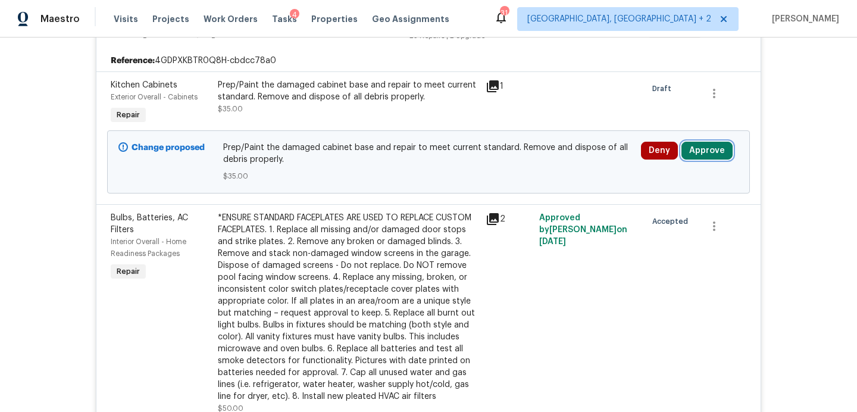
click at [714, 152] on button "Approve" at bounding box center [706, 151] width 51 height 18
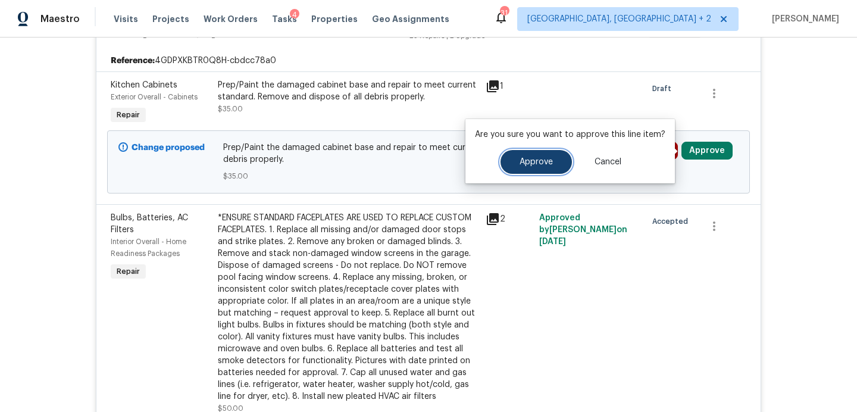
click at [546, 161] on span "Approve" at bounding box center [535, 162] width 33 height 9
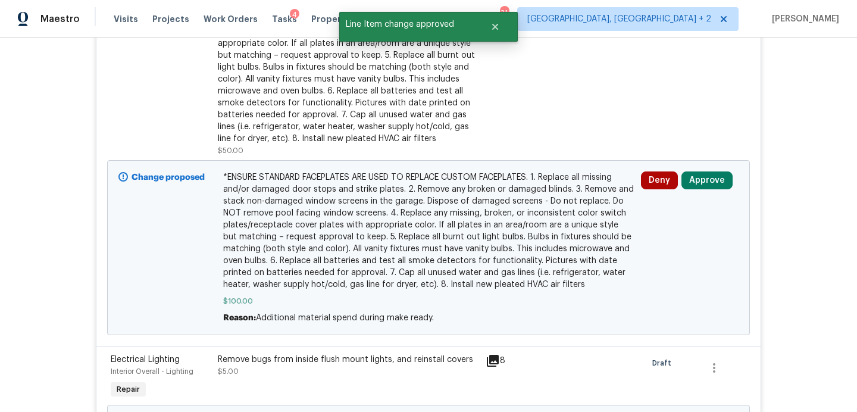
scroll to position [447, 0]
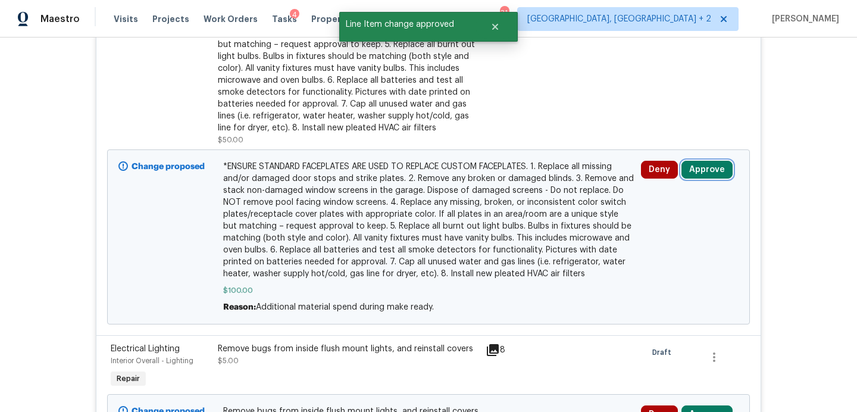
click at [702, 175] on button "Approve" at bounding box center [706, 170] width 51 height 18
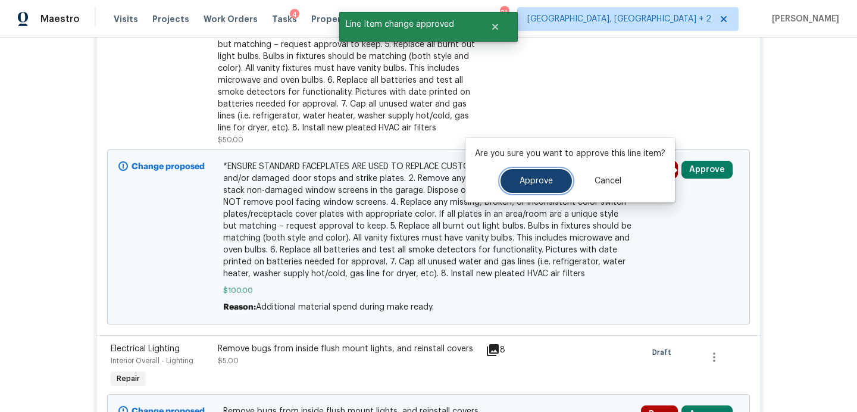
click at [536, 184] on span "Approve" at bounding box center [535, 181] width 33 height 9
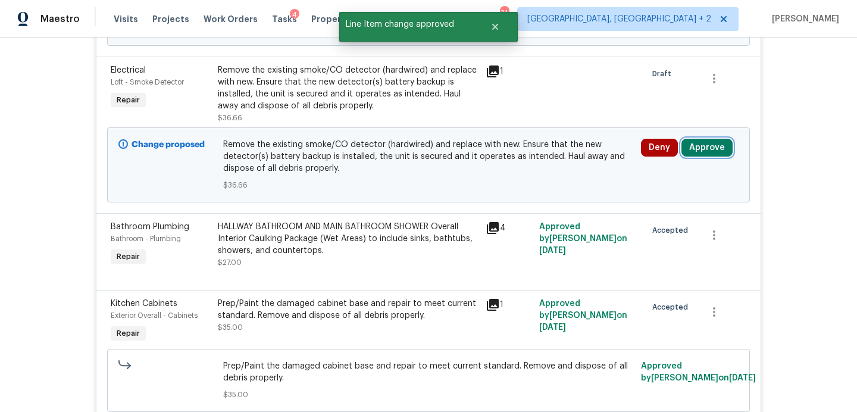
click at [709, 149] on button "Approve" at bounding box center [706, 148] width 51 height 18
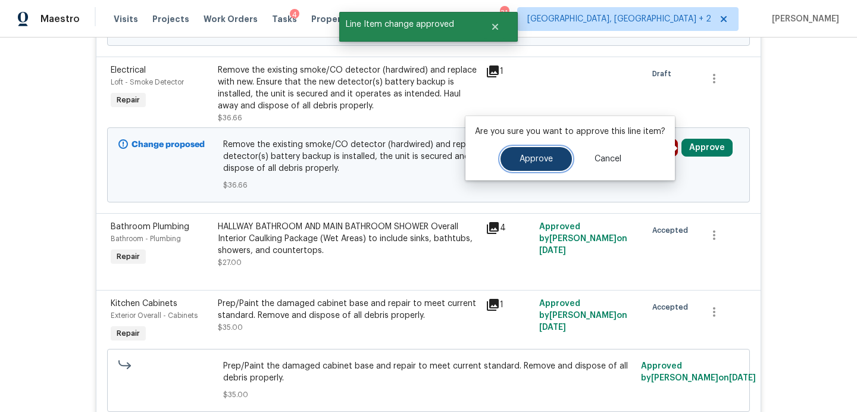
click at [541, 155] on span "Approve" at bounding box center [535, 159] width 33 height 9
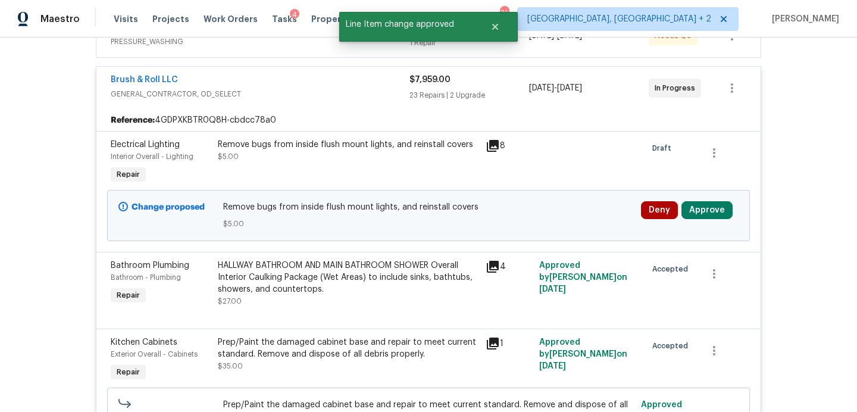
scroll to position [250, 0]
click at [712, 217] on button "Approve" at bounding box center [706, 211] width 51 height 18
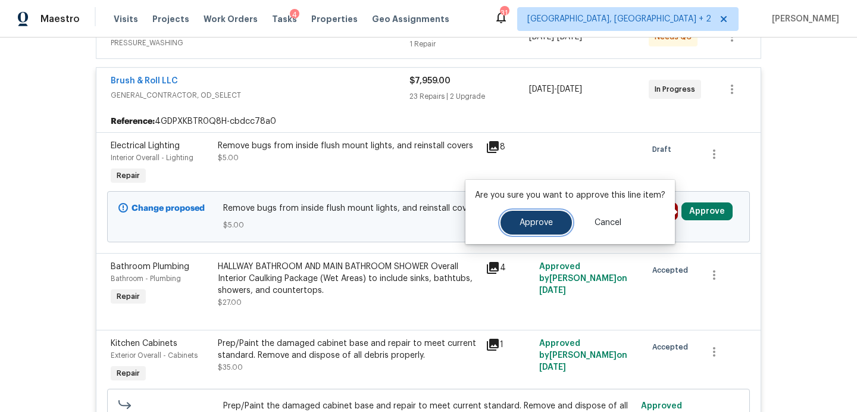
click at [546, 226] on span "Approve" at bounding box center [535, 222] width 33 height 9
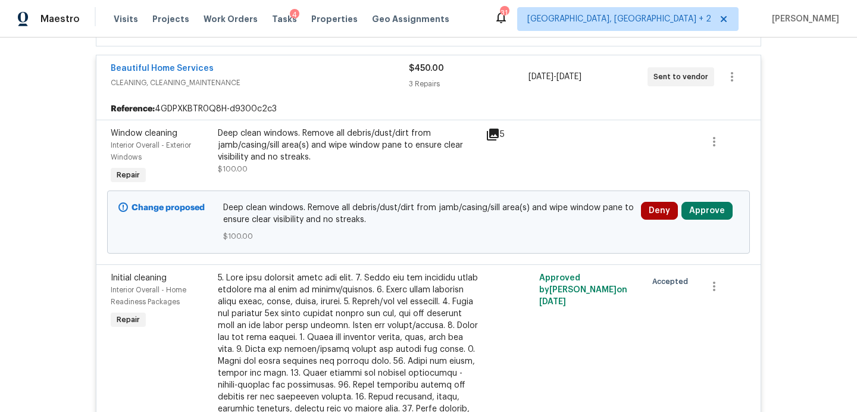
scroll to position [3186, 0]
click at [703, 220] on button "Approve" at bounding box center [706, 211] width 51 height 18
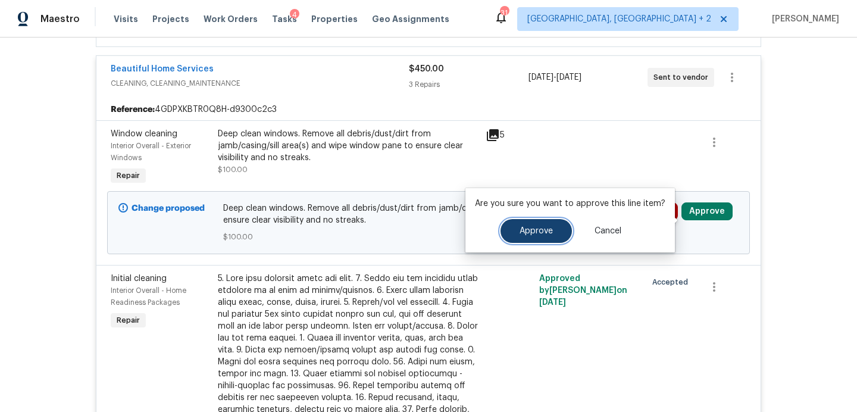
click at [544, 230] on span "Approve" at bounding box center [535, 231] width 33 height 9
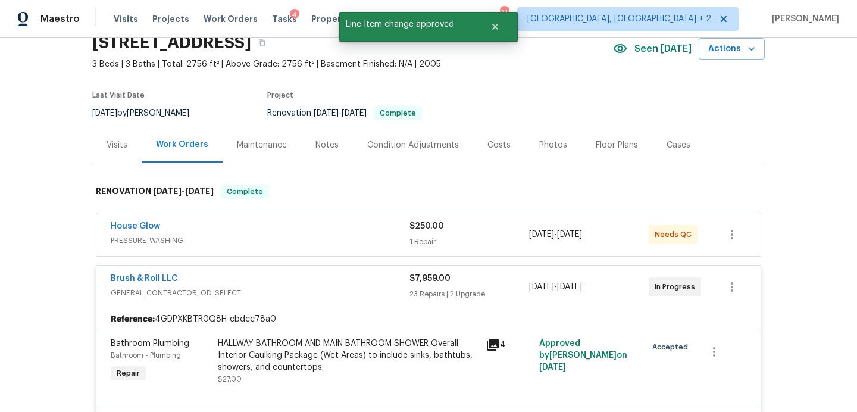
scroll to position [0, 0]
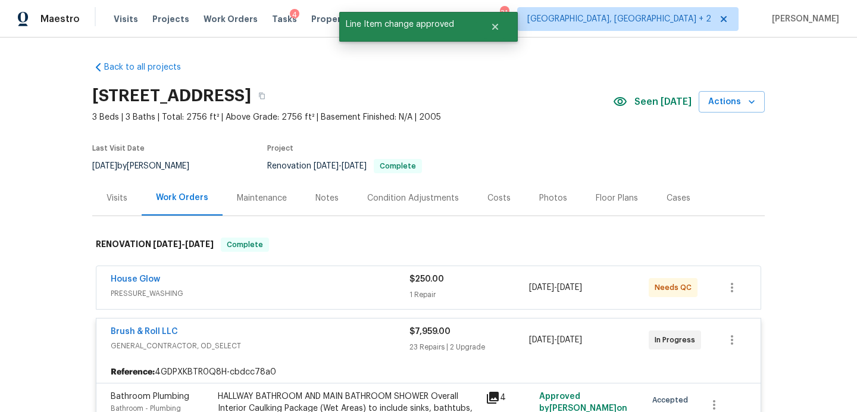
click at [539, 199] on div "Photos" at bounding box center [553, 198] width 28 height 12
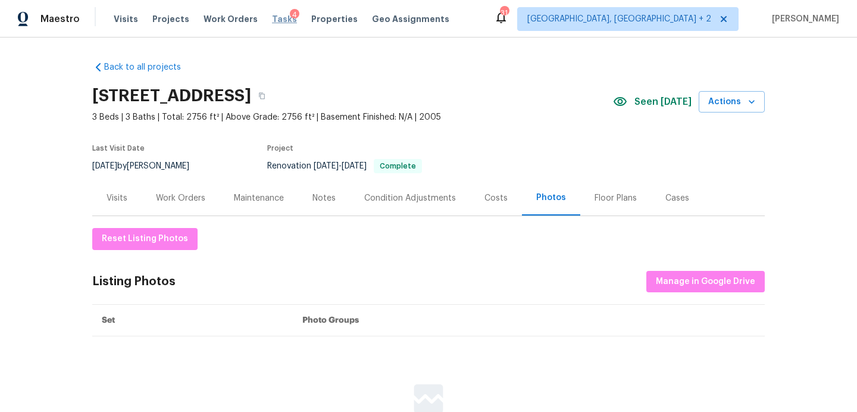
click at [273, 19] on span "Tasks" at bounding box center [284, 19] width 25 height 8
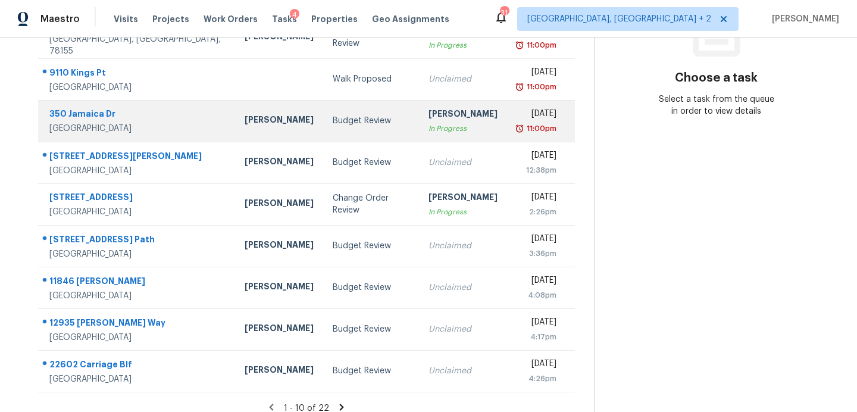
scroll to position [185, 0]
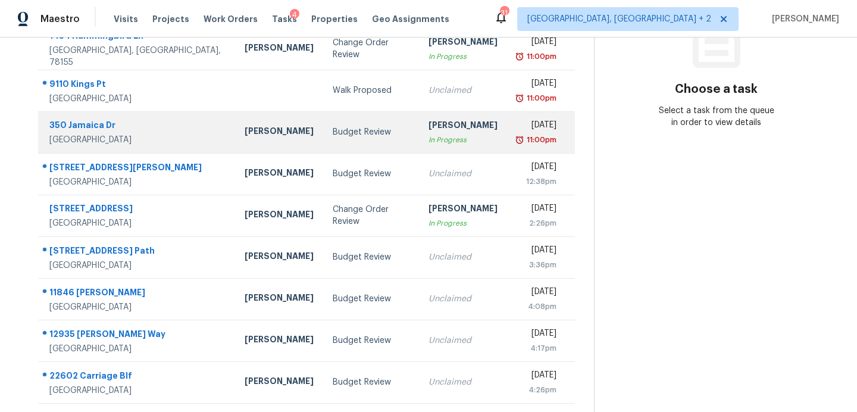
click at [333, 126] on div "Budget Review" at bounding box center [371, 132] width 77 height 12
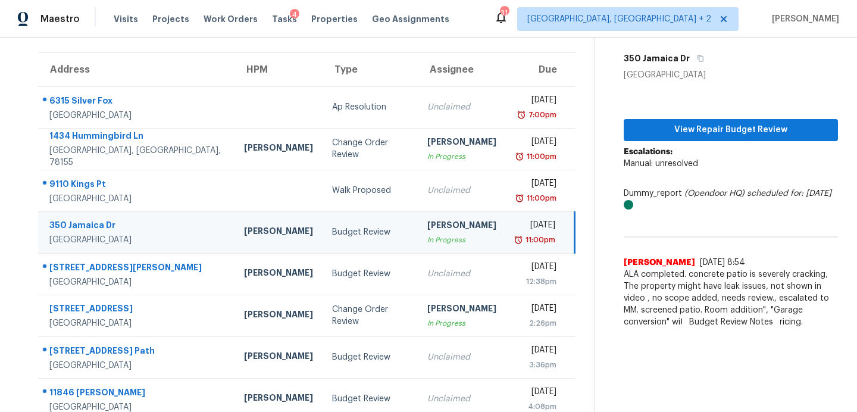
scroll to position [76, 0]
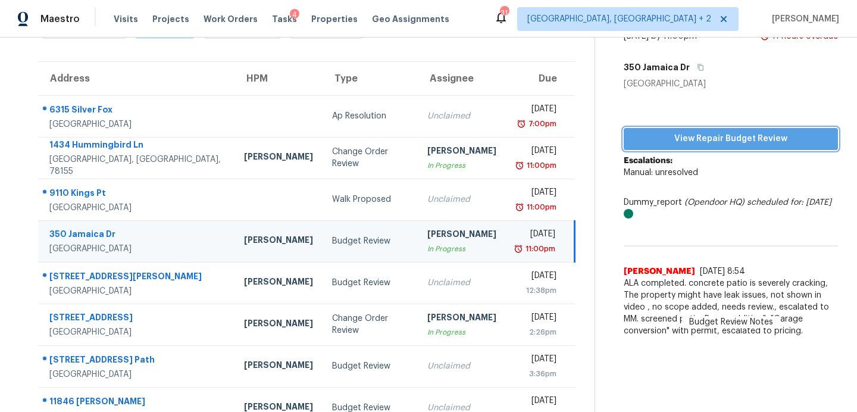
click at [652, 135] on span "View Repair Budget Review" at bounding box center [730, 138] width 195 height 15
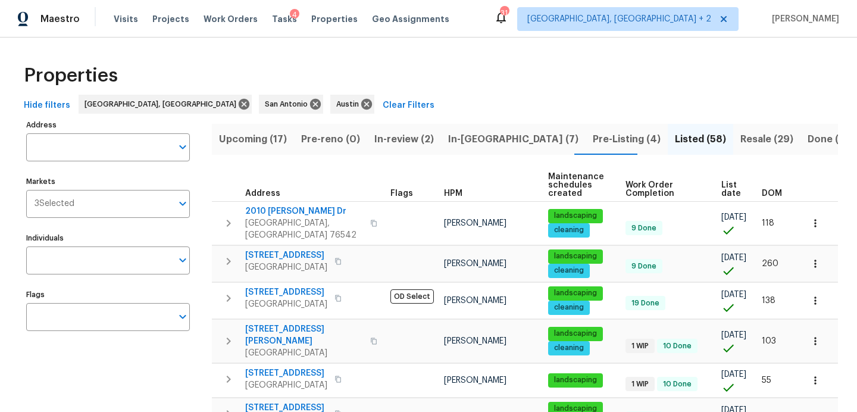
scroll to position [19, 0]
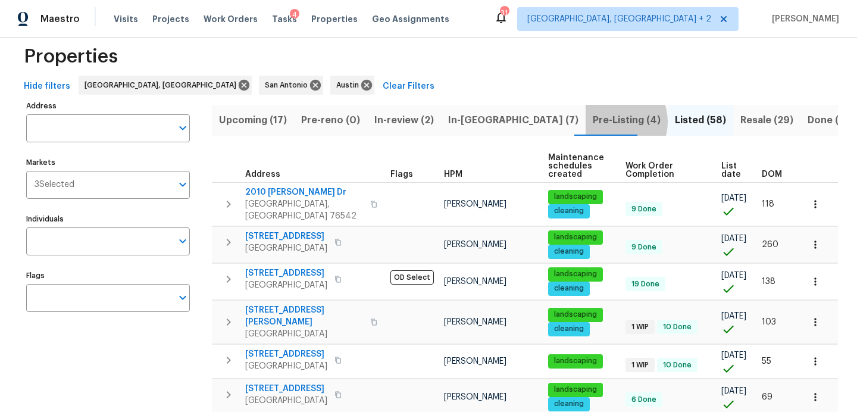
click at [593, 121] on span "Pre-Listing (4)" at bounding box center [627, 120] width 68 height 17
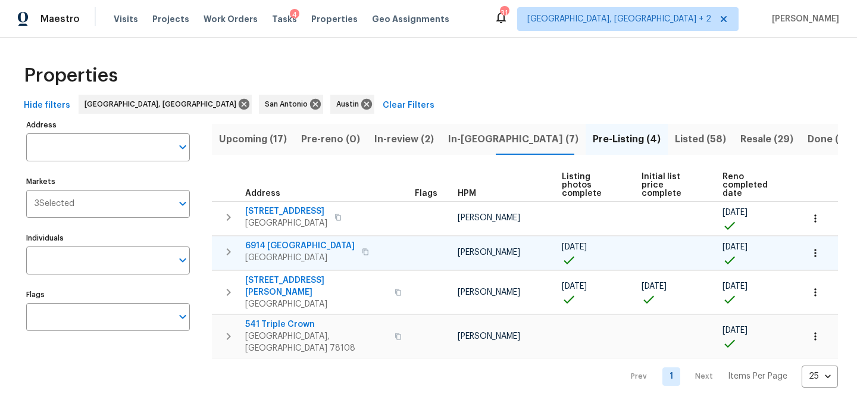
click at [278, 241] on span "6914 [GEOGRAPHIC_DATA]" at bounding box center [299, 246] width 109 height 12
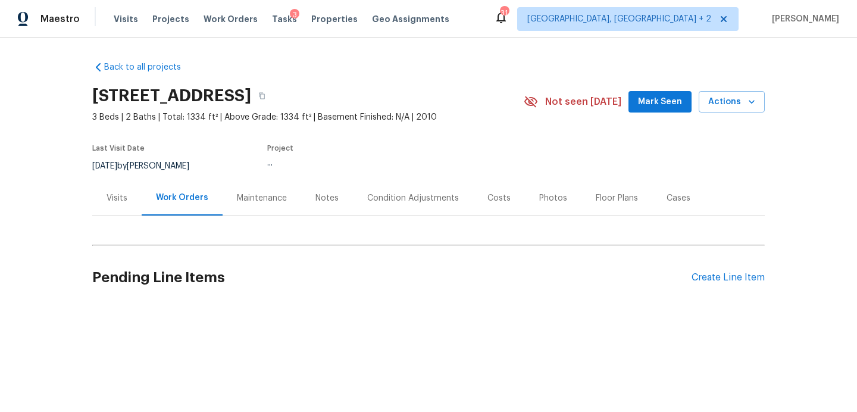
click at [657, 109] on button "Mark Seen" at bounding box center [659, 102] width 63 height 22
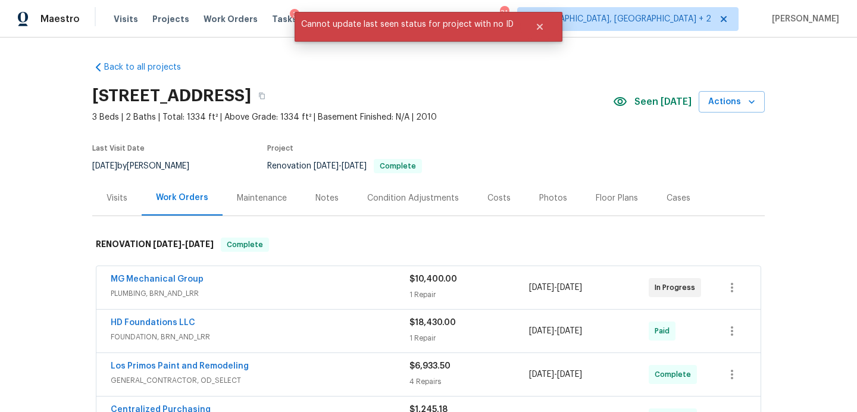
click at [547, 197] on div "Photos" at bounding box center [553, 198] width 28 height 12
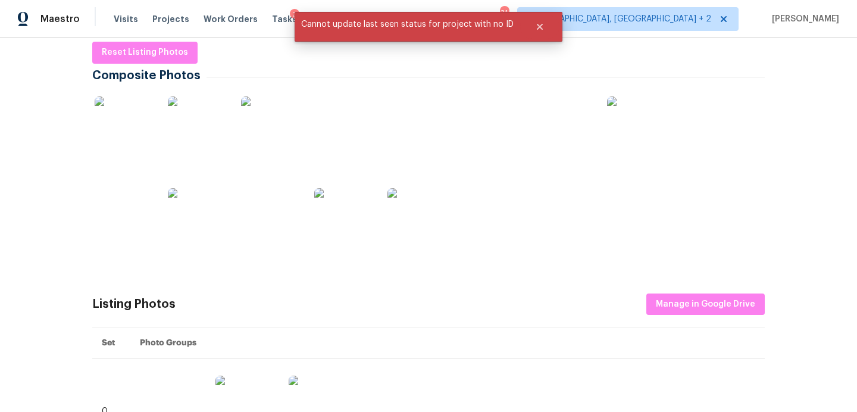
scroll to position [187, 0]
click at [140, 134] on img at bounding box center [124, 125] width 59 height 59
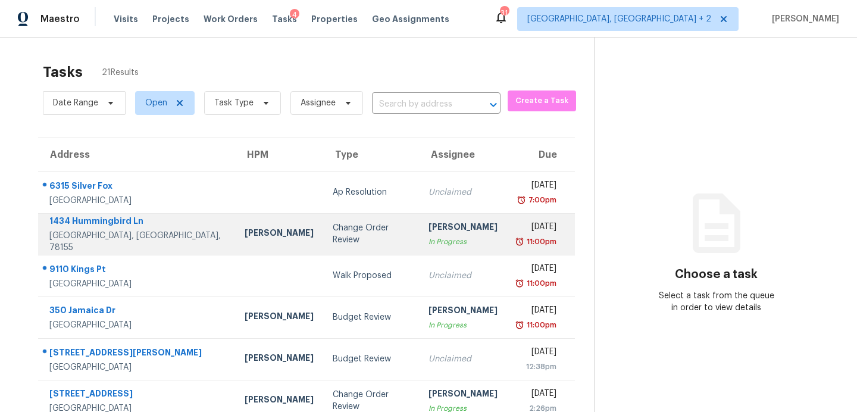
click at [323, 241] on td "Change Order Review" at bounding box center [371, 234] width 96 height 42
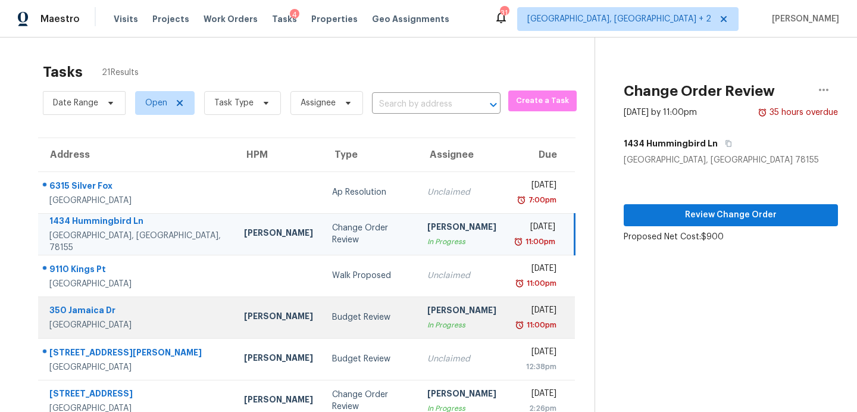
click at [332, 321] on div "Budget Review" at bounding box center [370, 317] width 77 height 12
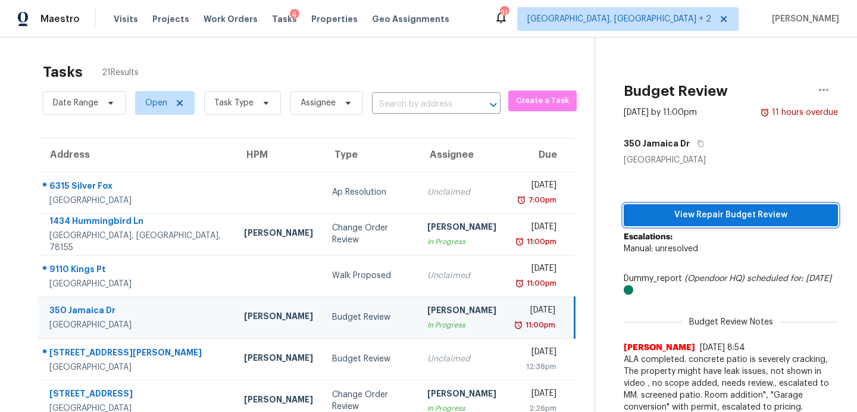
click at [688, 219] on span "View Repair Budget Review" at bounding box center [730, 215] width 195 height 15
click at [128, 20] on span "Visits" at bounding box center [126, 19] width 24 height 12
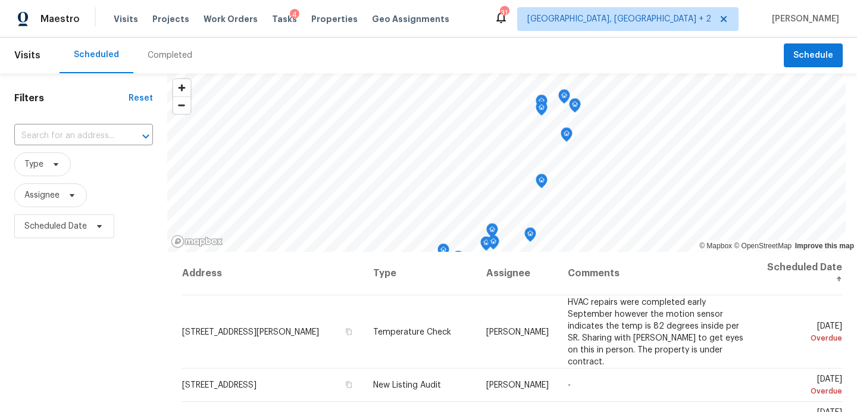
click at [160, 55] on div "Completed" at bounding box center [170, 55] width 45 height 12
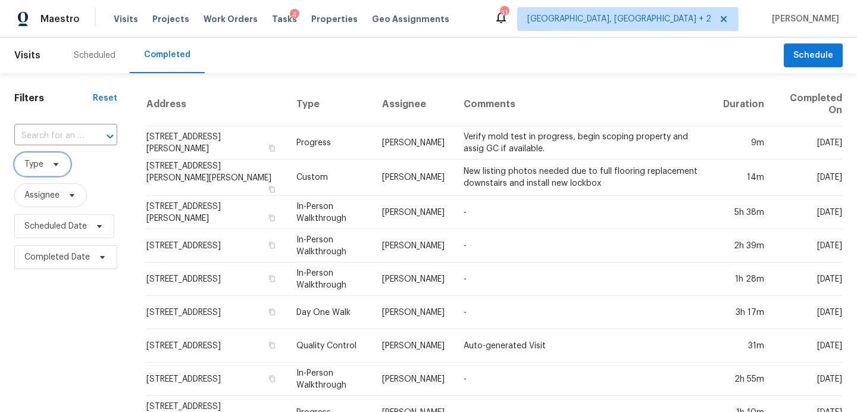
click at [62, 168] on span "Type" at bounding box center [42, 164] width 57 height 24
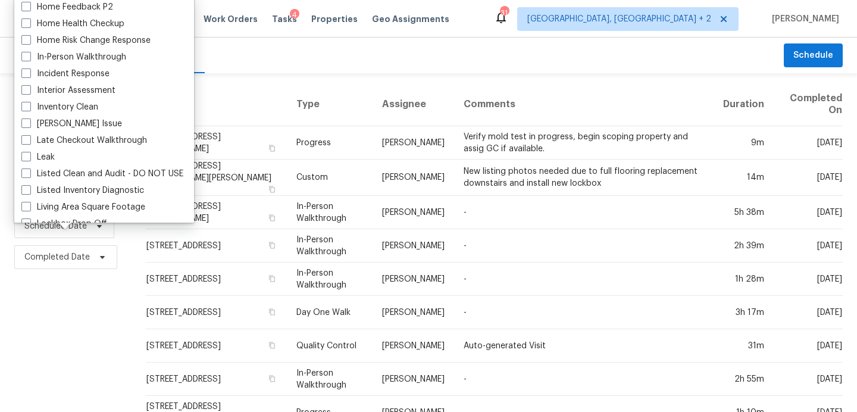
scroll to position [428, 0]
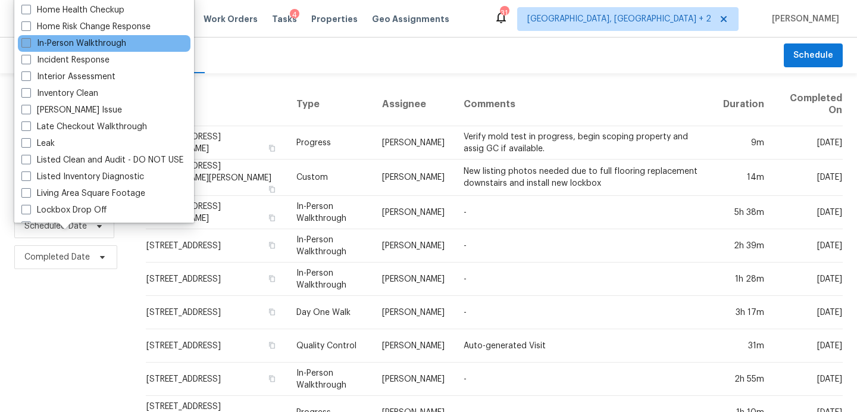
click at [102, 44] on label "In-Person Walkthrough" at bounding box center [73, 43] width 105 height 12
click at [29, 44] on input "In-Person Walkthrough" at bounding box center [25, 41] width 8 height 8
checkbox input "true"
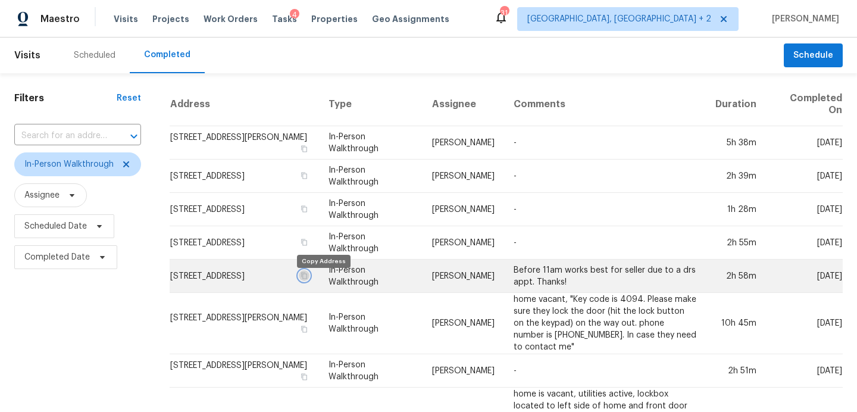
click at [308, 279] on icon "button" at bounding box center [303, 275] width 7 height 7
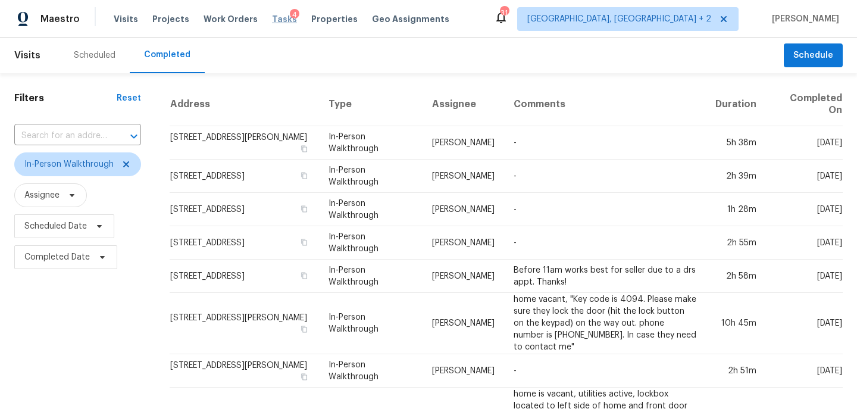
click at [273, 15] on span "Tasks" at bounding box center [284, 19] width 25 height 8
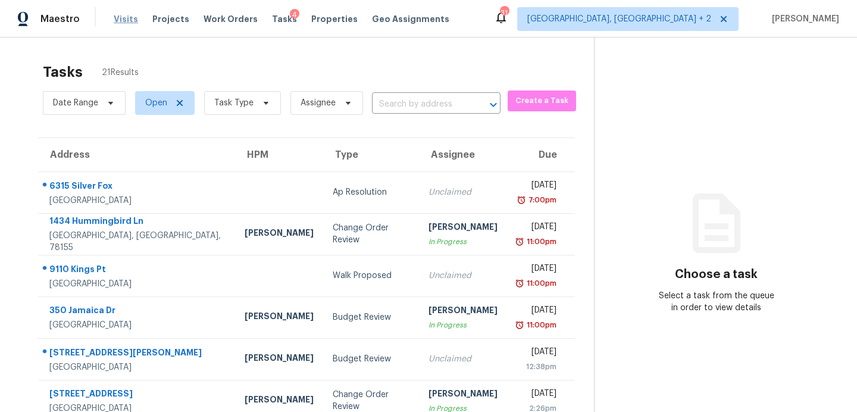
click at [129, 20] on span "Visits" at bounding box center [126, 19] width 24 height 12
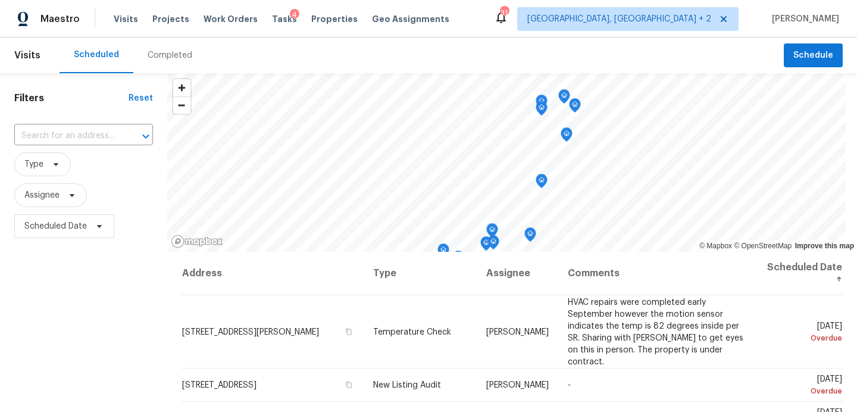
click at [170, 57] on div "Completed" at bounding box center [170, 55] width 45 height 12
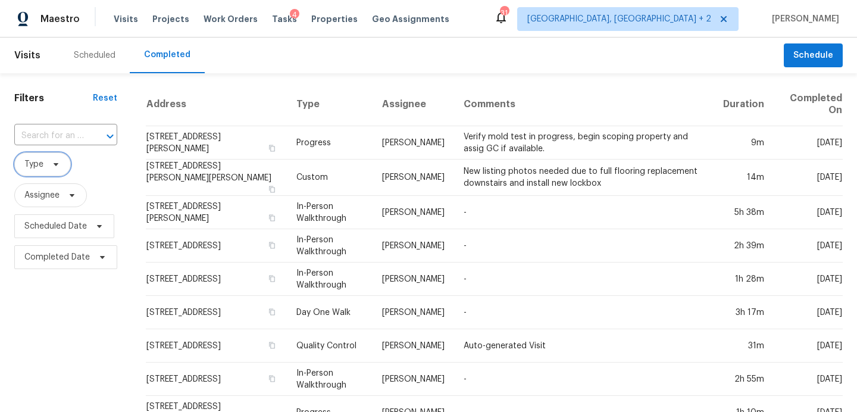
click at [57, 162] on icon at bounding box center [56, 164] width 10 height 10
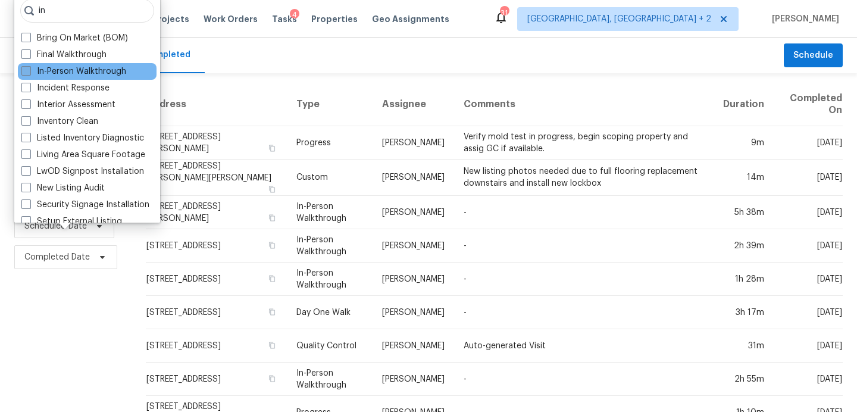
type input "in"
click at [68, 69] on label "In-Person Walkthrough" at bounding box center [73, 71] width 105 height 12
click at [29, 69] on input "In-Person Walkthrough" at bounding box center [25, 69] width 8 height 8
checkbox input "true"
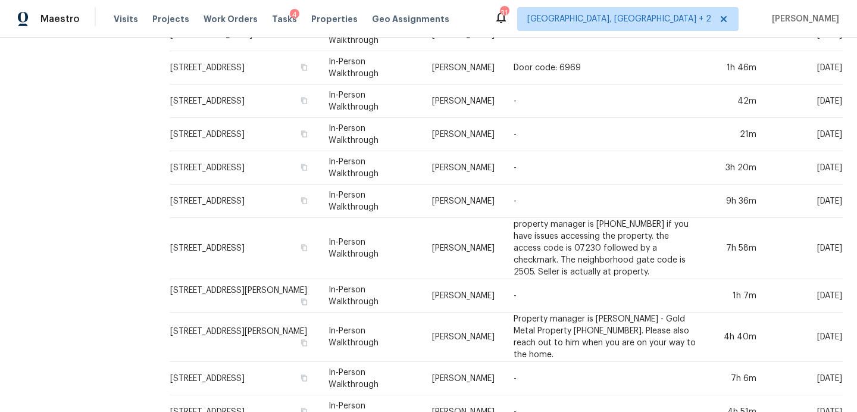
scroll to position [441, 0]
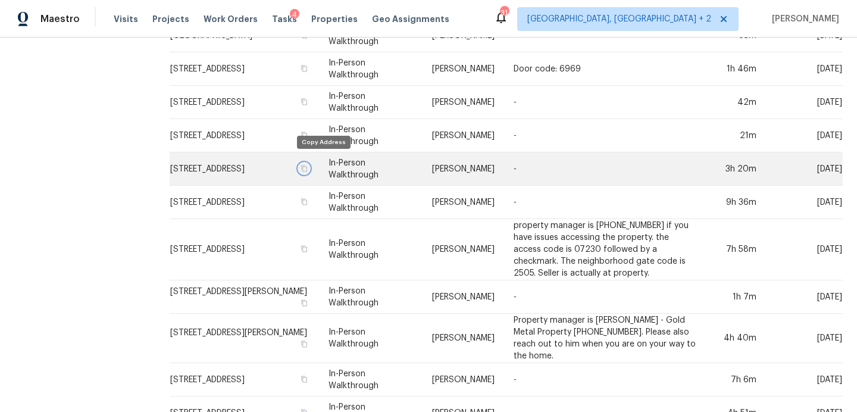
click at [308, 165] on icon "button" at bounding box center [303, 168] width 7 height 7
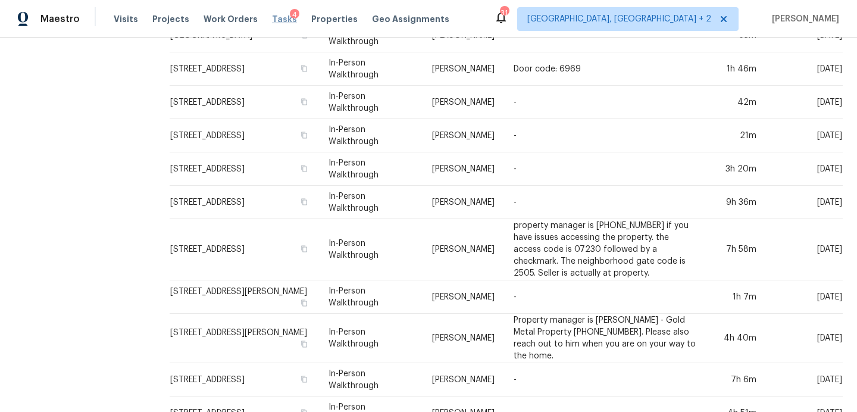
click at [272, 20] on span "Tasks" at bounding box center [284, 19] width 25 height 8
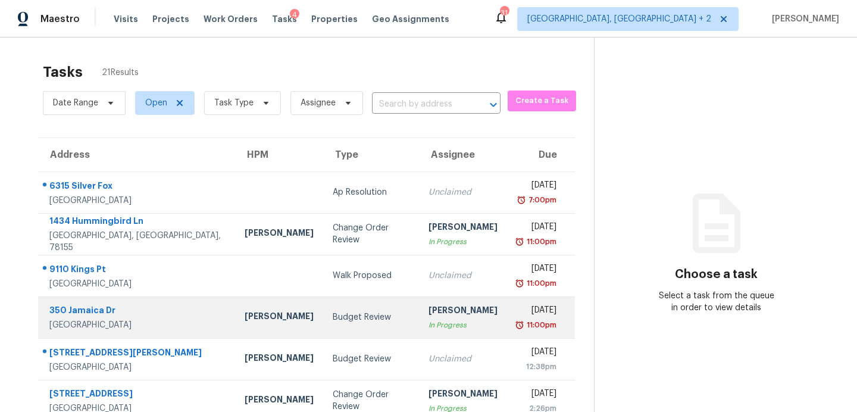
click at [323, 325] on td "Budget Review" at bounding box center [371, 317] width 96 height 42
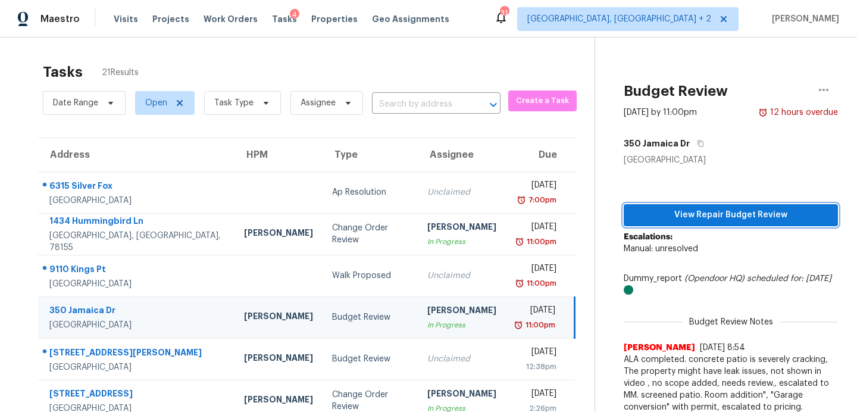
click at [723, 221] on span "View Repair Budget Review" at bounding box center [730, 215] width 195 height 15
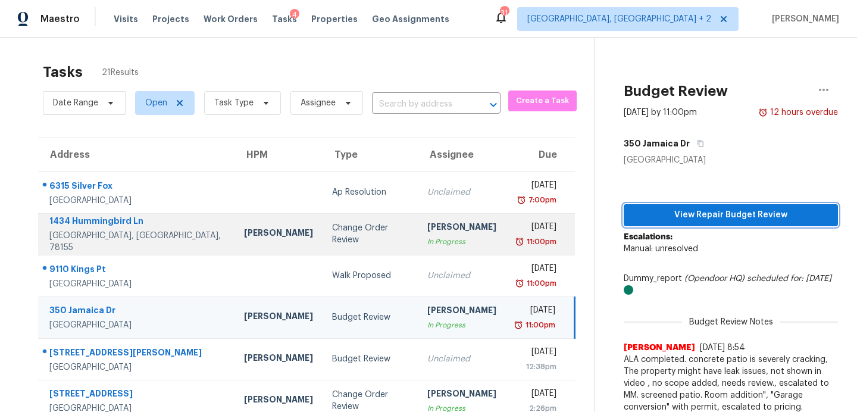
scroll to position [125, 0]
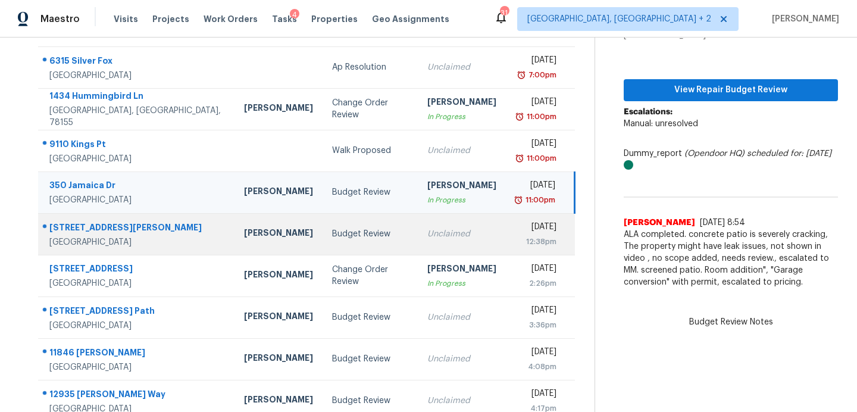
click at [332, 238] on div "Budget Review" at bounding box center [370, 234] width 77 height 12
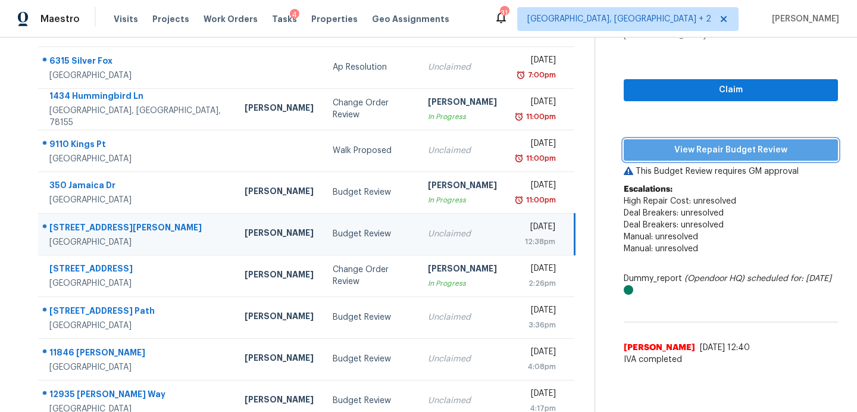
click at [659, 154] on span "View Repair Budget Review" at bounding box center [730, 150] width 195 height 15
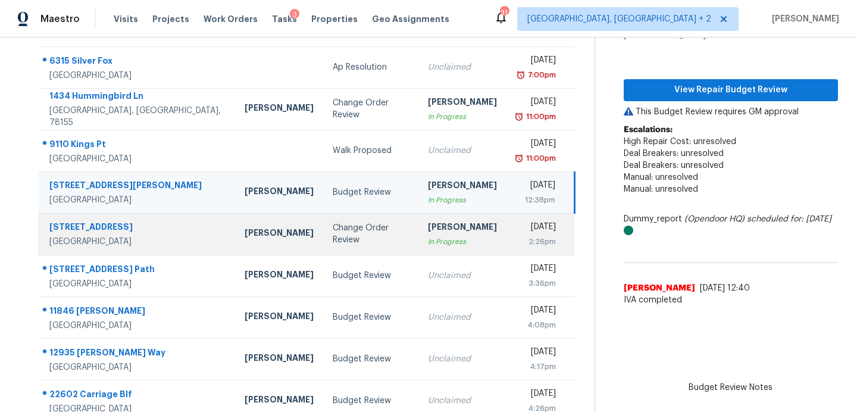
click at [245, 227] on div "[PERSON_NAME]" at bounding box center [279, 234] width 69 height 15
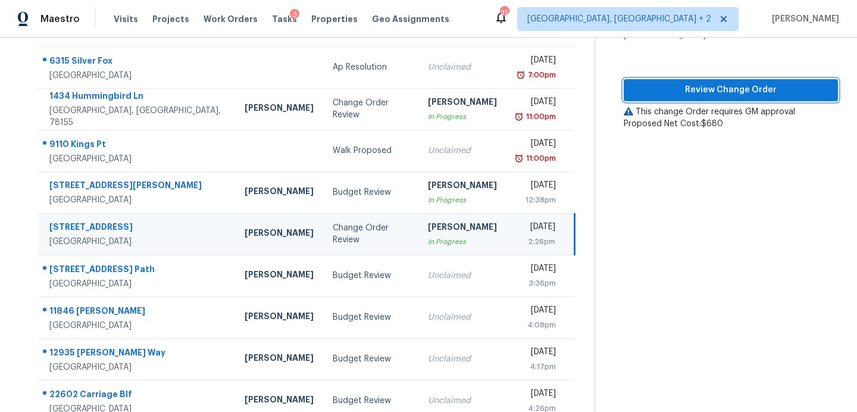
click at [681, 94] on span "Review Change Order" at bounding box center [730, 90] width 195 height 15
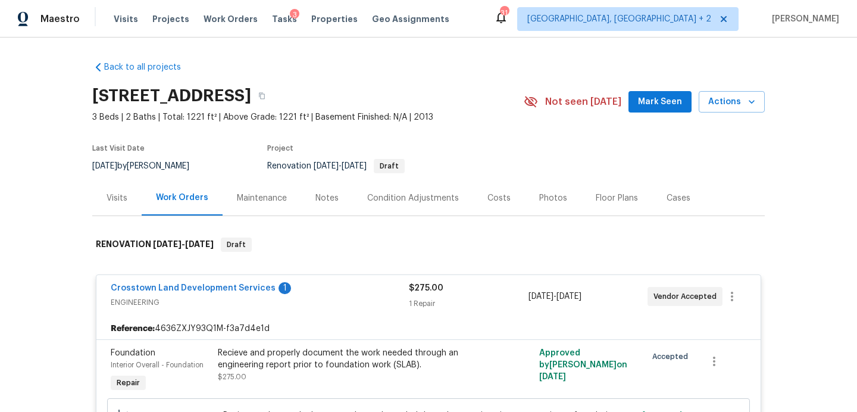
click at [659, 97] on span "Mark Seen" at bounding box center [660, 102] width 44 height 15
click at [290, 17] on div "3" at bounding box center [295, 15] width 10 height 12
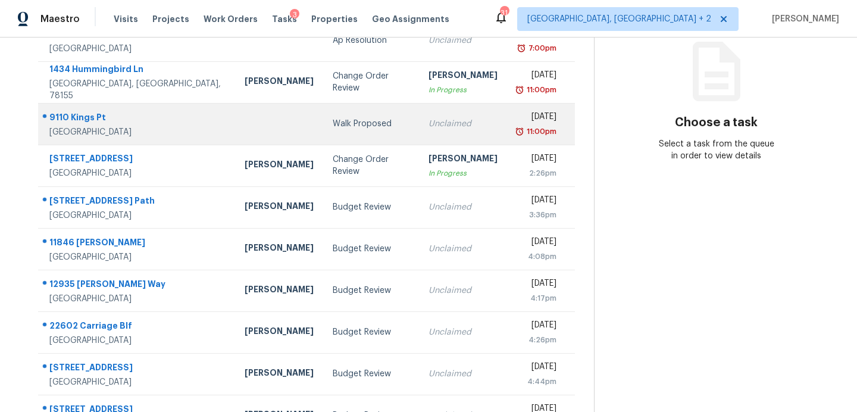
scroll to position [153, 0]
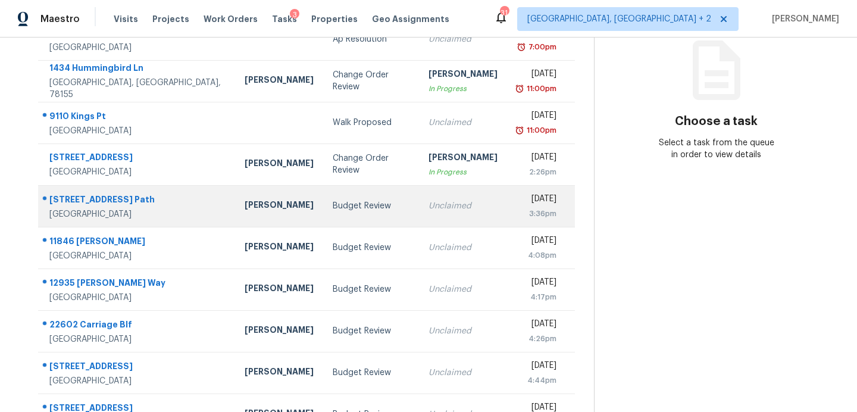
click at [323, 211] on td "Budget Review" at bounding box center [371, 206] width 96 height 42
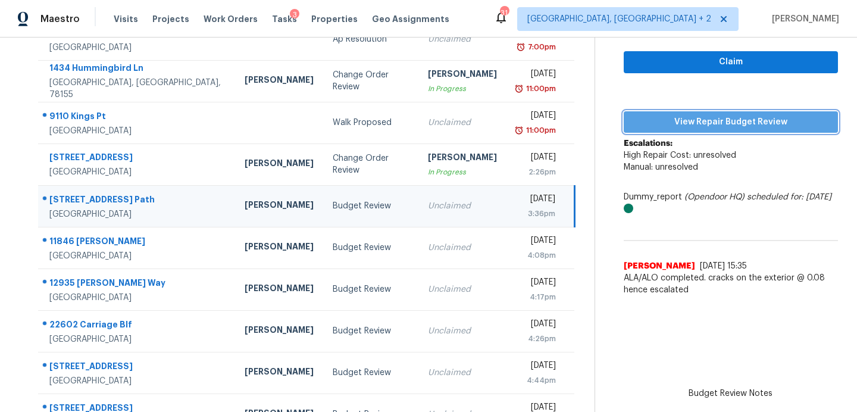
click at [685, 127] on span "View Repair Budget Review" at bounding box center [730, 122] width 195 height 15
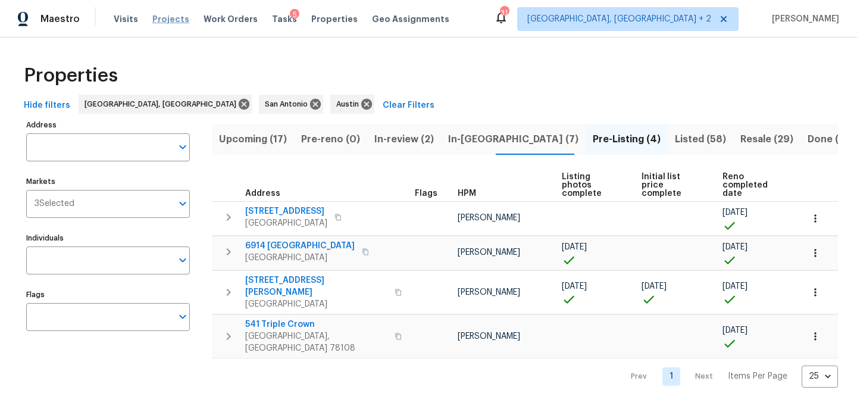
click at [157, 18] on span "Projects" at bounding box center [170, 19] width 37 height 12
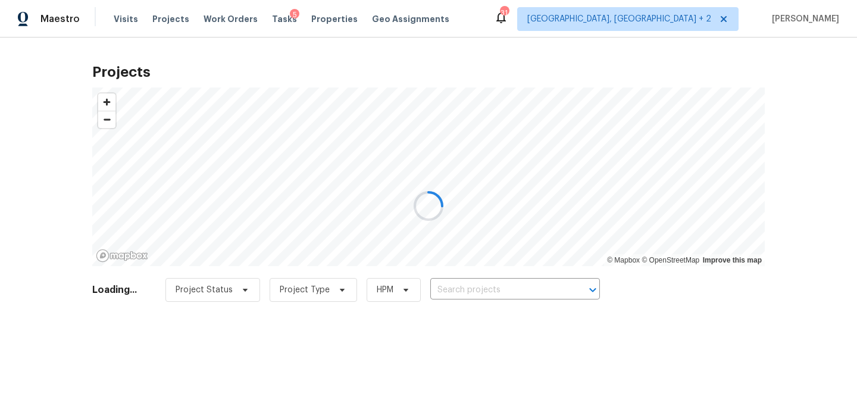
click at [456, 285] on div at bounding box center [428, 206] width 857 height 412
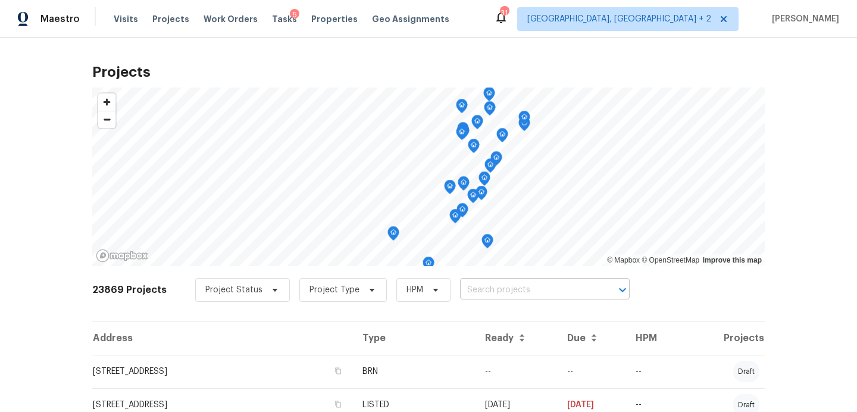
click at [467, 290] on input "text" at bounding box center [528, 290] width 136 height 18
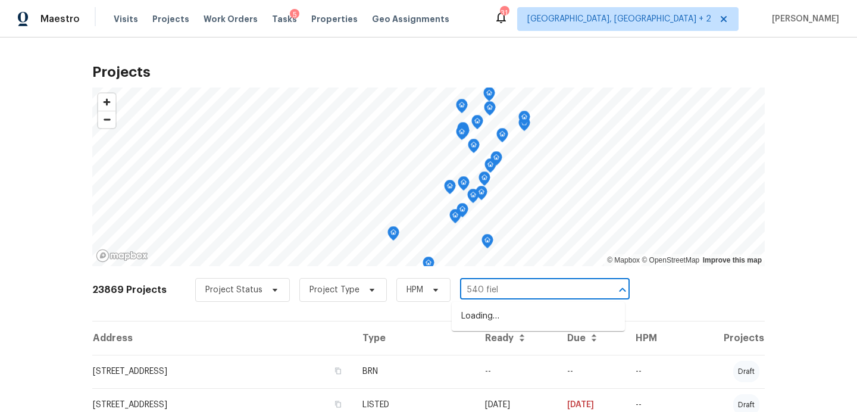
type input "540 field"
click at [481, 324] on li "540 Fieldwood Dr Unit A, Buda, TX 78610" at bounding box center [538, 316] width 173 height 20
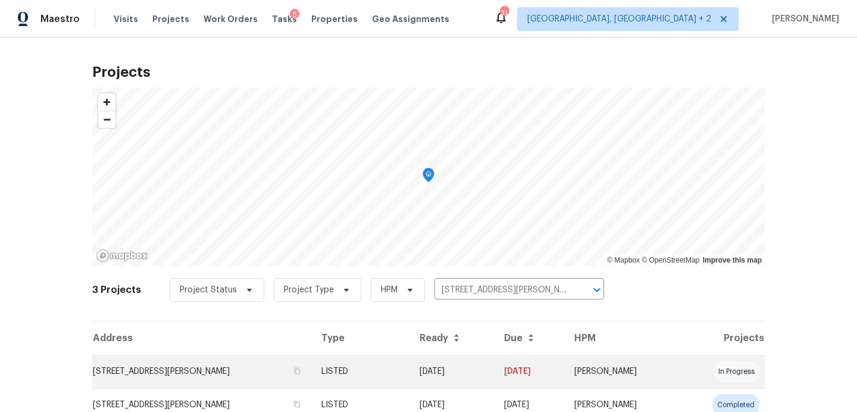
click at [196, 375] on td "540 Fieldwood Dr Unit A, Buda, TX 78610" at bounding box center [202, 371] width 220 height 33
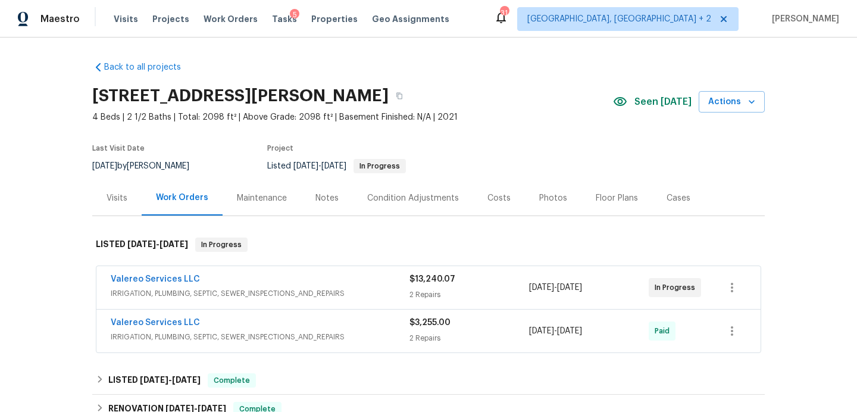
click at [335, 199] on div "Notes" at bounding box center [326, 198] width 23 height 12
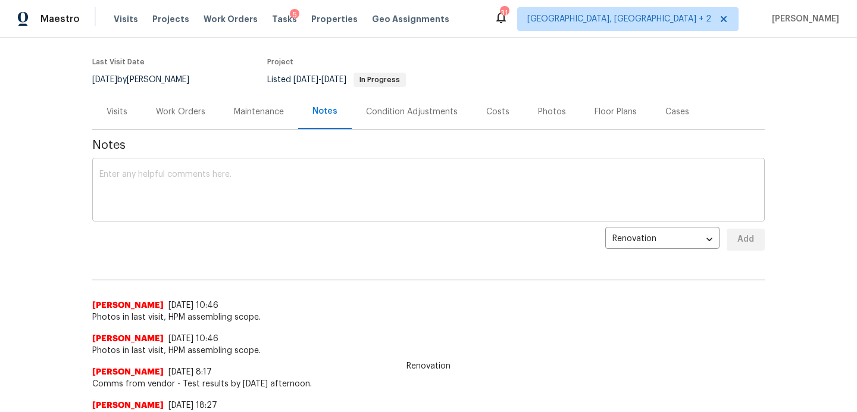
scroll to position [92, 0]
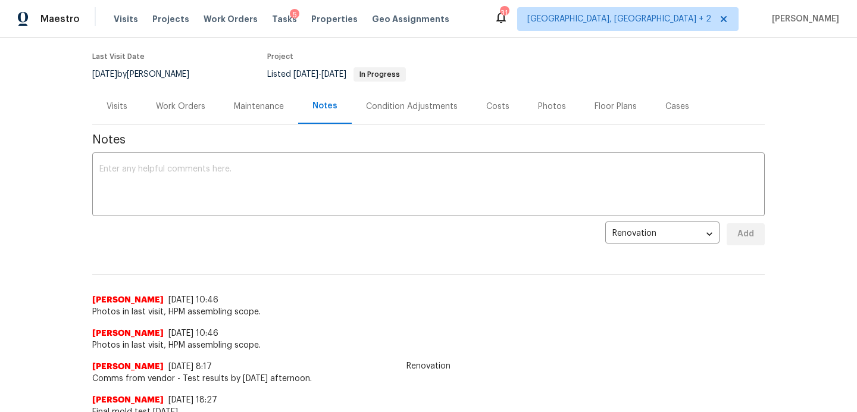
click at [112, 107] on div "Visits" at bounding box center [117, 107] width 21 height 12
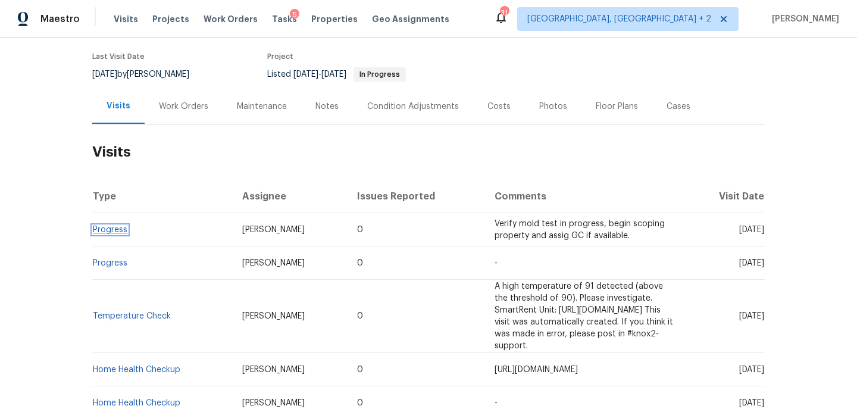
click at [118, 232] on link "Progress" at bounding box center [110, 230] width 35 height 8
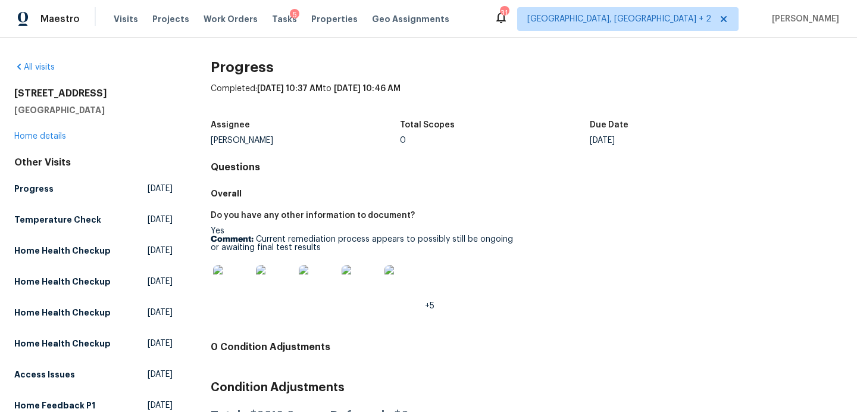
click at [233, 283] on img at bounding box center [232, 284] width 38 height 38
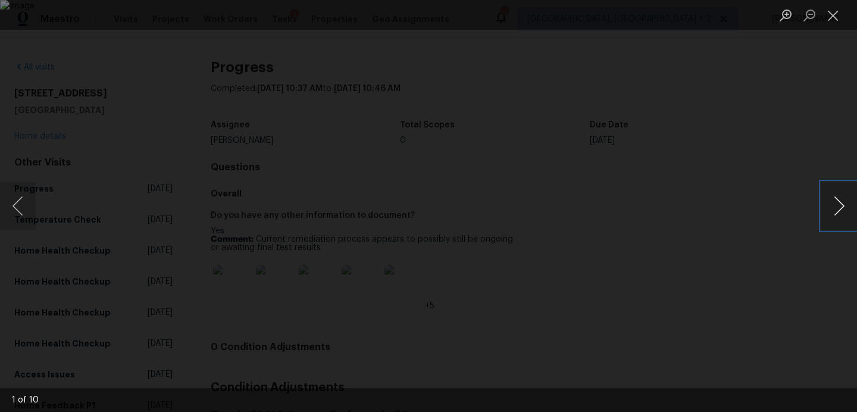
click at [839, 205] on button "Next image" at bounding box center [839, 206] width 36 height 48
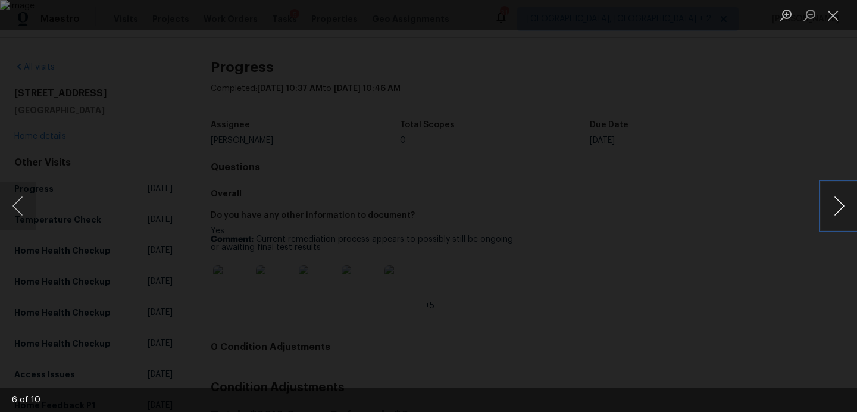
click at [839, 205] on button "Next image" at bounding box center [839, 206] width 36 height 48
click at [838, 205] on button "Next image" at bounding box center [839, 206] width 36 height 48
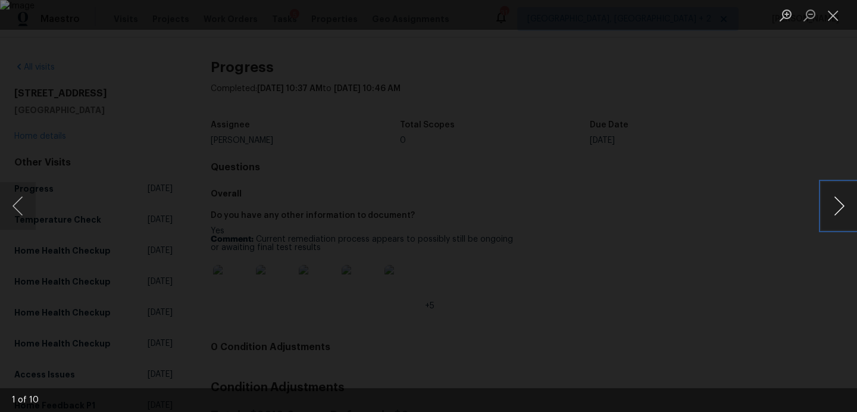
click at [838, 205] on button "Next image" at bounding box center [839, 206] width 36 height 48
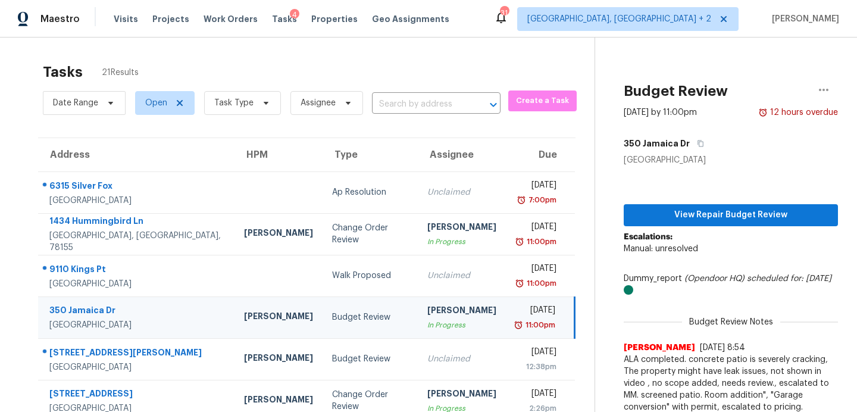
scroll to position [76, 0]
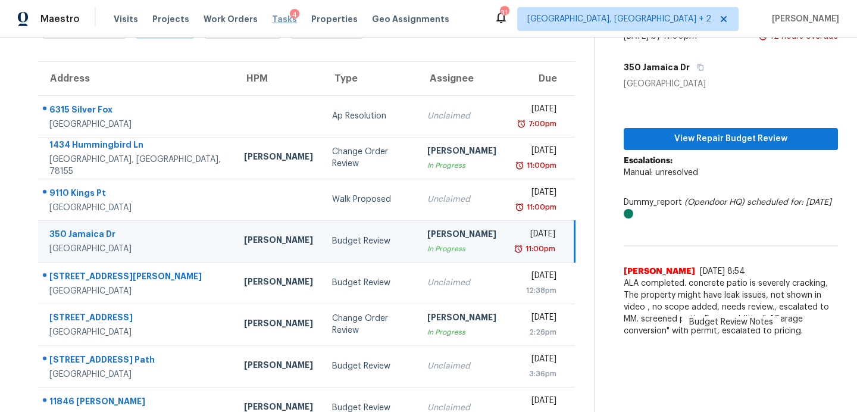
click at [274, 15] on span "Tasks" at bounding box center [284, 19] width 25 height 8
click at [327, 18] on span "Properties" at bounding box center [334, 19] width 46 height 12
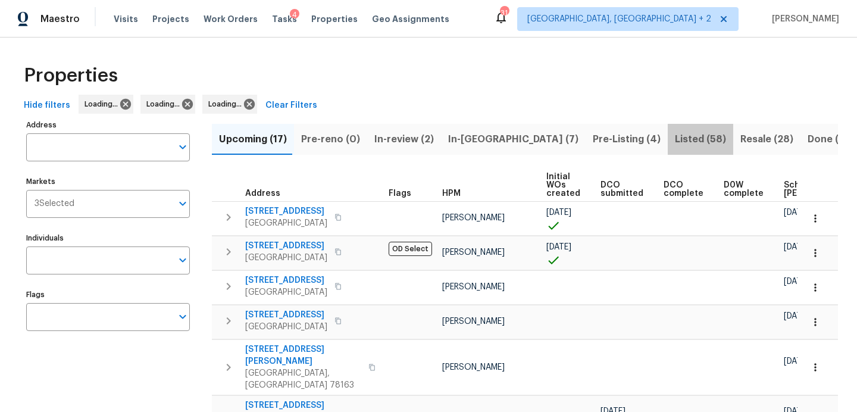
click at [675, 134] on span "Listed (58)" at bounding box center [700, 139] width 51 height 17
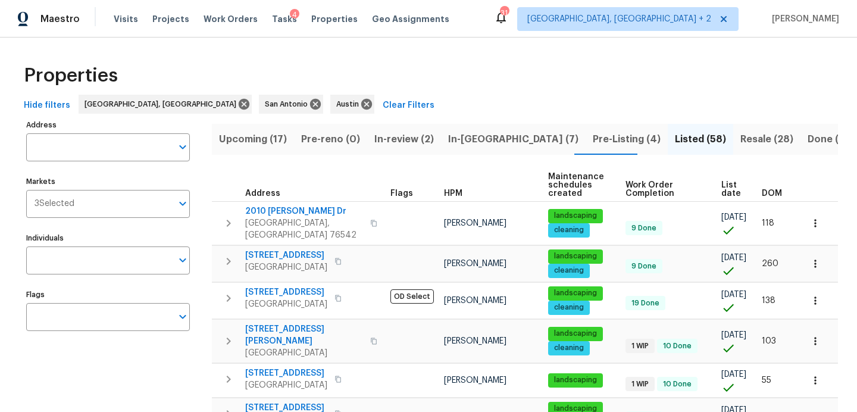
click at [765, 193] on span "DOM" at bounding box center [772, 193] width 20 height 8
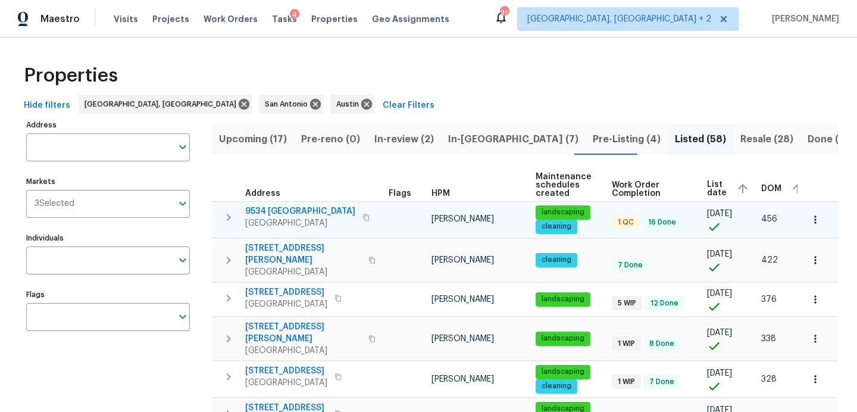
click at [291, 211] on span "9534 Lookover Bay" at bounding box center [300, 211] width 110 height 12
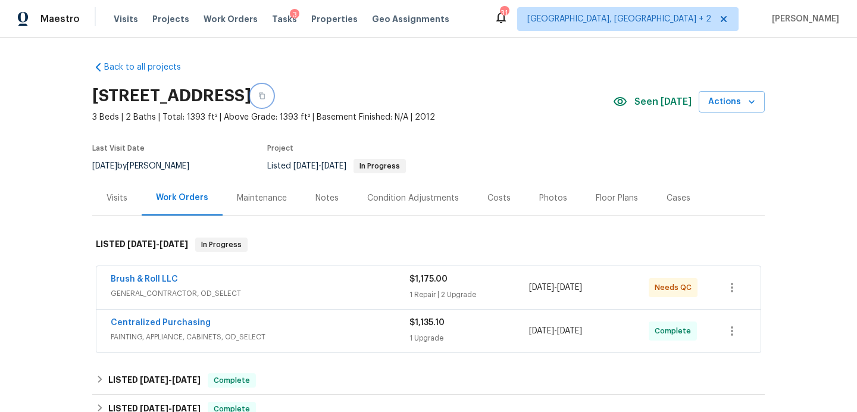
click at [273, 92] on button "button" at bounding box center [261, 95] width 21 height 21
click at [265, 94] on icon "button" at bounding box center [262, 96] width 6 height 7
